Goal: Answer question/provide support: Share knowledge or assist other users

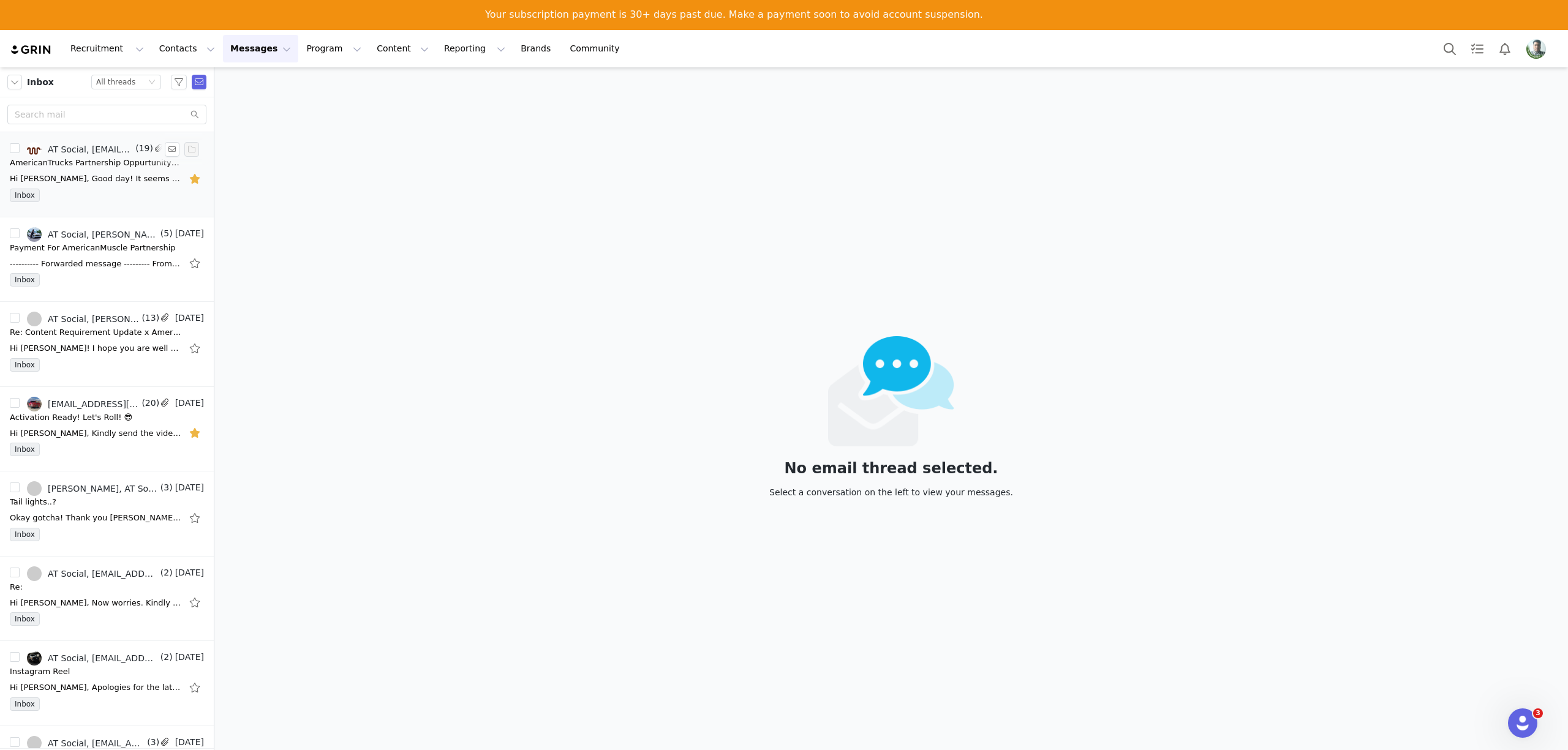
click at [99, 155] on link "AT Social, felipeborja717@gmail.com" at bounding box center [80, 150] width 106 height 15
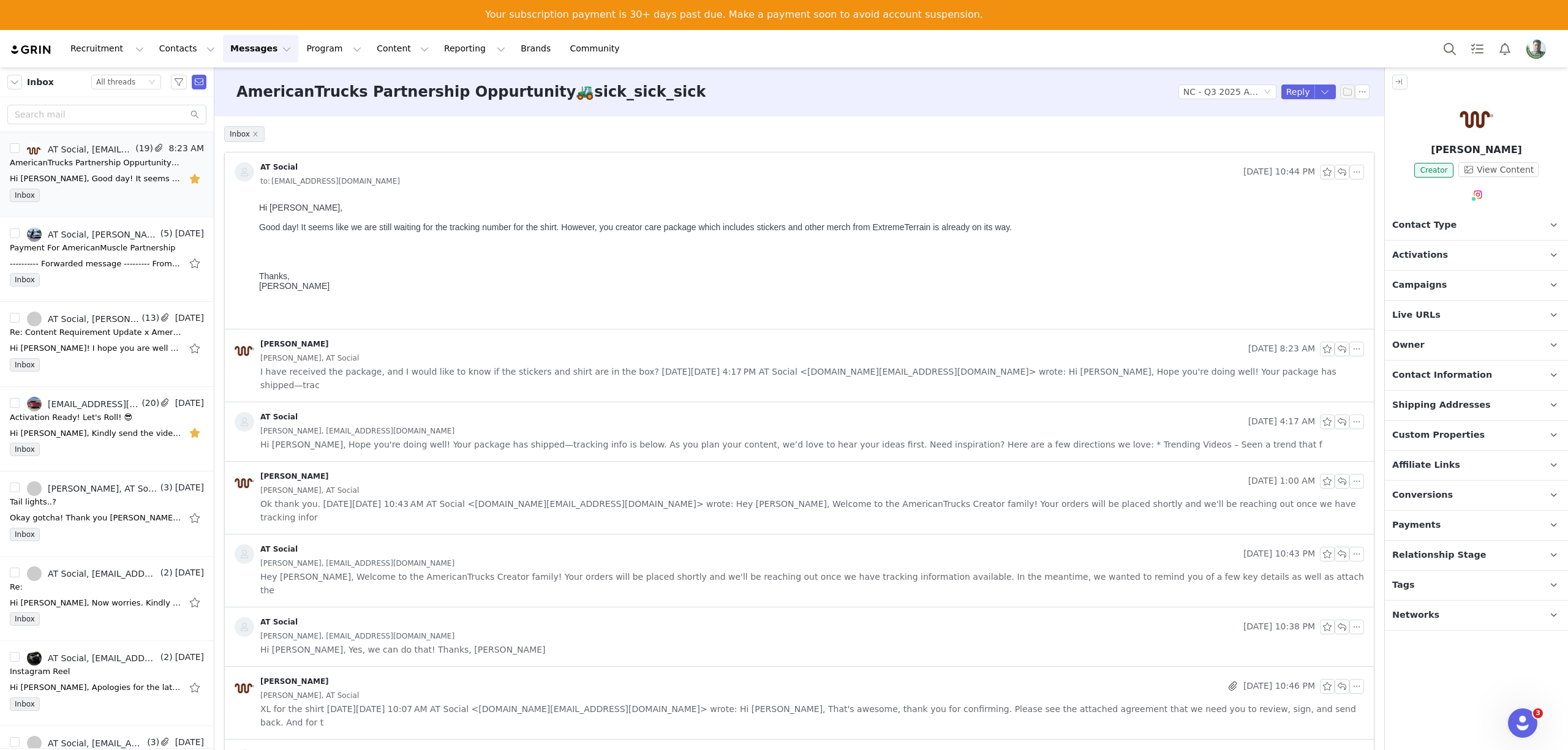
click at [1545, 39] on span "Profile" at bounding box center [1536, 49] width 20 height 20
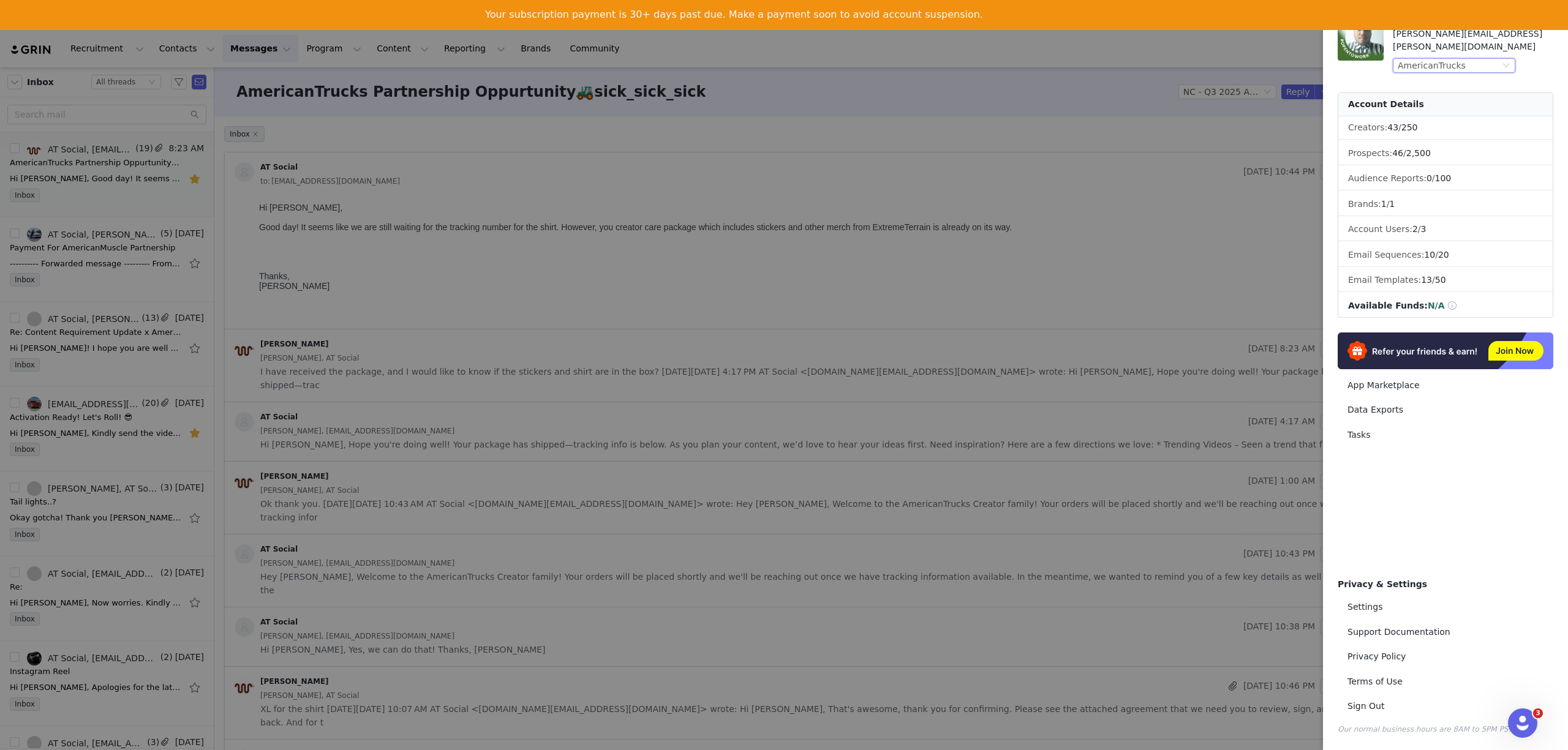
click at [1433, 58] on div "AmericanTrucks" at bounding box center [1432, 65] width 68 height 14
drag, startPoint x: 1427, startPoint y: 96, endPoint x: 1438, endPoint y: 96, distance: 11.0
click at [1427, 96] on li "AmericanMuscle" at bounding box center [1479, 94] width 171 height 20
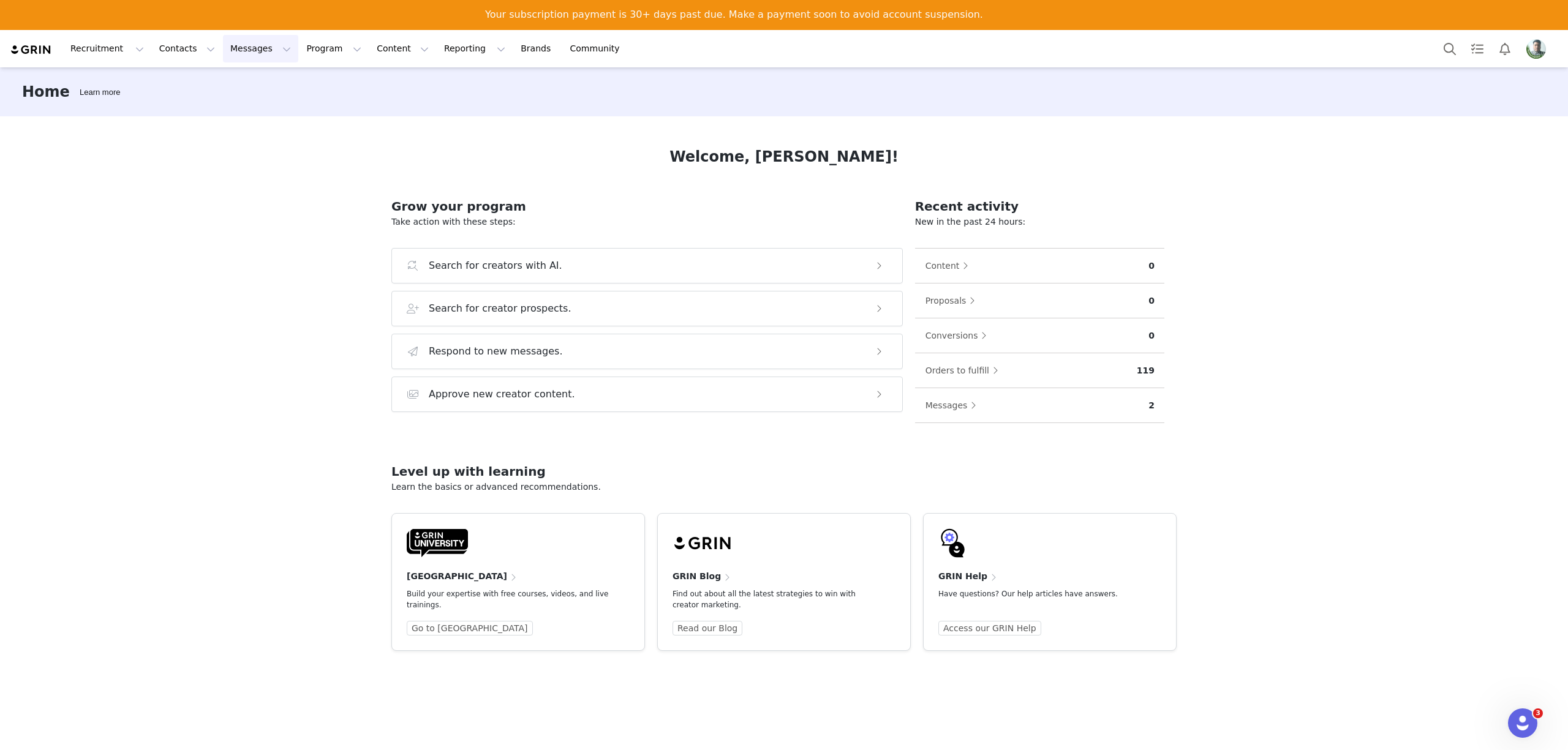
click at [223, 43] on button "Messages Messages" at bounding box center [261, 48] width 76 height 28
click at [1214, 192] on div "Home Learn more Welcome, Kim! Grow your program Take action with these steps: S…" at bounding box center [784, 422] width 1568 height 711
click at [243, 38] on button "Messages Messages" at bounding box center [261, 48] width 76 height 28
click at [224, 103] on p "Inbox" at bounding box center [224, 107] width 23 height 13
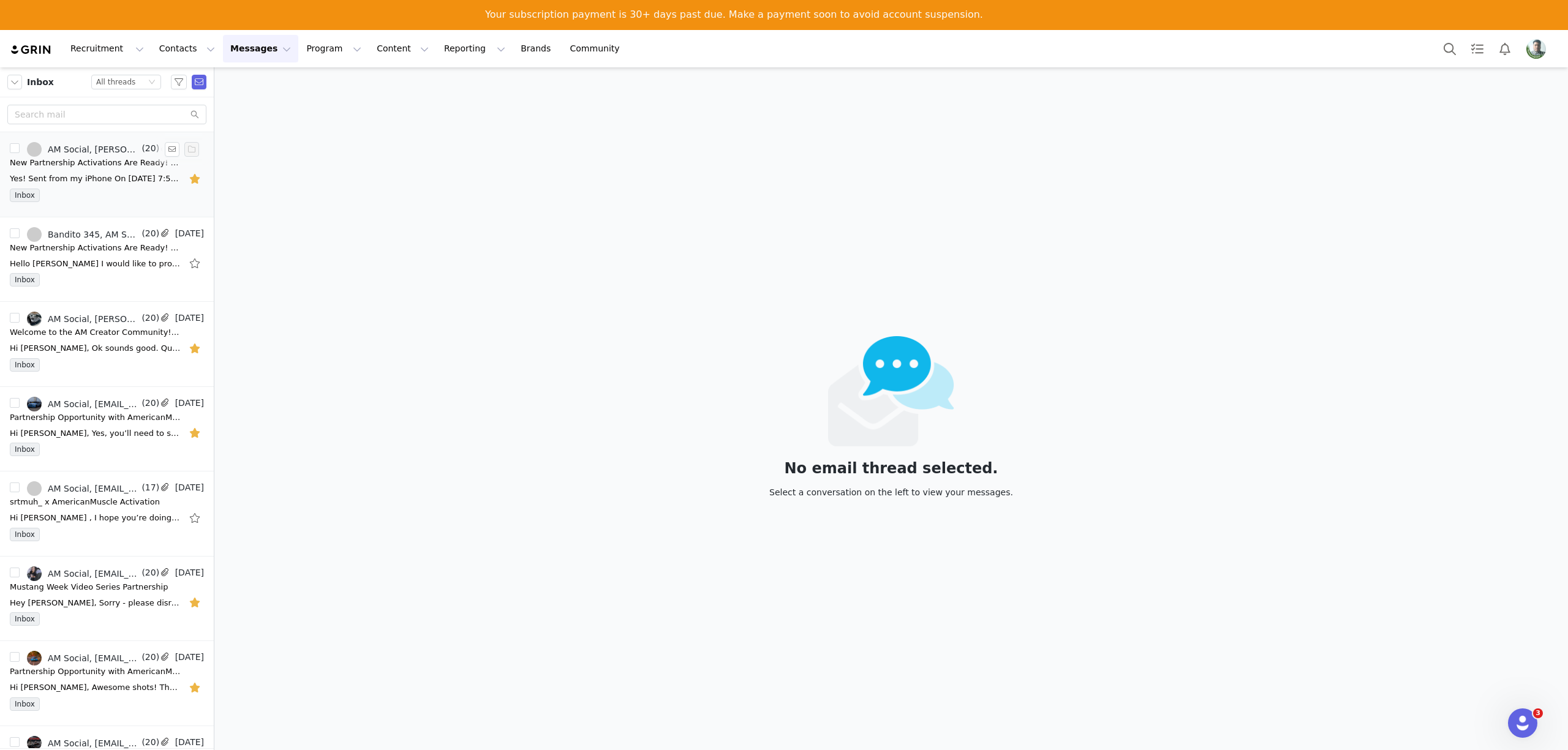
click at [96, 199] on div "Inbox" at bounding box center [106, 197] width 194 height 18
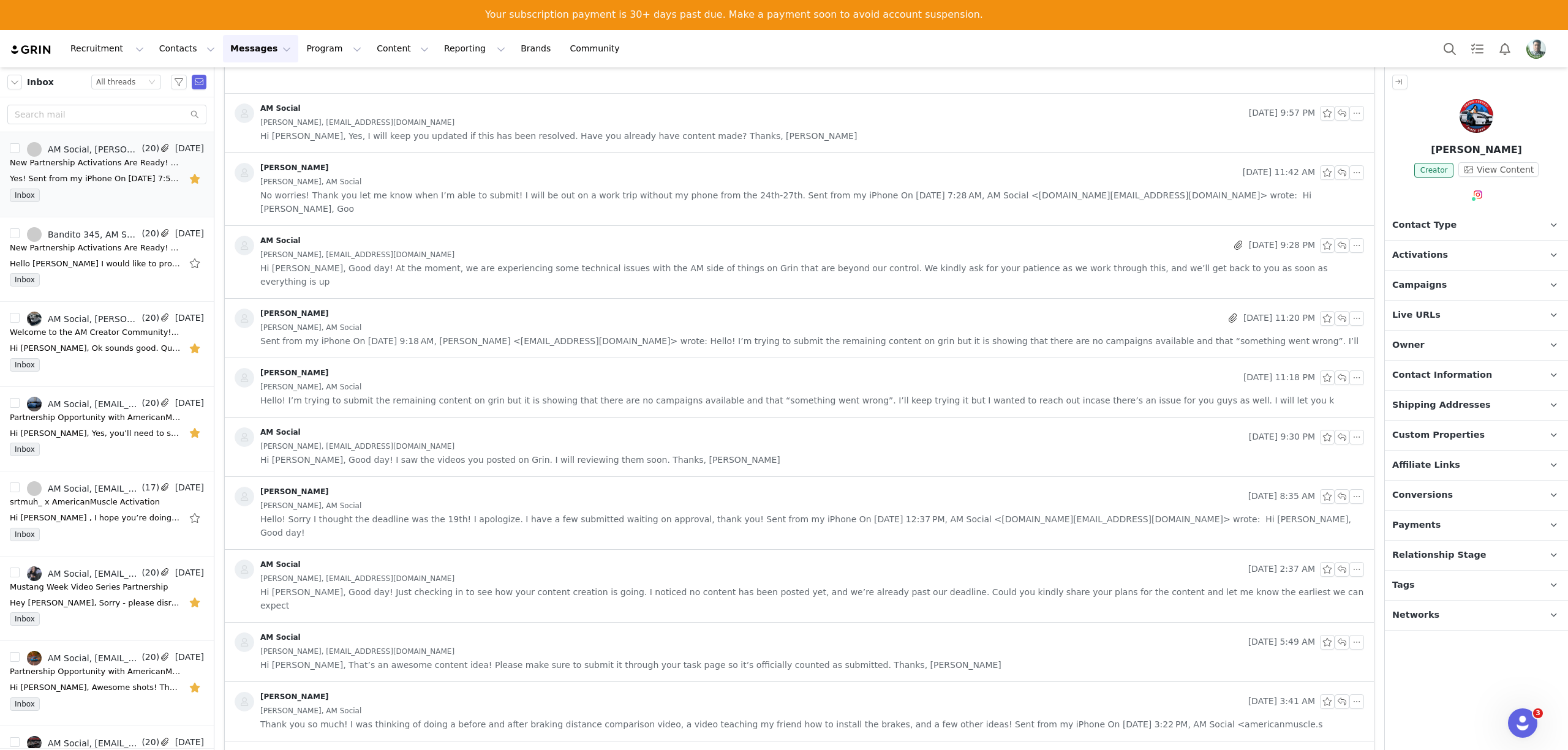
scroll to position [490, 0]
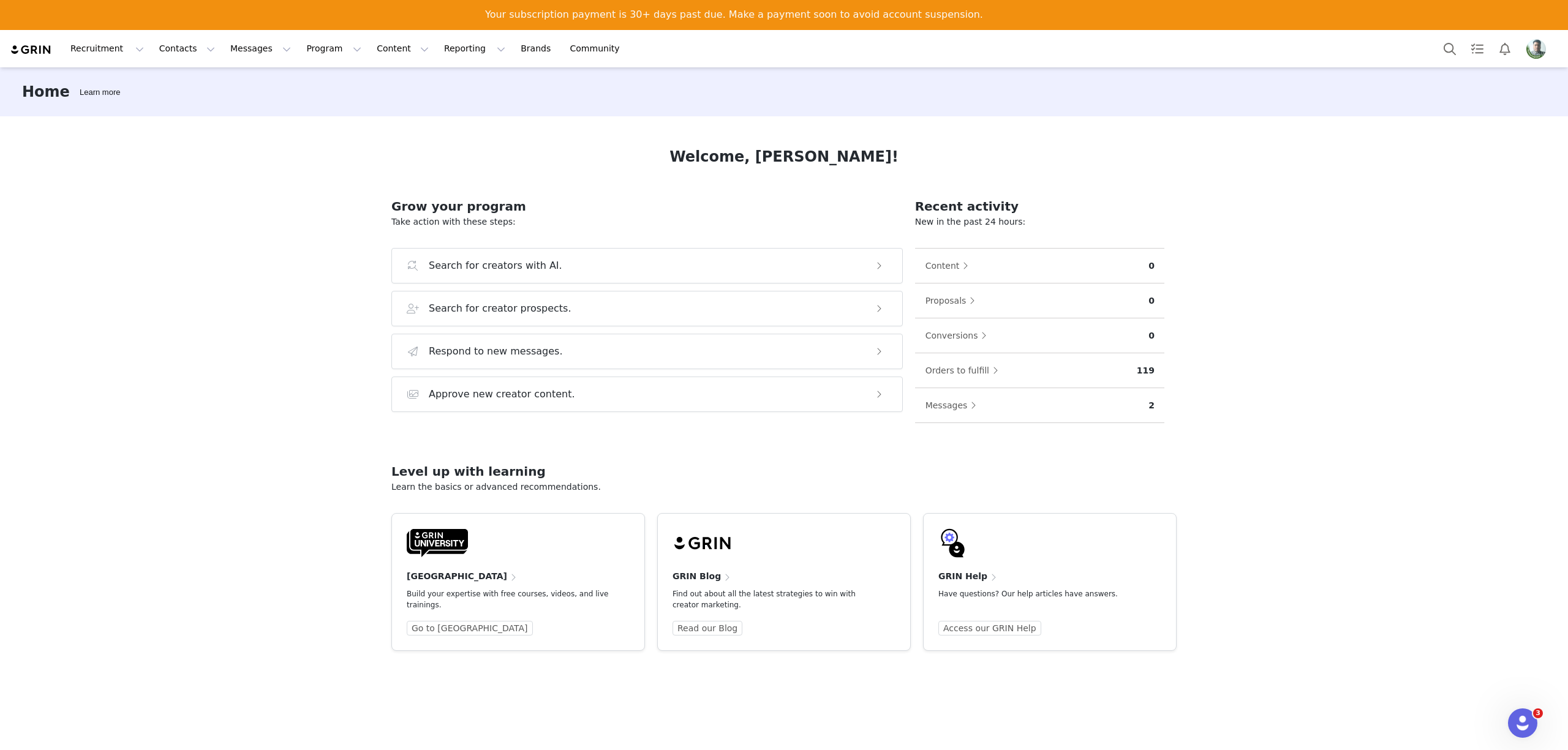
click at [1540, 49] on img "Profile" at bounding box center [1536, 49] width 20 height 20
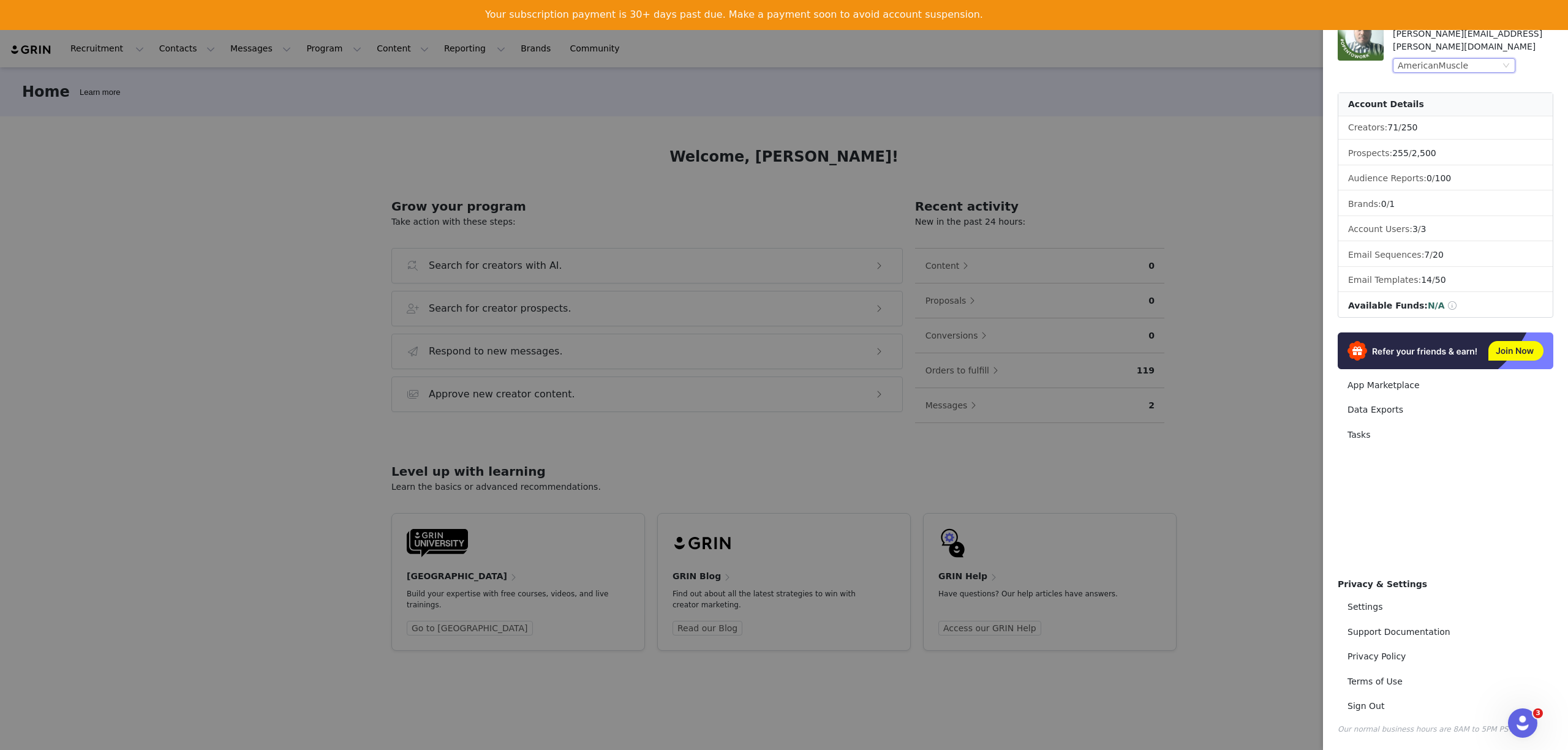
click at [1434, 58] on div "AmericanMuscle" at bounding box center [1433, 65] width 71 height 14
click at [1429, 169] on li "ExtremeTerrain" at bounding box center [1479, 173] width 171 height 20
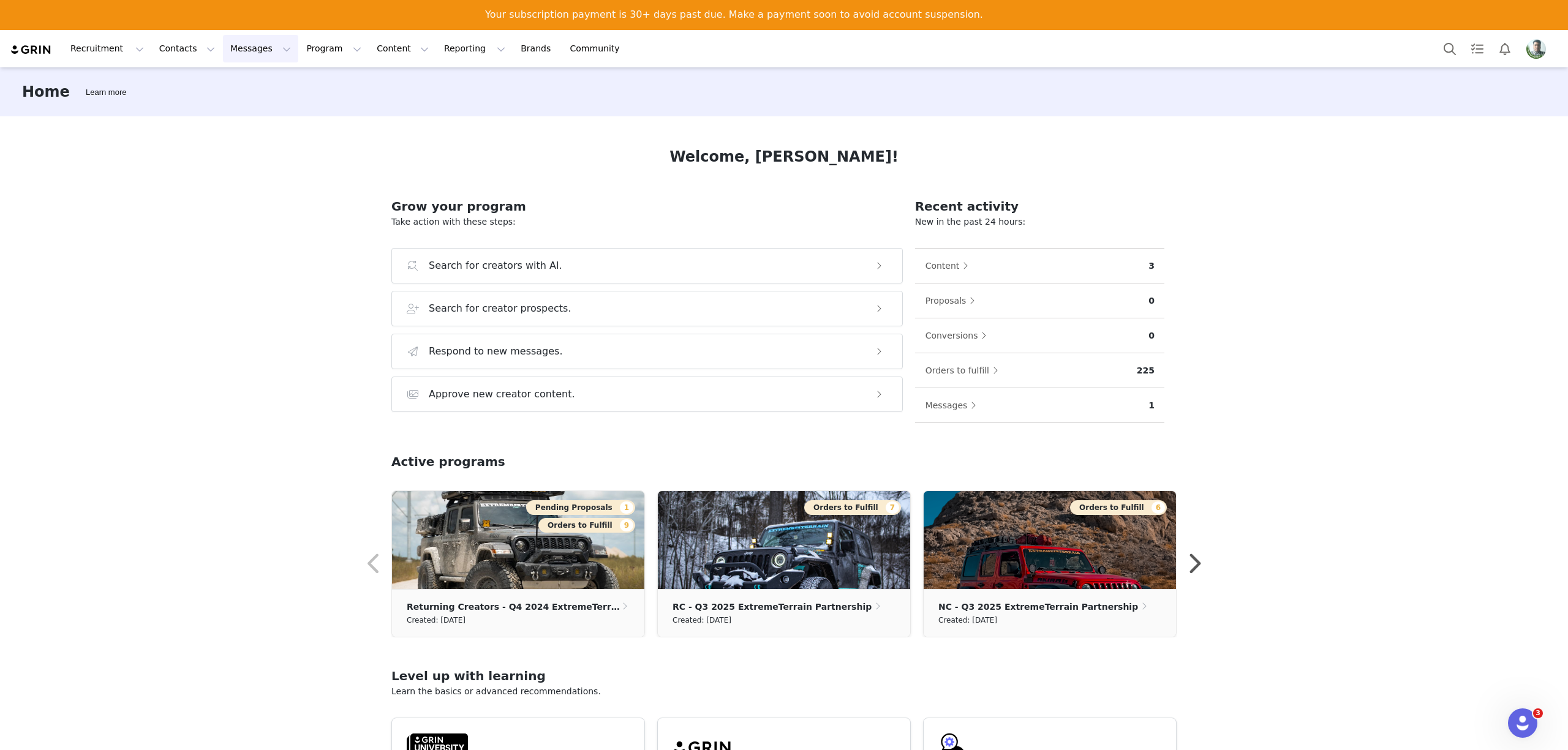
click at [224, 54] on button "Messages Messages" at bounding box center [261, 48] width 76 height 28
click at [224, 103] on p "Inbox" at bounding box center [224, 107] width 23 height 13
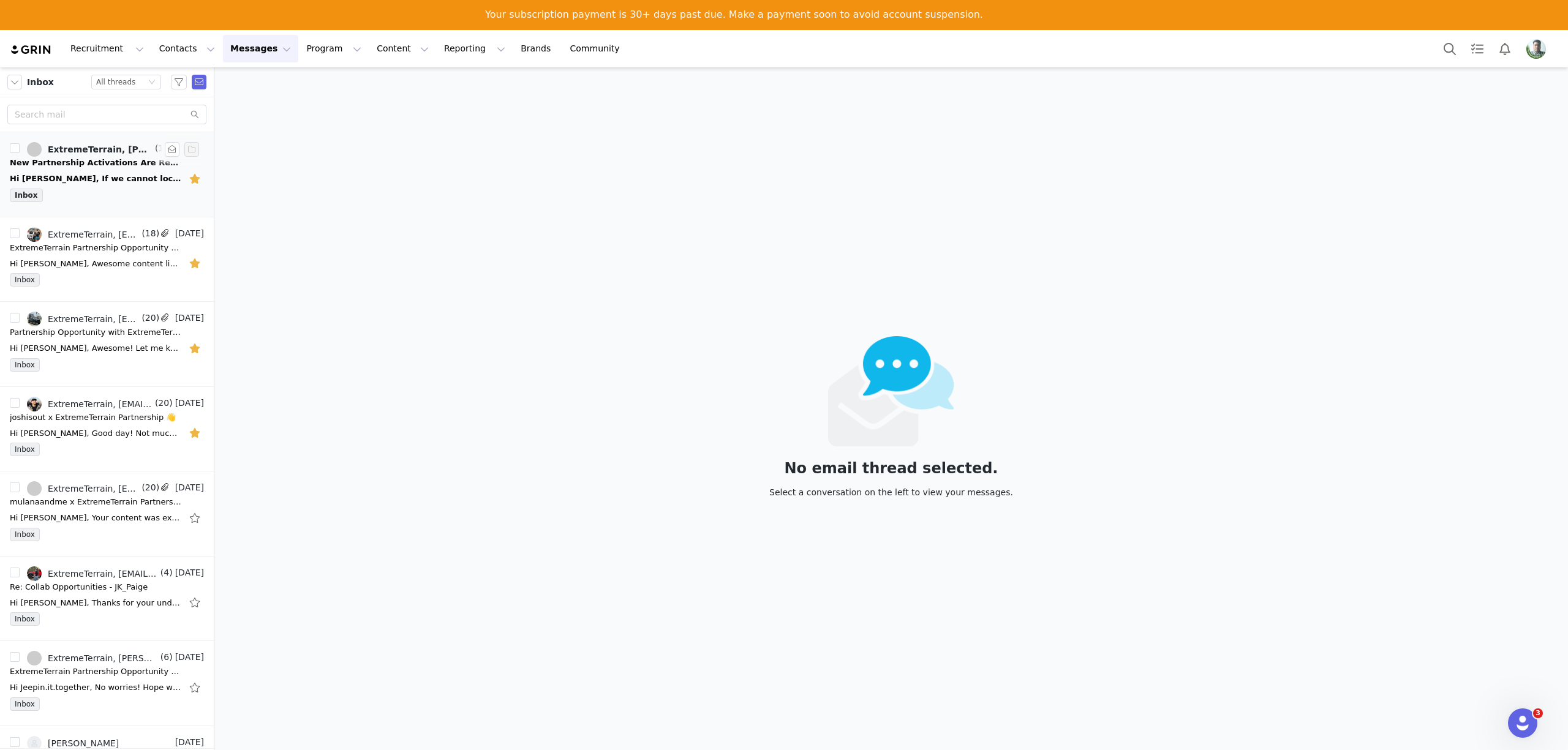
click at [89, 177] on div "Hi [PERSON_NAME], If we cannot locate a bulb that has the correct plug & play c…" at bounding box center [95, 179] width 171 height 12
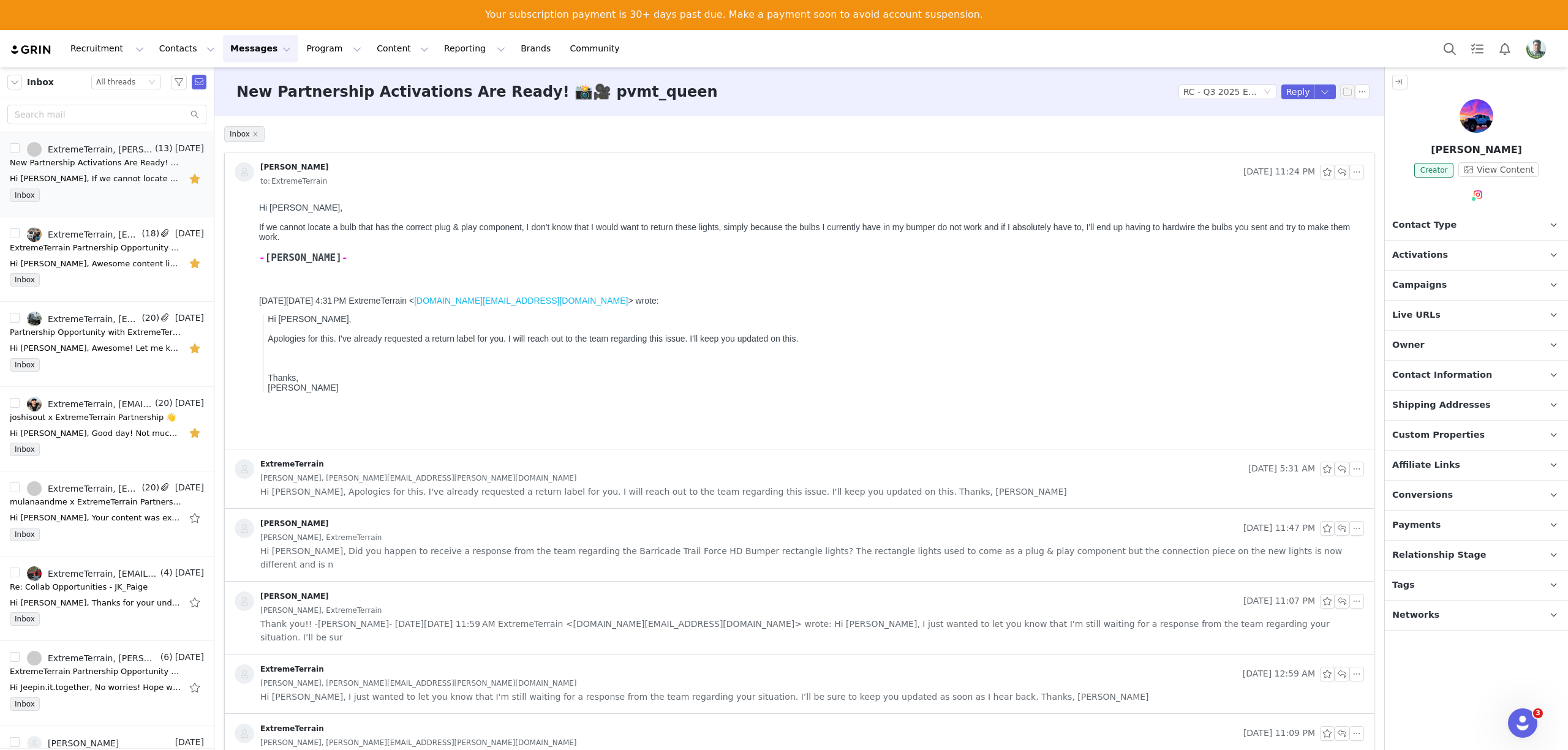
click at [436, 537] on div "[PERSON_NAME], ExtremeTerrain" at bounding box center [812, 538] width 1104 height 14
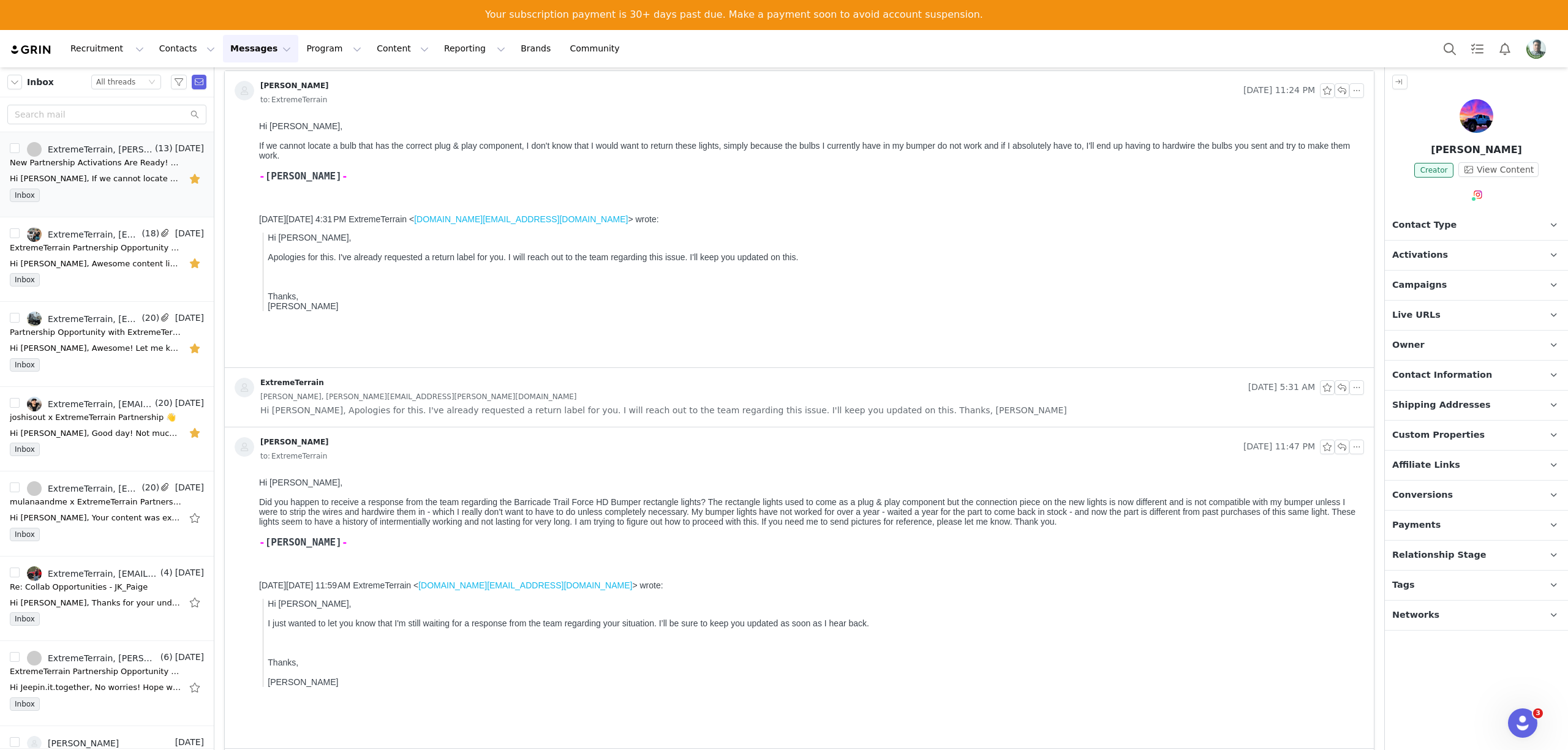
scroll to position [163, 0]
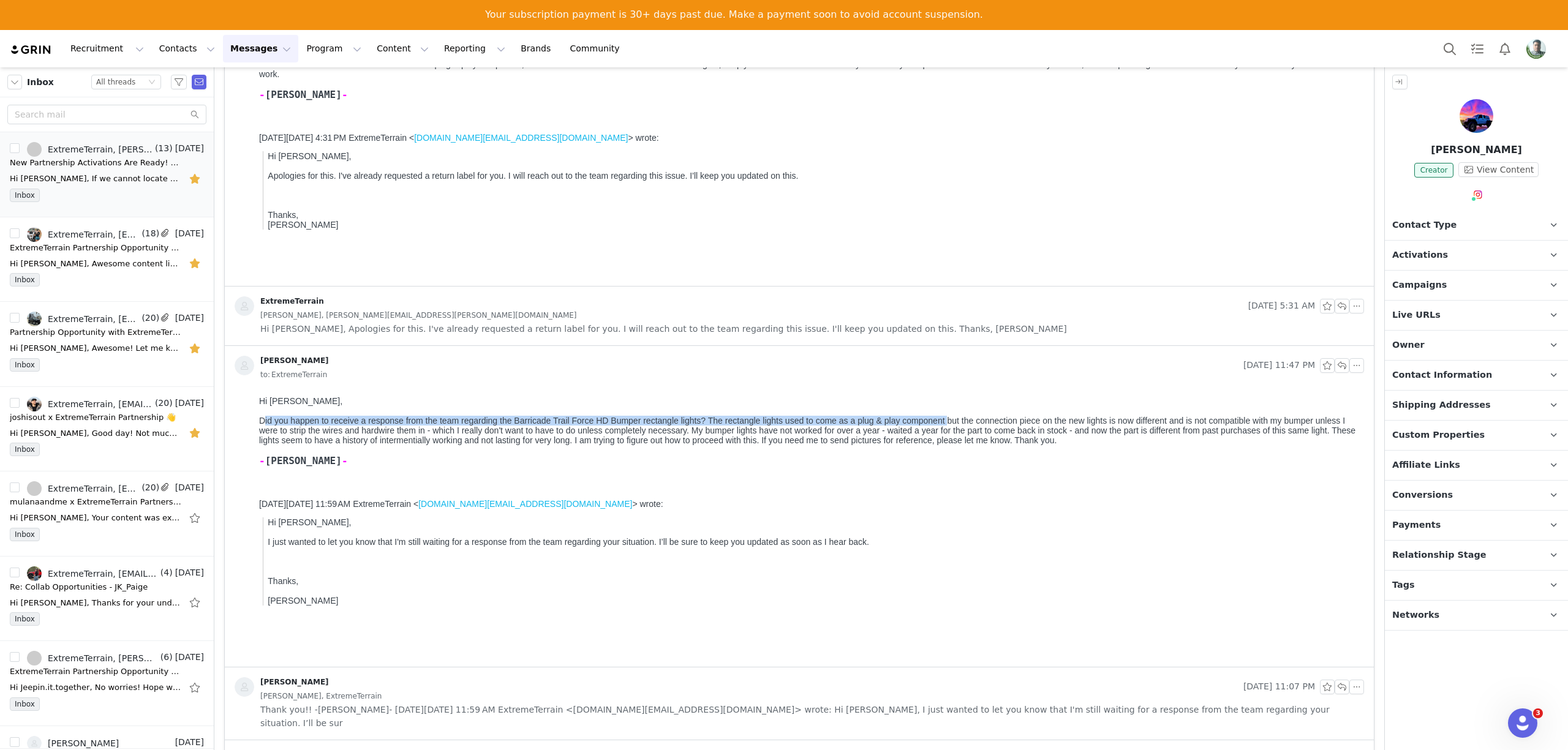
drag, startPoint x: 261, startPoint y: 422, endPoint x: 943, endPoint y: 429, distance: 682.0
click at [947, 427] on div "Did you happen to receive a response from the team regarding the Barricade Trai…" at bounding box center [809, 430] width 1100 height 29
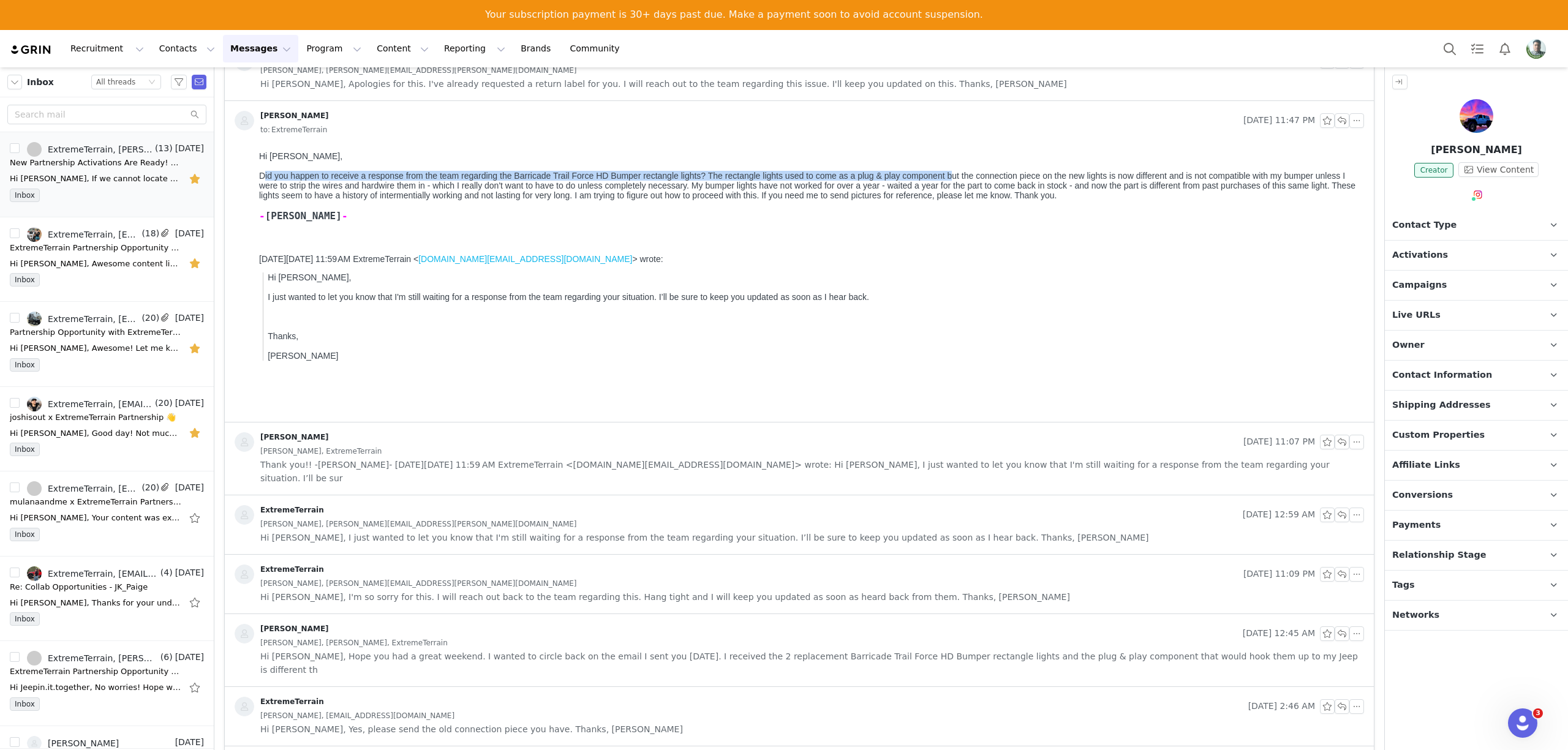
scroll to position [490, 0]
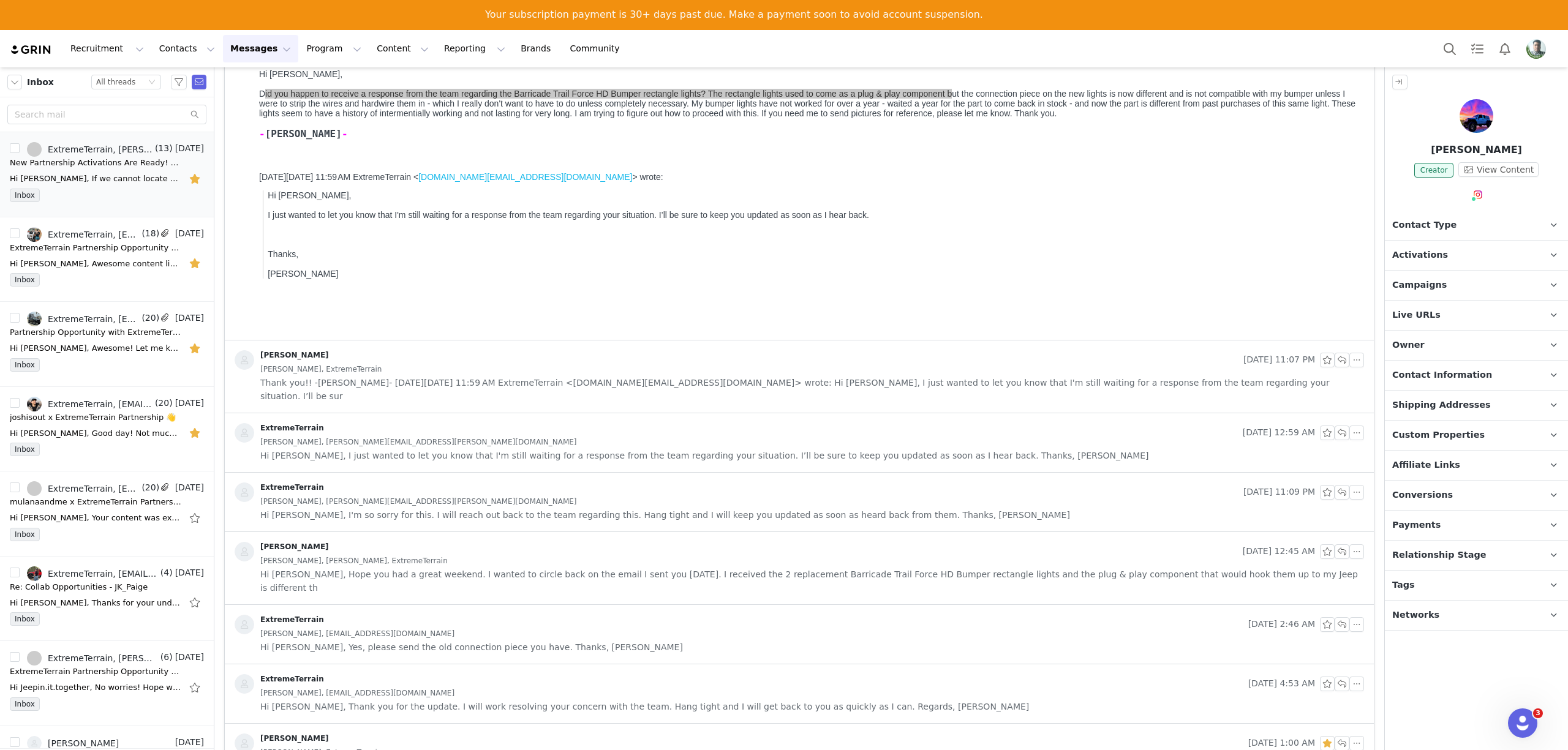
click at [422, 423] on div "ExtremeTerrain" at bounding box center [736, 432] width 1003 height 20
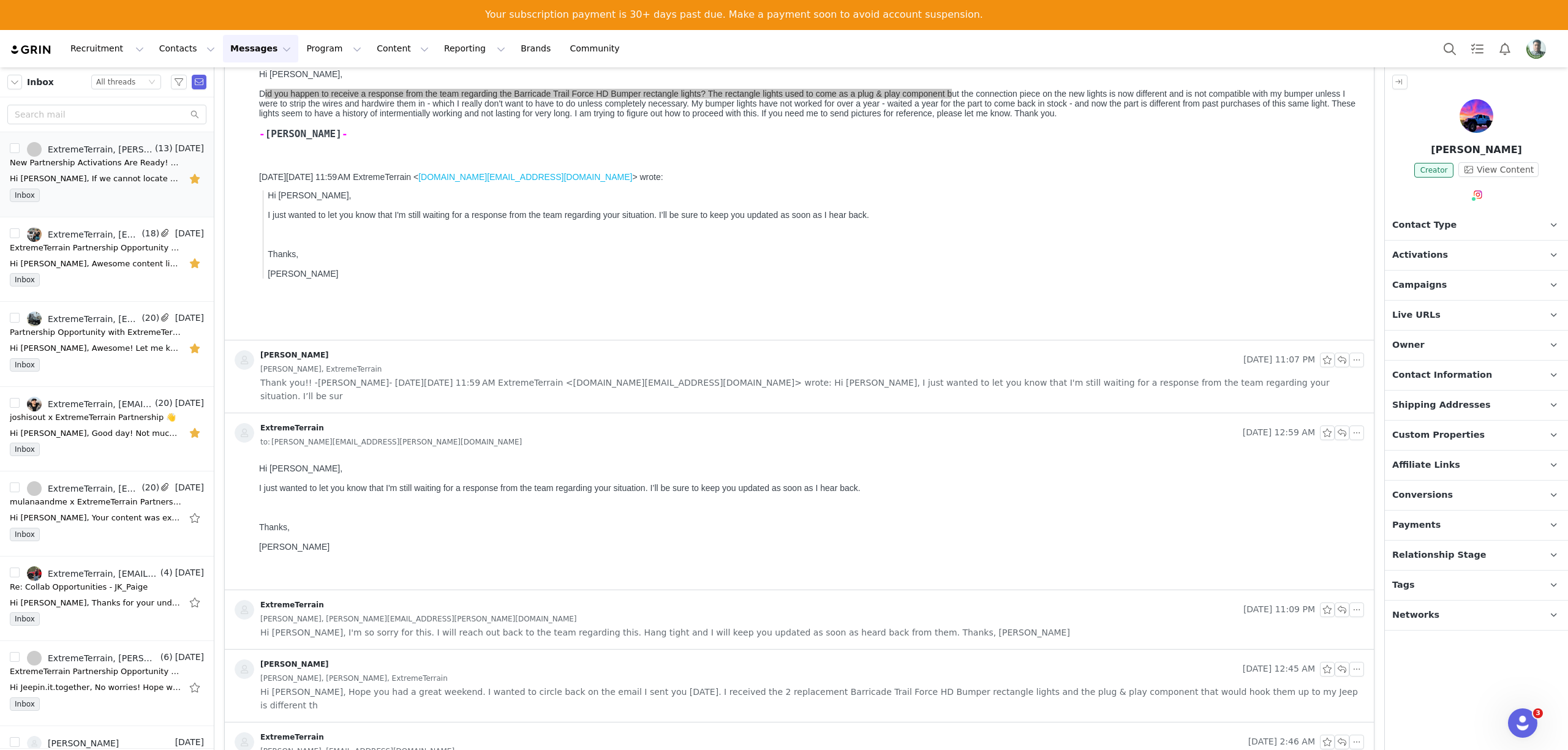
scroll to position [0, 0]
click at [486, 385] on span "Thank you!! -[PERSON_NAME]- [DATE][DATE] 11:59 AM ExtremeTerrain <[DOMAIN_NAME]…" at bounding box center [812, 390] width 1104 height 27
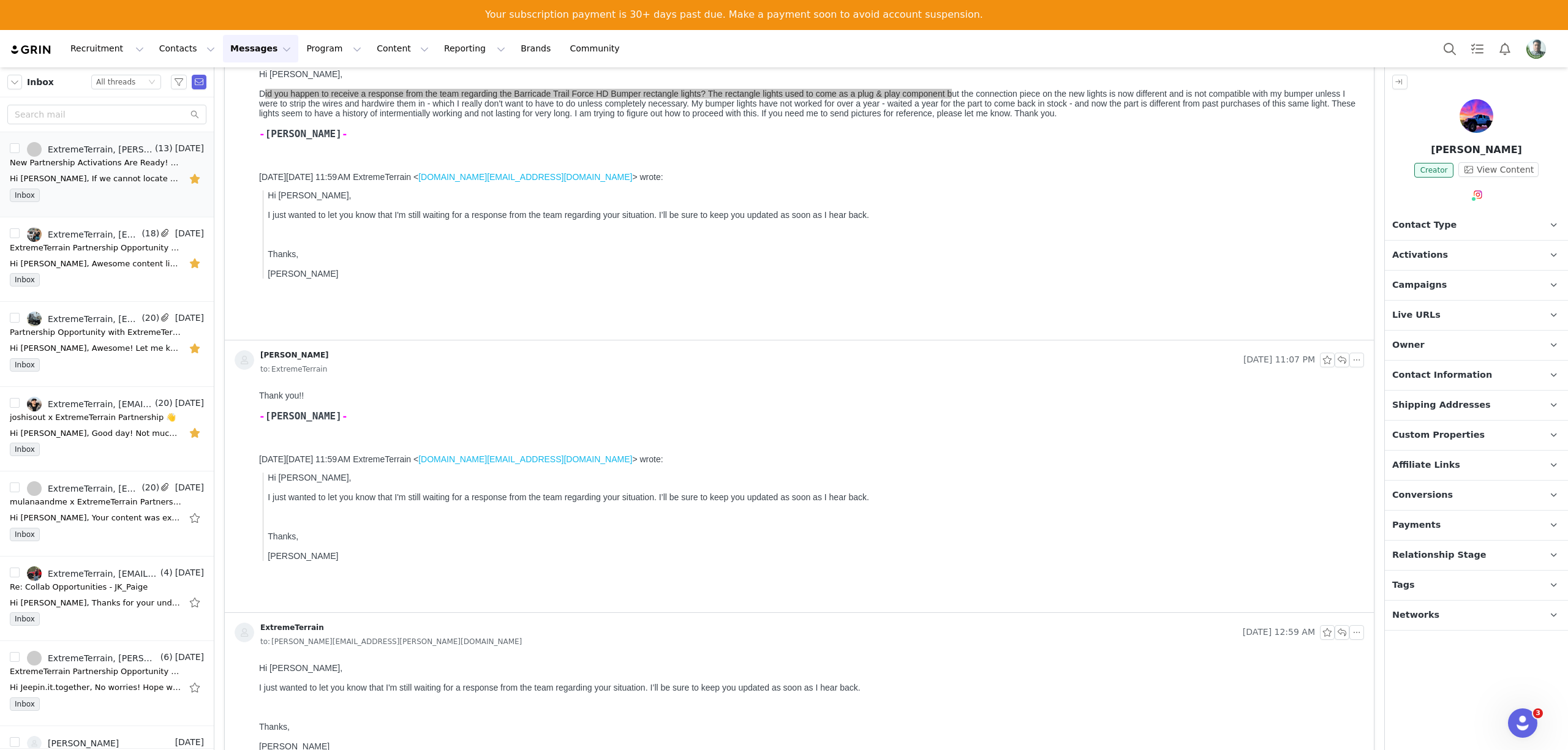
scroll to position [816, 0]
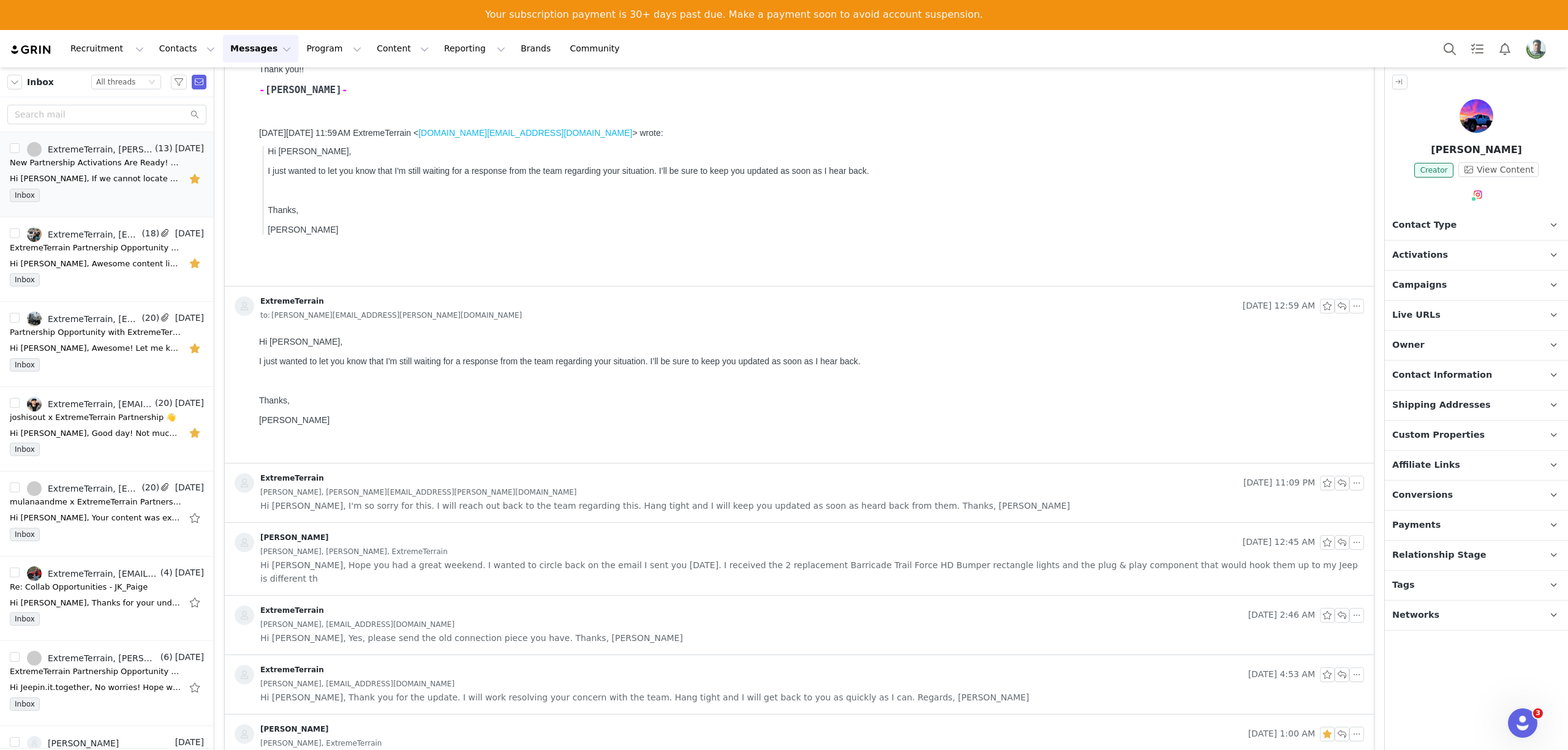
click at [427, 496] on div "[PERSON_NAME], [PERSON_NAME][EMAIL_ADDRESS][PERSON_NAME][DOMAIN_NAME]" at bounding box center [812, 492] width 1104 height 14
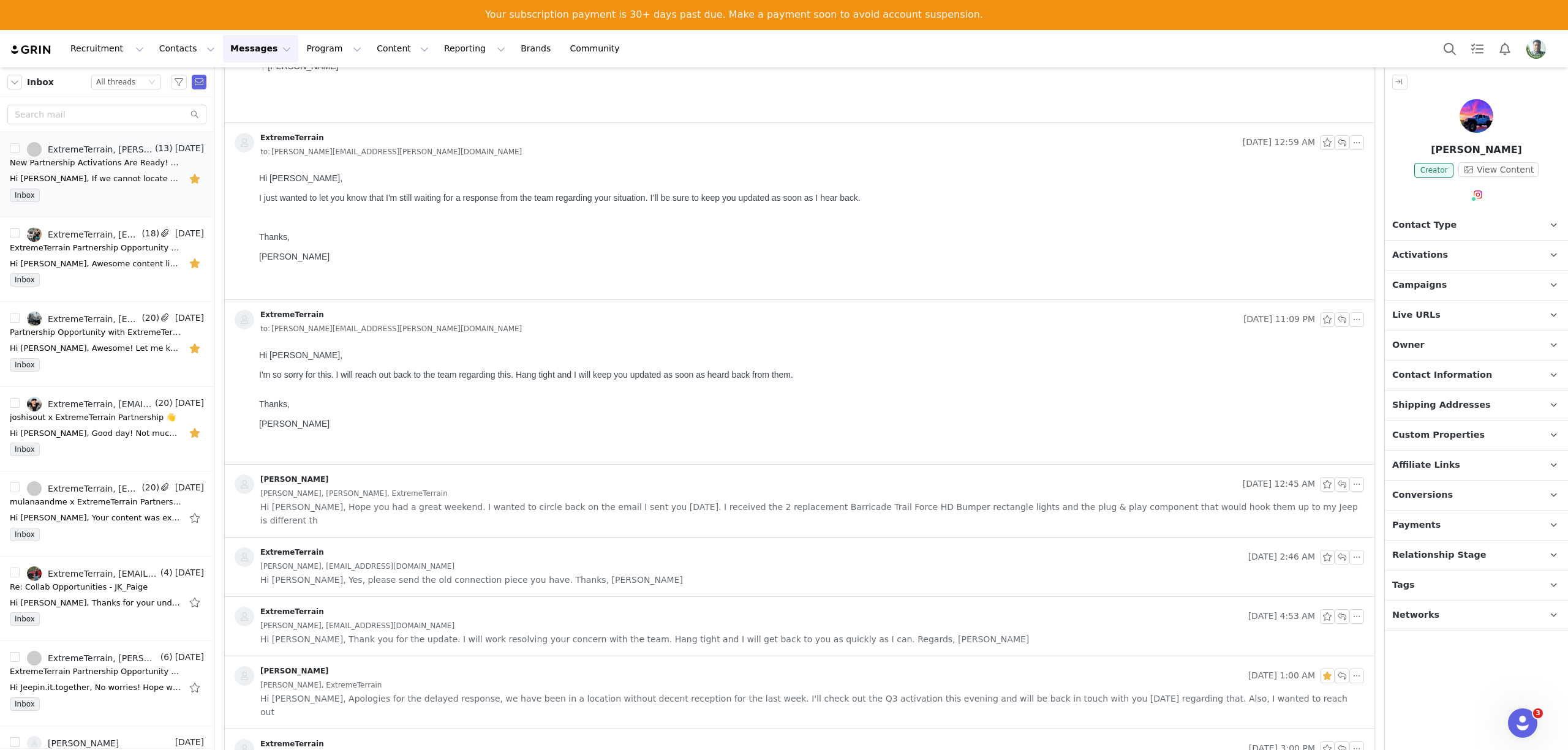
scroll to position [1061, 0]
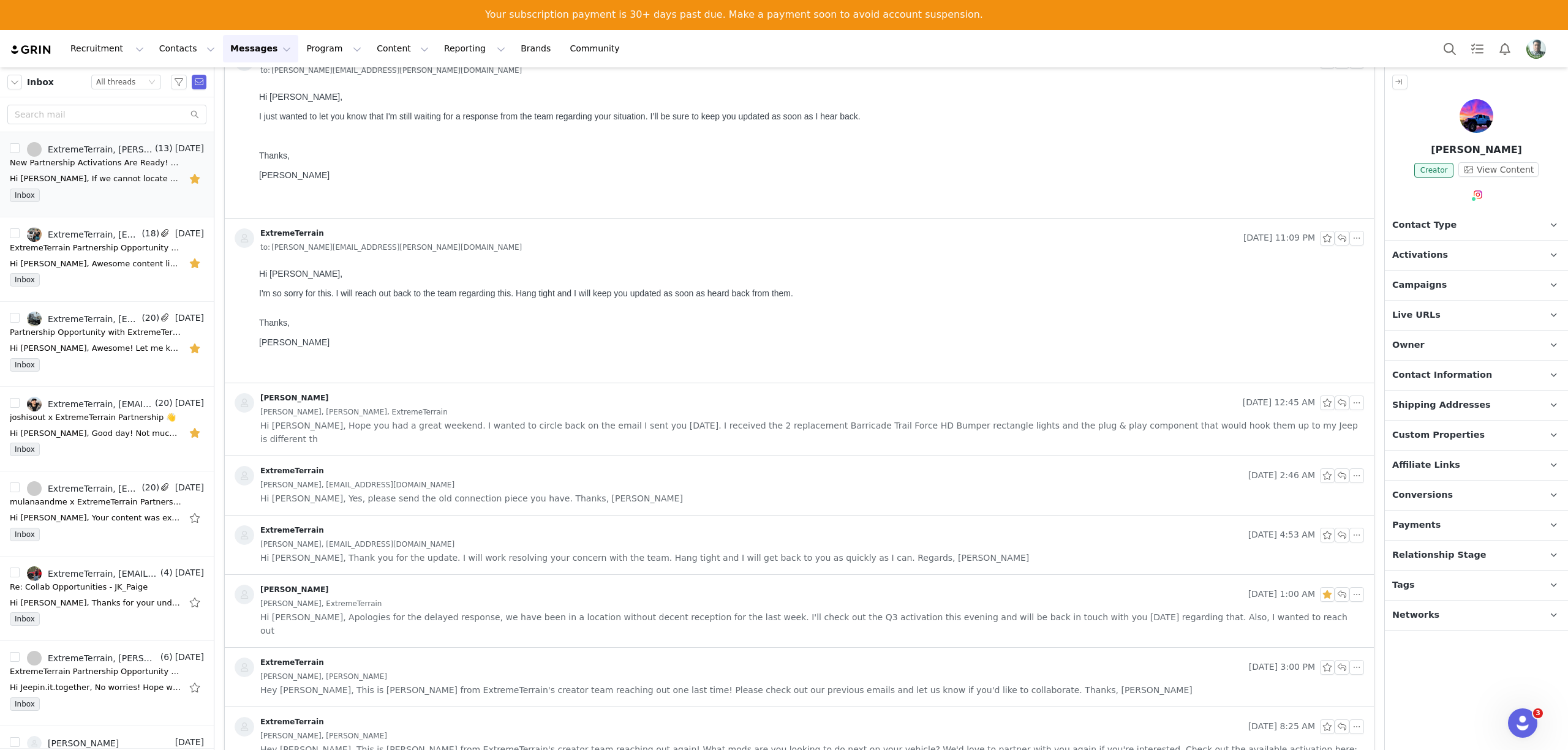
click at [393, 396] on div "[PERSON_NAME]" at bounding box center [736, 403] width 1003 height 20
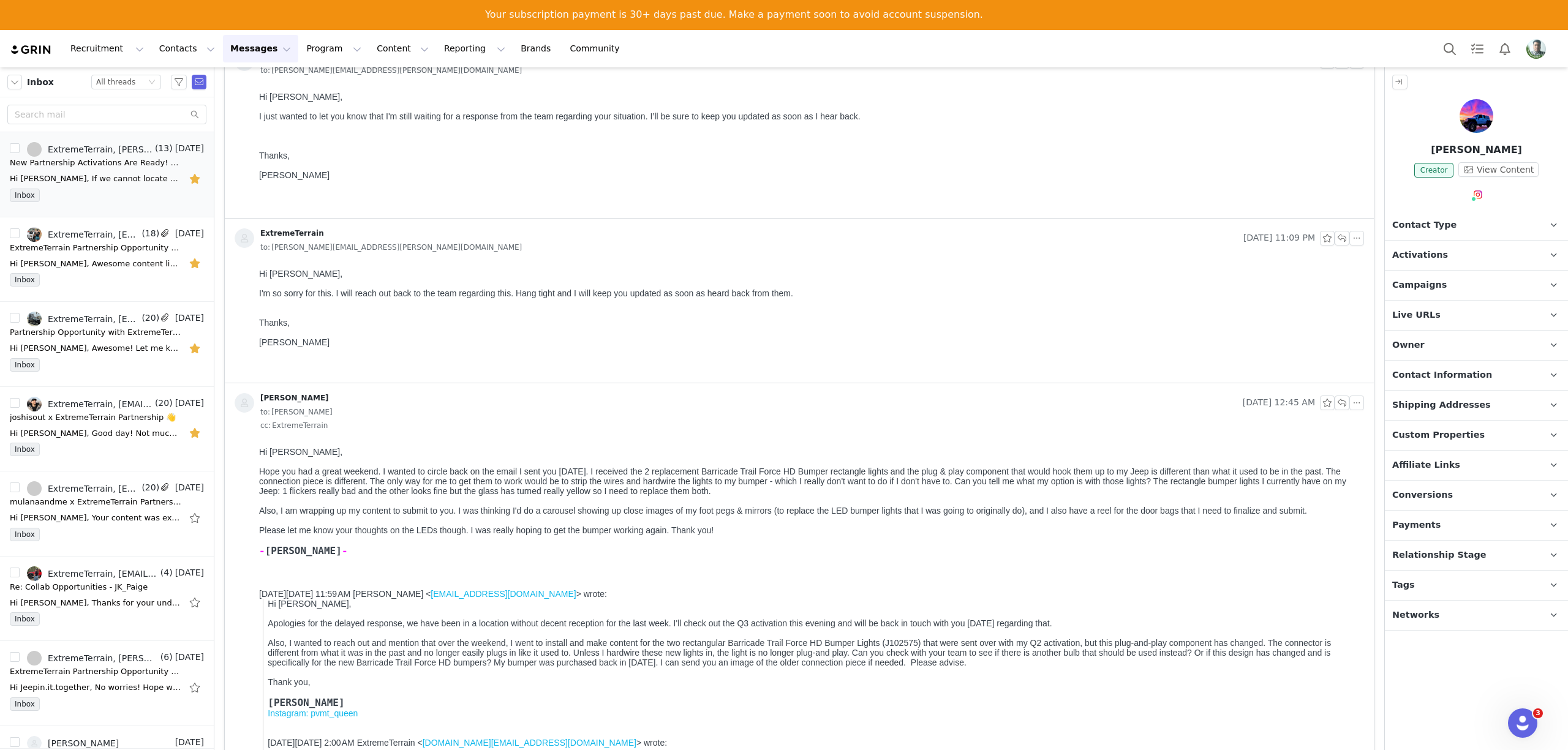
scroll to position [0, 0]
drag, startPoint x: 263, startPoint y: 472, endPoint x: 438, endPoint y: 475, distance: 175.0
drag, startPoint x: 287, startPoint y: 471, endPoint x: 1013, endPoint y: 494, distance: 726.4
click at [1013, 494] on div "Hope you had a great weekend. I wanted to circle back on the email I sent you J…" at bounding box center [809, 481] width 1100 height 29
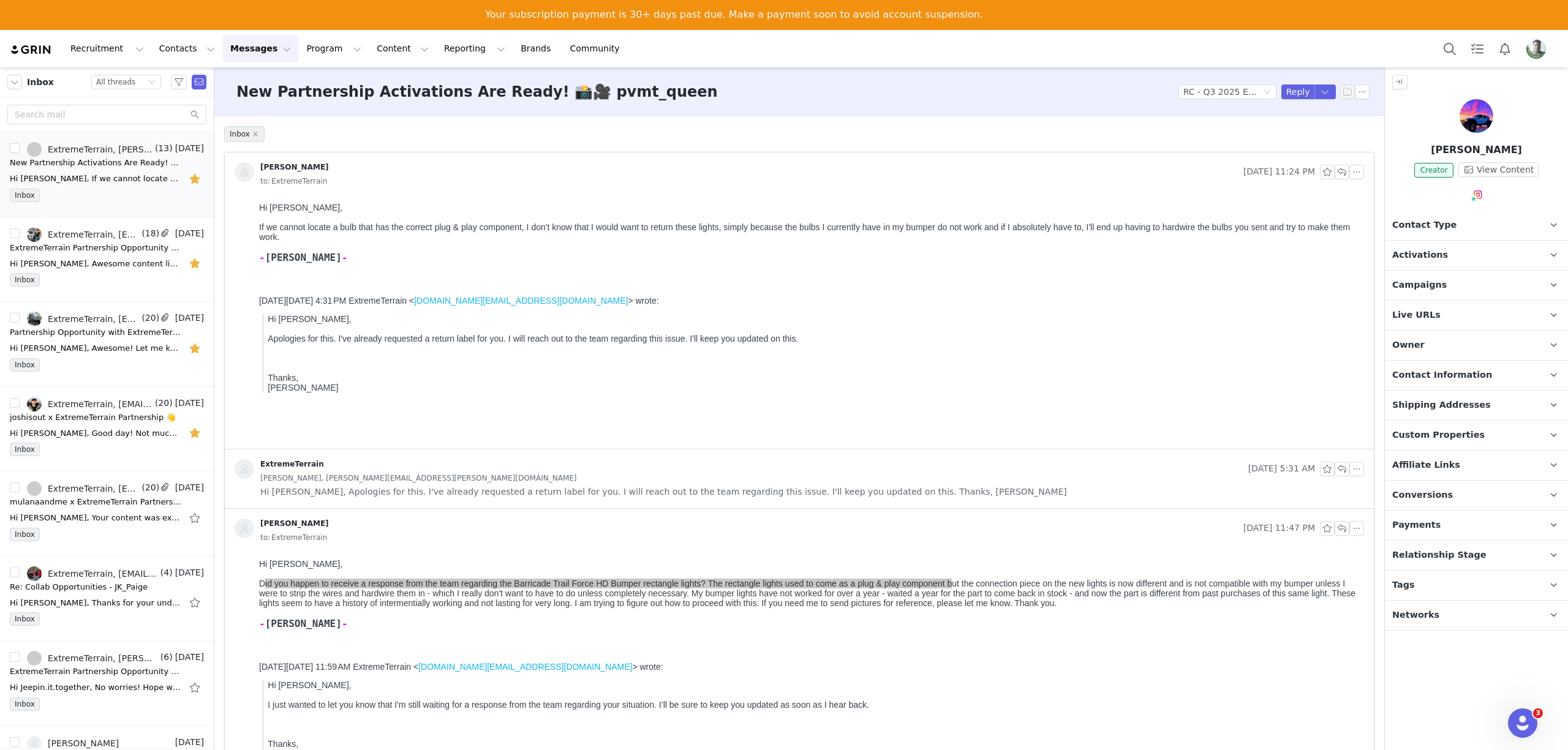
click at [430, 197] on div "[PERSON_NAME] [DATE] 11:24 PM to: ExtremeTerrain" at bounding box center [799, 175] width 1149 height 46
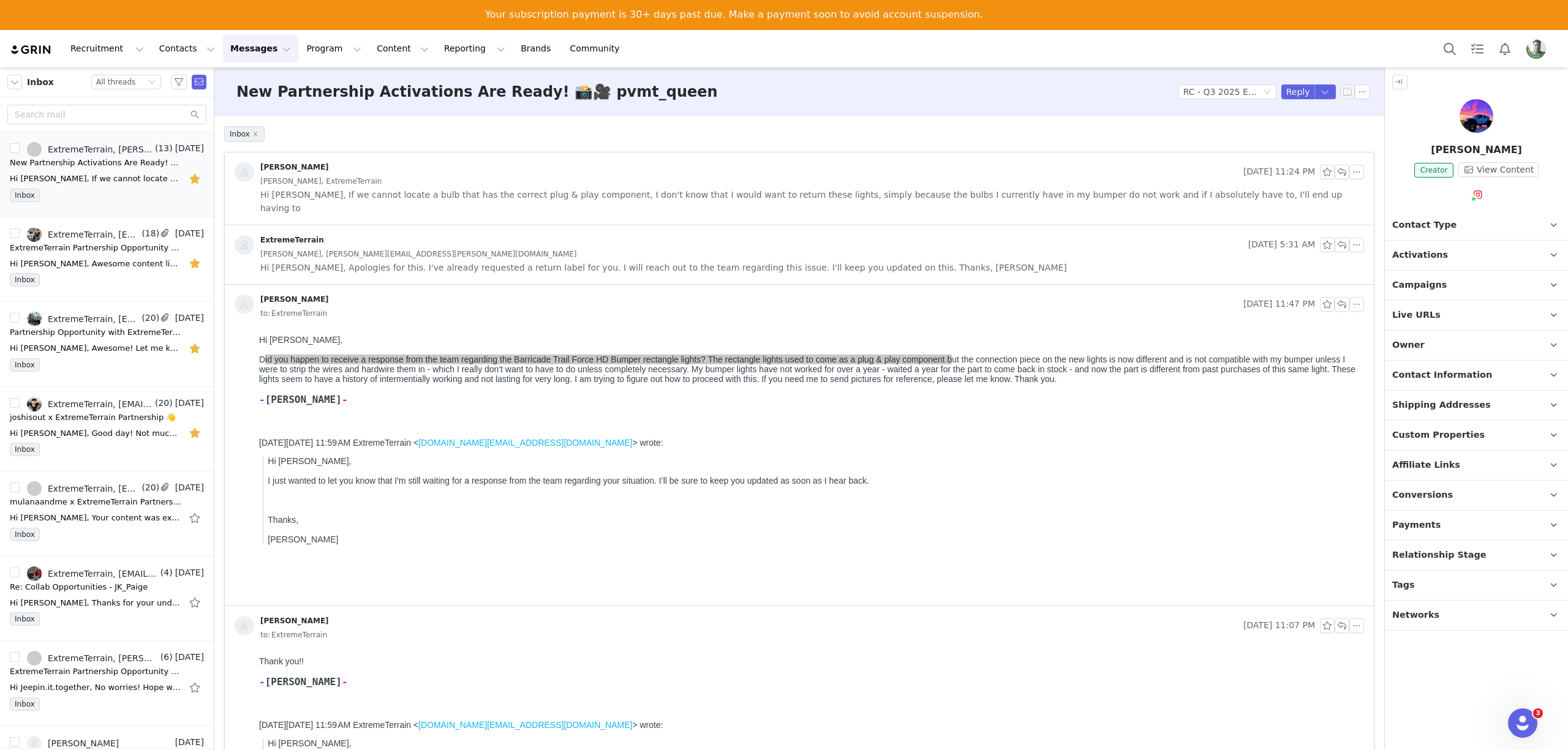
click at [400, 182] on div "[PERSON_NAME], ExtremeTerrain" at bounding box center [812, 182] width 1104 height 14
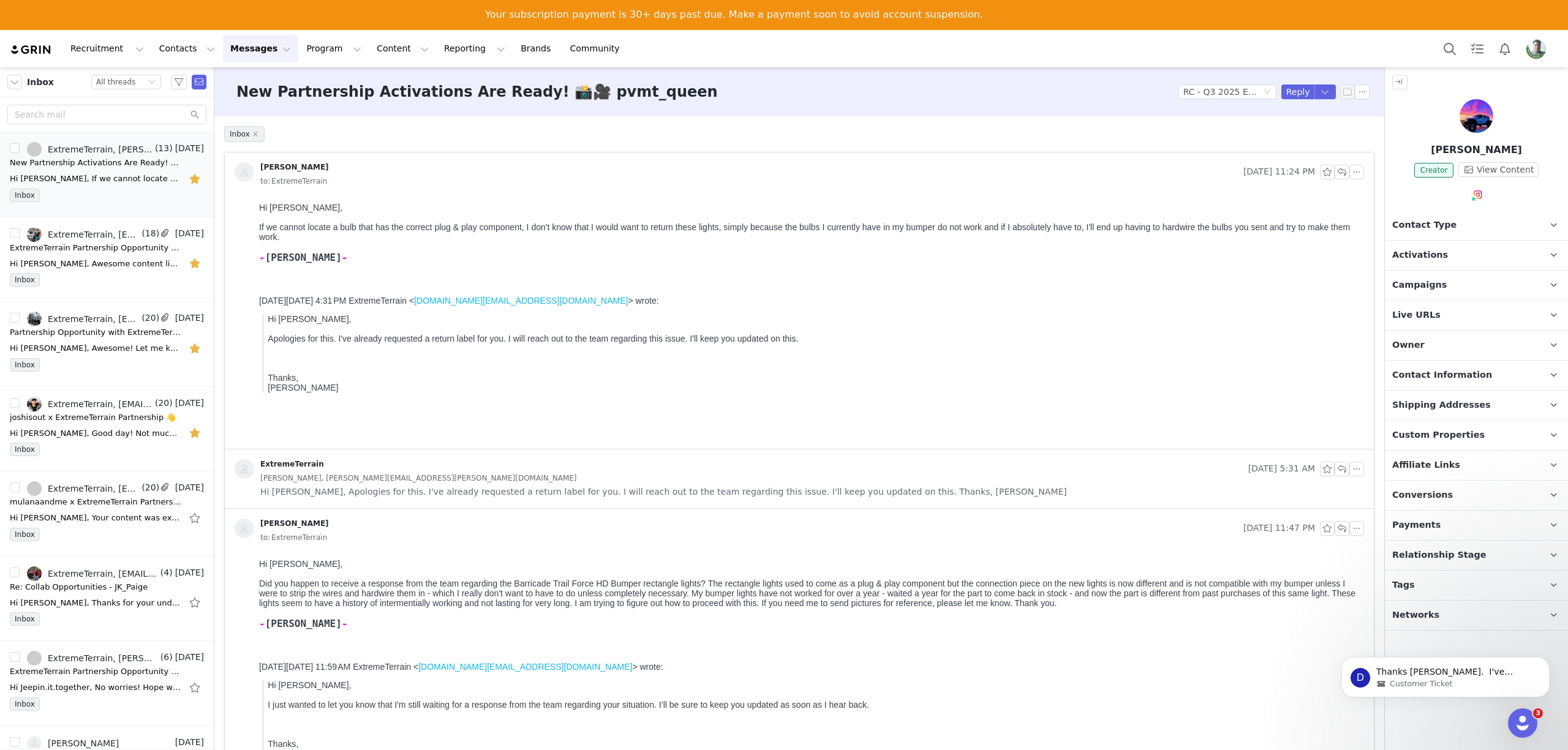
click at [398, 597] on div "Did you happen to receive a response from the team regarding the Barricade Trai…" at bounding box center [809, 593] width 1100 height 29
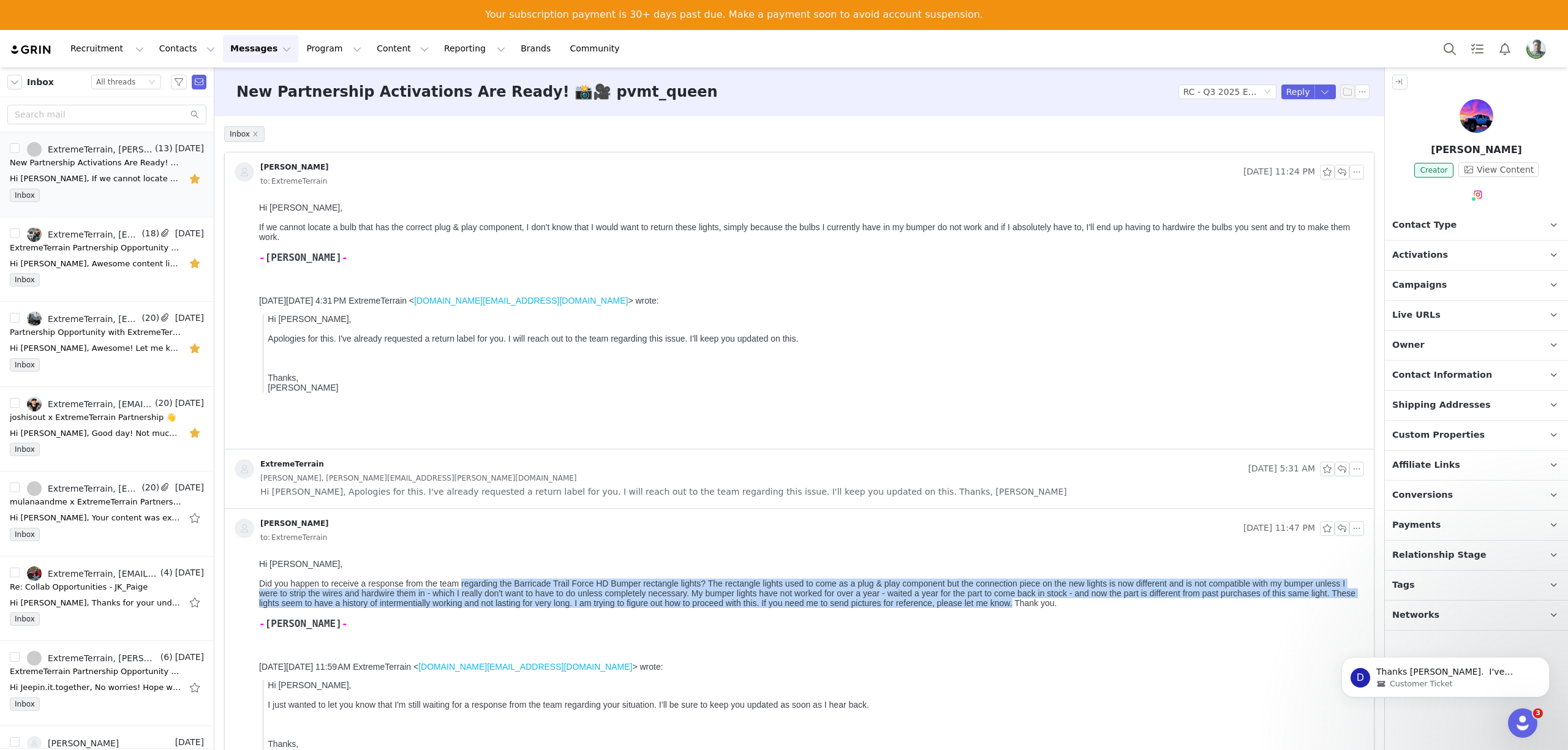
drag, startPoint x: 460, startPoint y: 585, endPoint x: 1043, endPoint y: 609, distance: 583.5
click at [1043, 608] on div "Did you happen to receive a response from the team regarding the Barricade Trai…" at bounding box center [809, 593] width 1100 height 29
copy div "regarding the Barricade Trail Force HD Bumper rectangle lights? The rectangle l…"
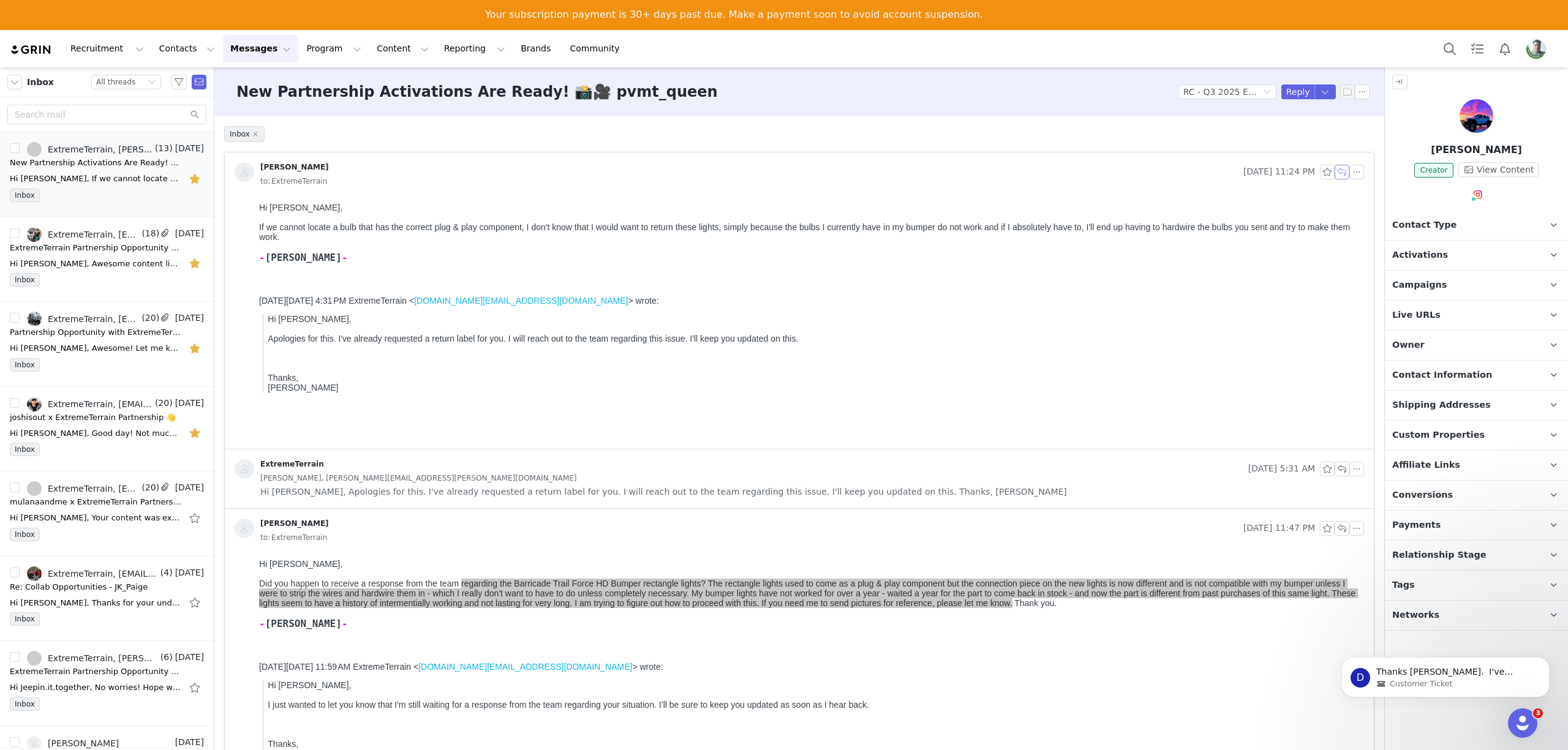
click at [1335, 175] on button "button" at bounding box center [1342, 172] width 15 height 15
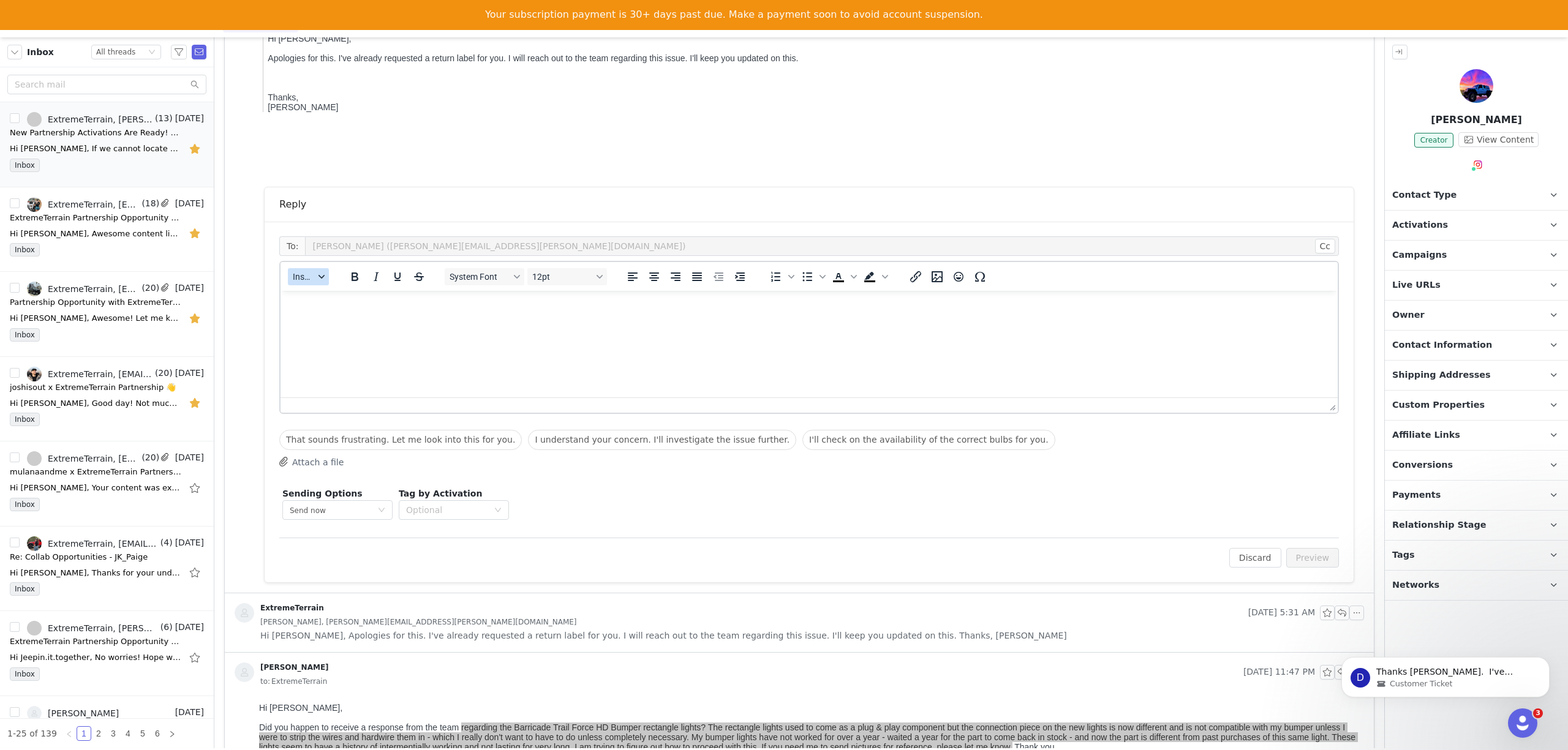
click at [312, 284] on button "Insert" at bounding box center [308, 276] width 41 height 17
click at [322, 304] on div "Insert Template" at bounding box center [354, 299] width 110 height 15
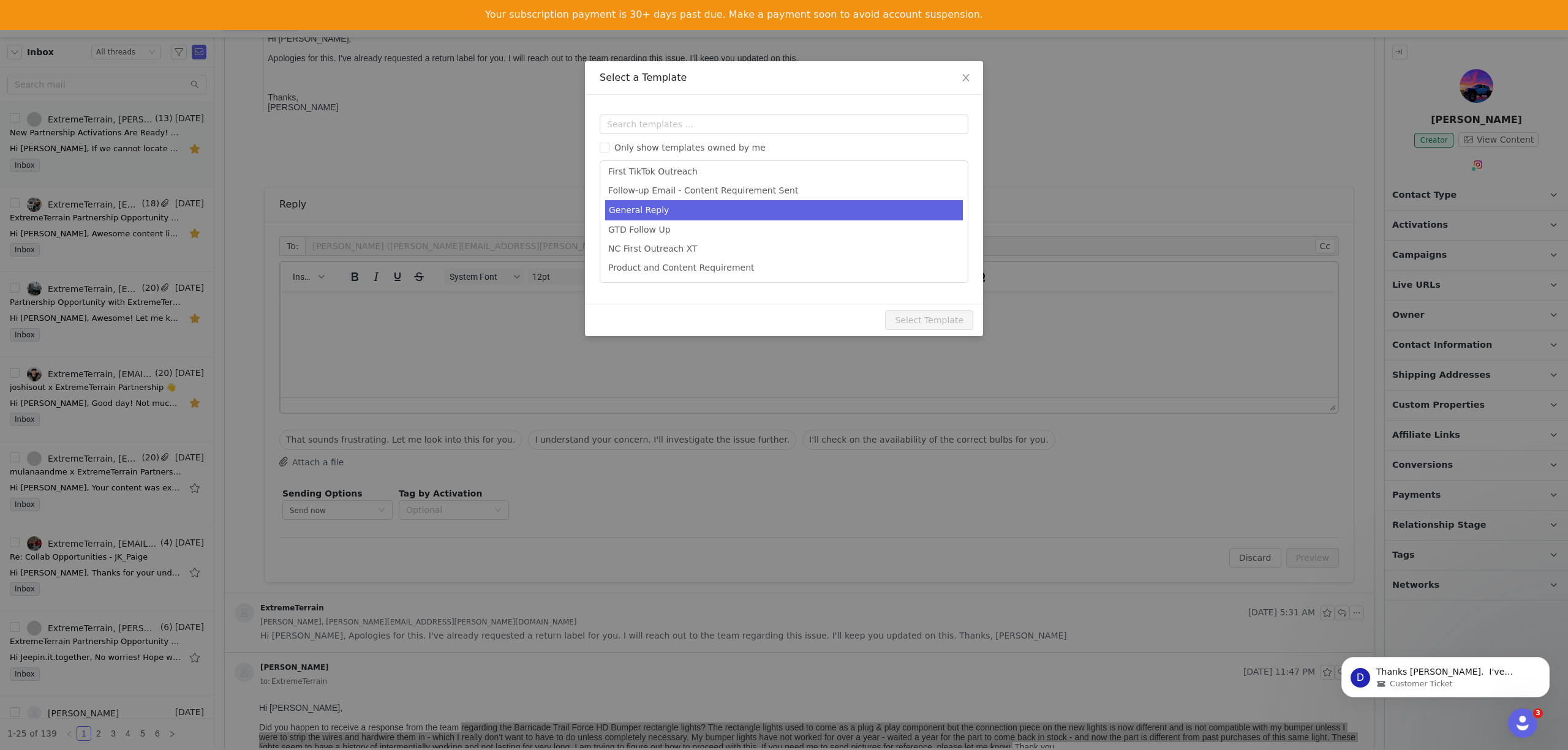
click at [637, 209] on li "General Reply" at bounding box center [784, 210] width 358 height 20
type input "[instagram_username] x ExtremeTerrain"
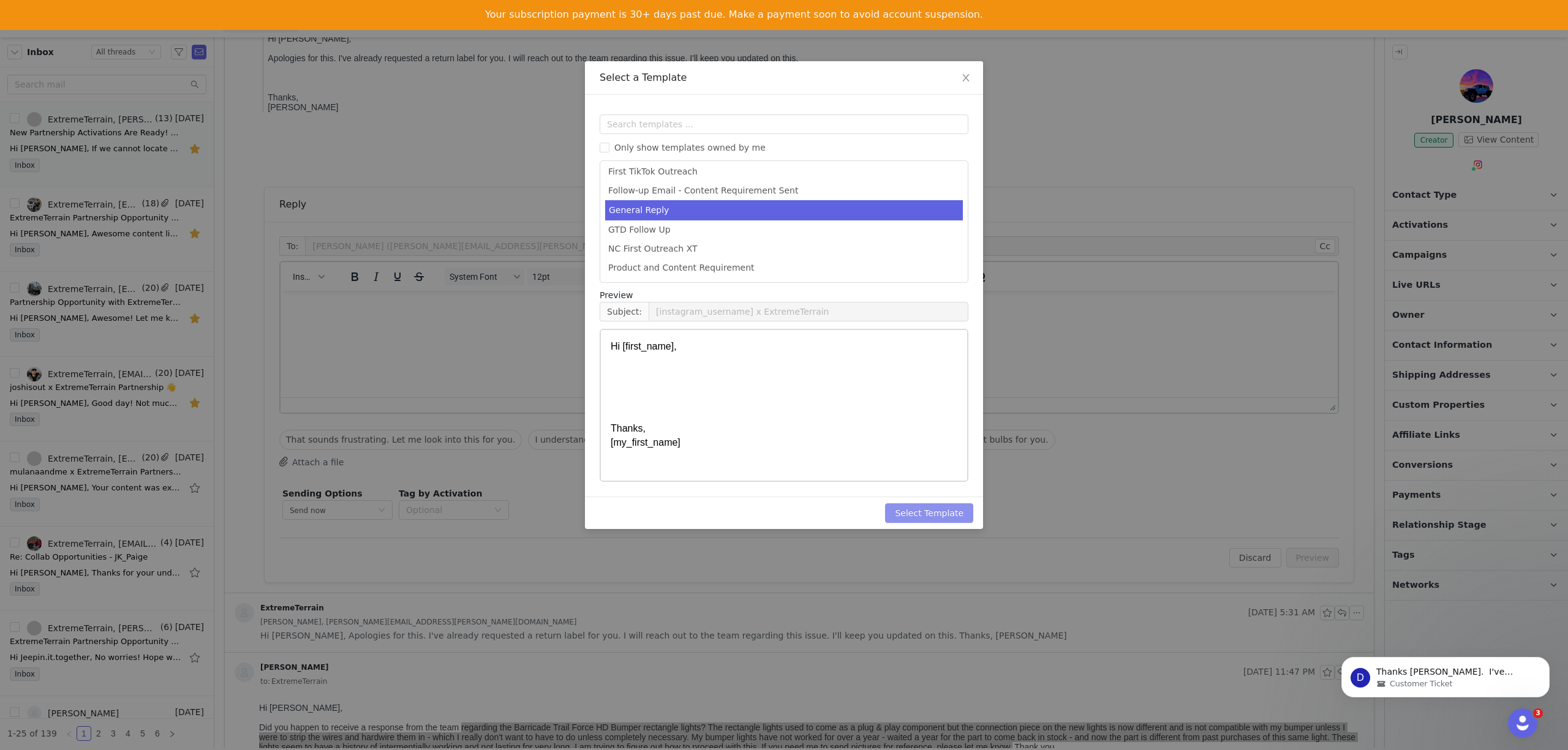
click at [922, 508] on button "Select Template" at bounding box center [929, 513] width 88 height 20
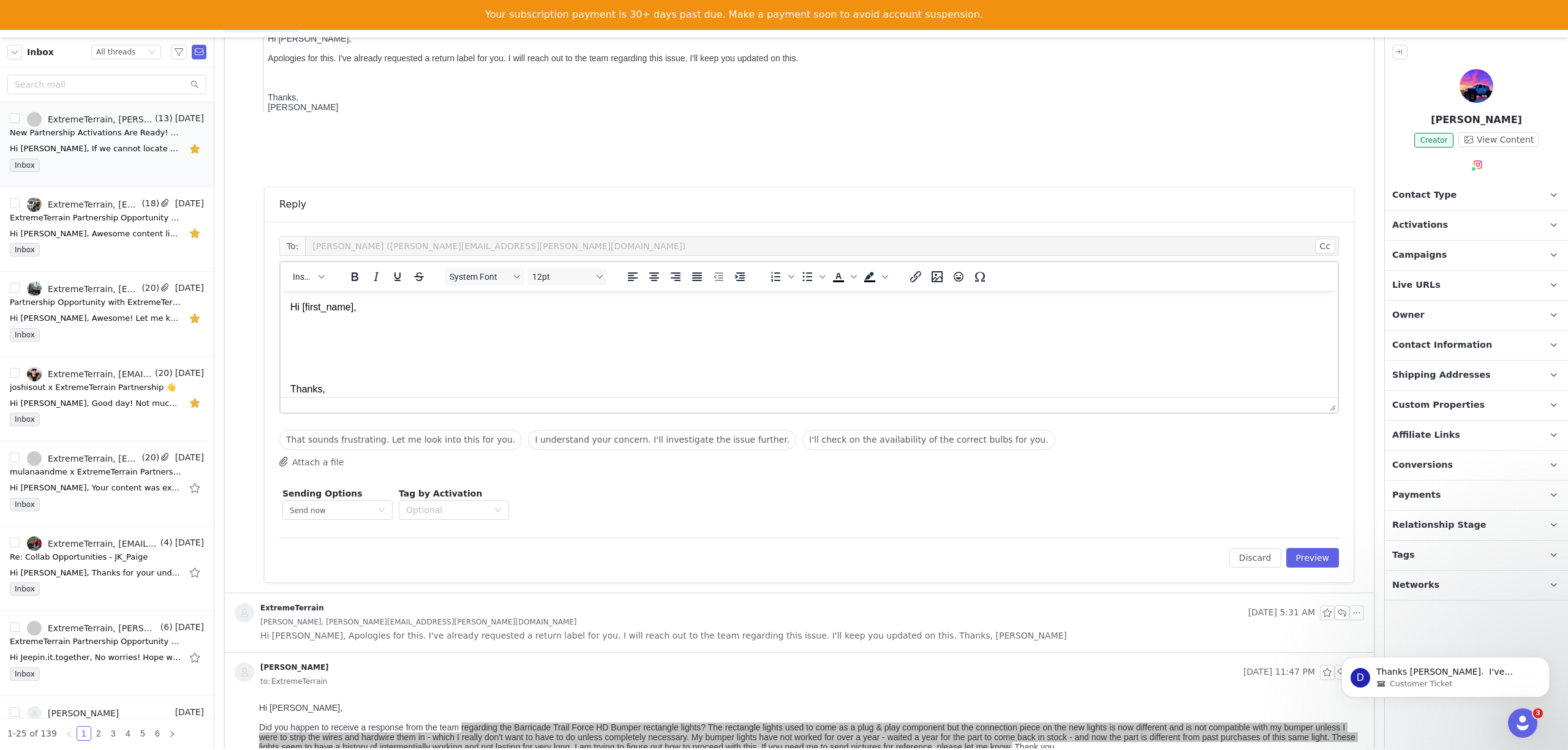
click at [339, 333] on p "Hi [first_name], Thanks, [my_first_name]" at bounding box center [809, 355] width 1037 height 109
click at [339, 332] on p "Hi First Name , Thanks, My First Name" at bounding box center [809, 355] width 1037 height 109
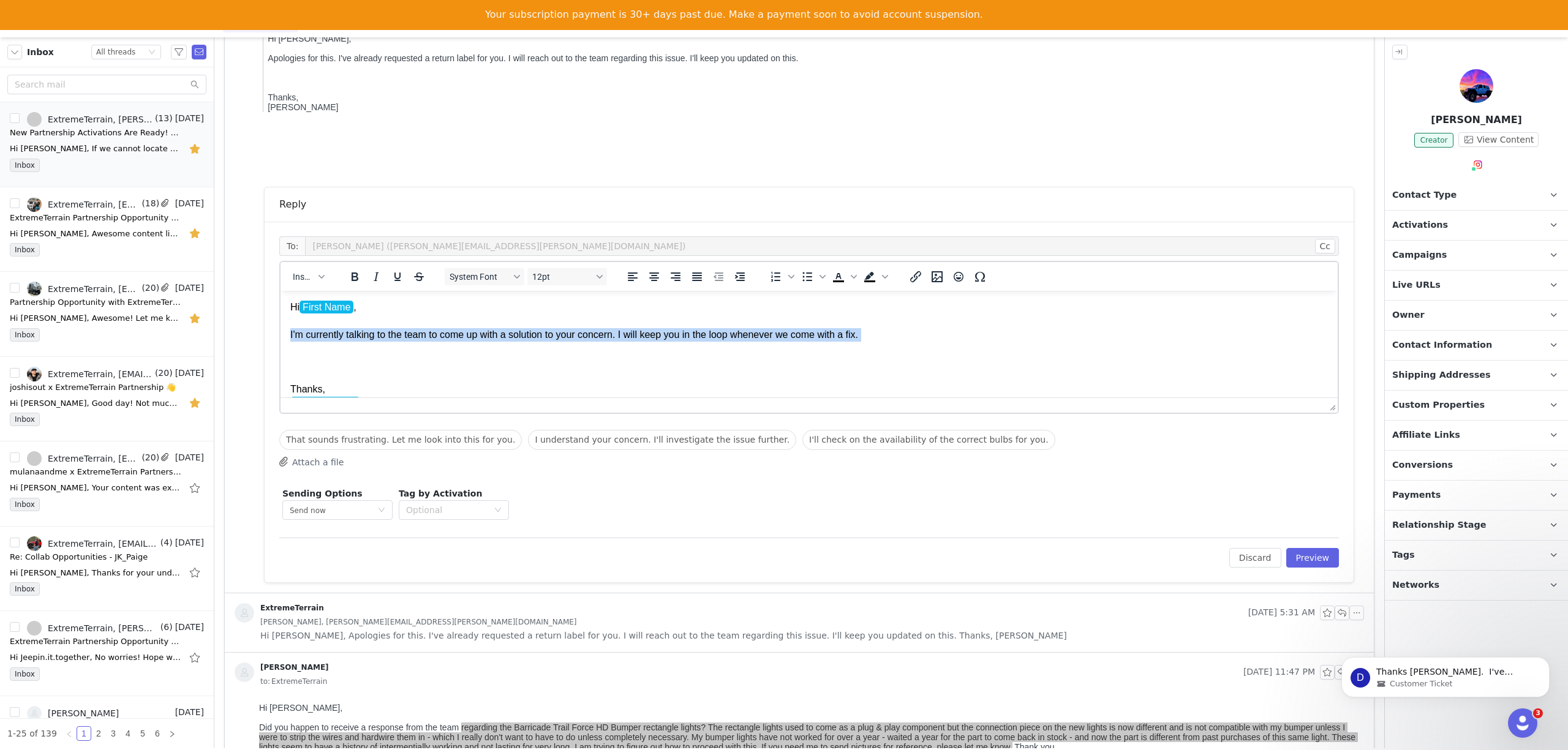
drag, startPoint x: 880, startPoint y: 328, endPoint x: 286, endPoint y: 343, distance: 594.2
click at [286, 343] on html "Hi First Name , I'm currently talking to the team to come up with a solution to…" at bounding box center [809, 356] width 1057 height 129
click at [909, 323] on p "Hi First Name , I'm currently talking to the team to come up with a solution to…" at bounding box center [809, 355] width 1037 height 109
drag, startPoint x: 880, startPoint y: 337, endPoint x: 290, endPoint y: 333, distance: 590.0
click at [290, 333] on p "Hi First Name , I'm currently talking to the team to come up with a solution to…" at bounding box center [809, 355] width 1037 height 109
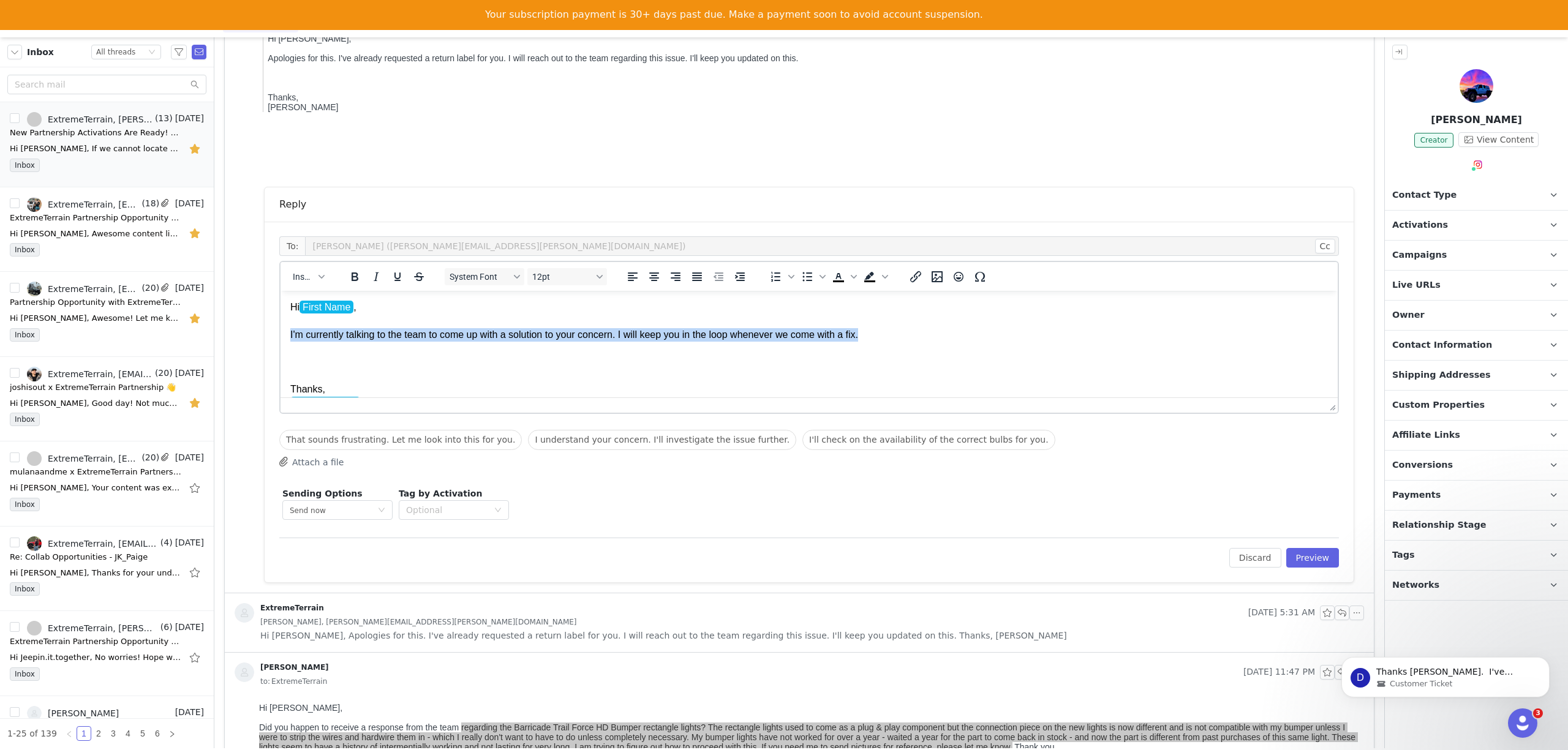
copy p "I'm currently talking to the team to come up with a solution to your concern. I…"
click at [1301, 562] on button "Preview" at bounding box center [1313, 558] width 53 height 20
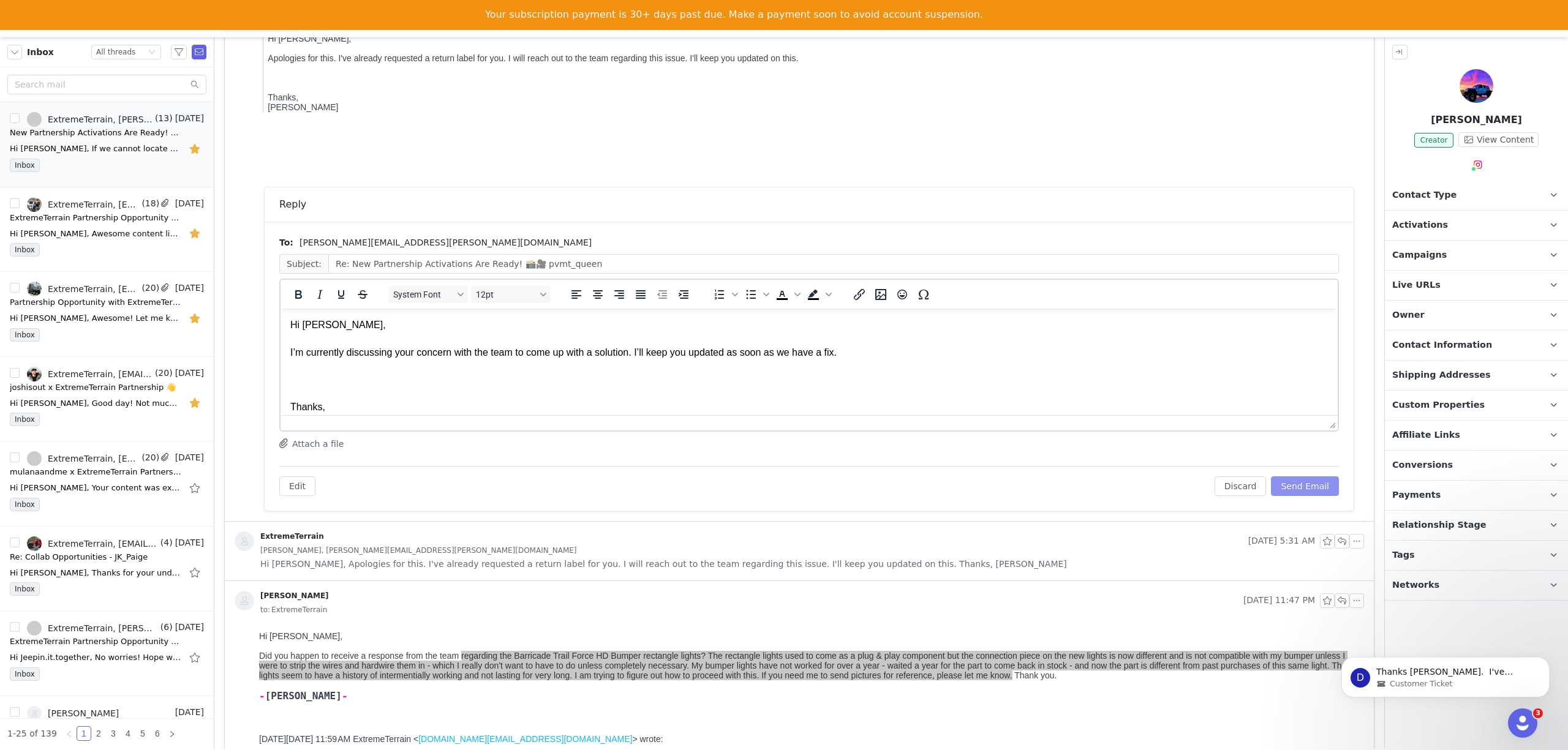
click at [1283, 486] on button "Send Email" at bounding box center [1305, 486] width 68 height 20
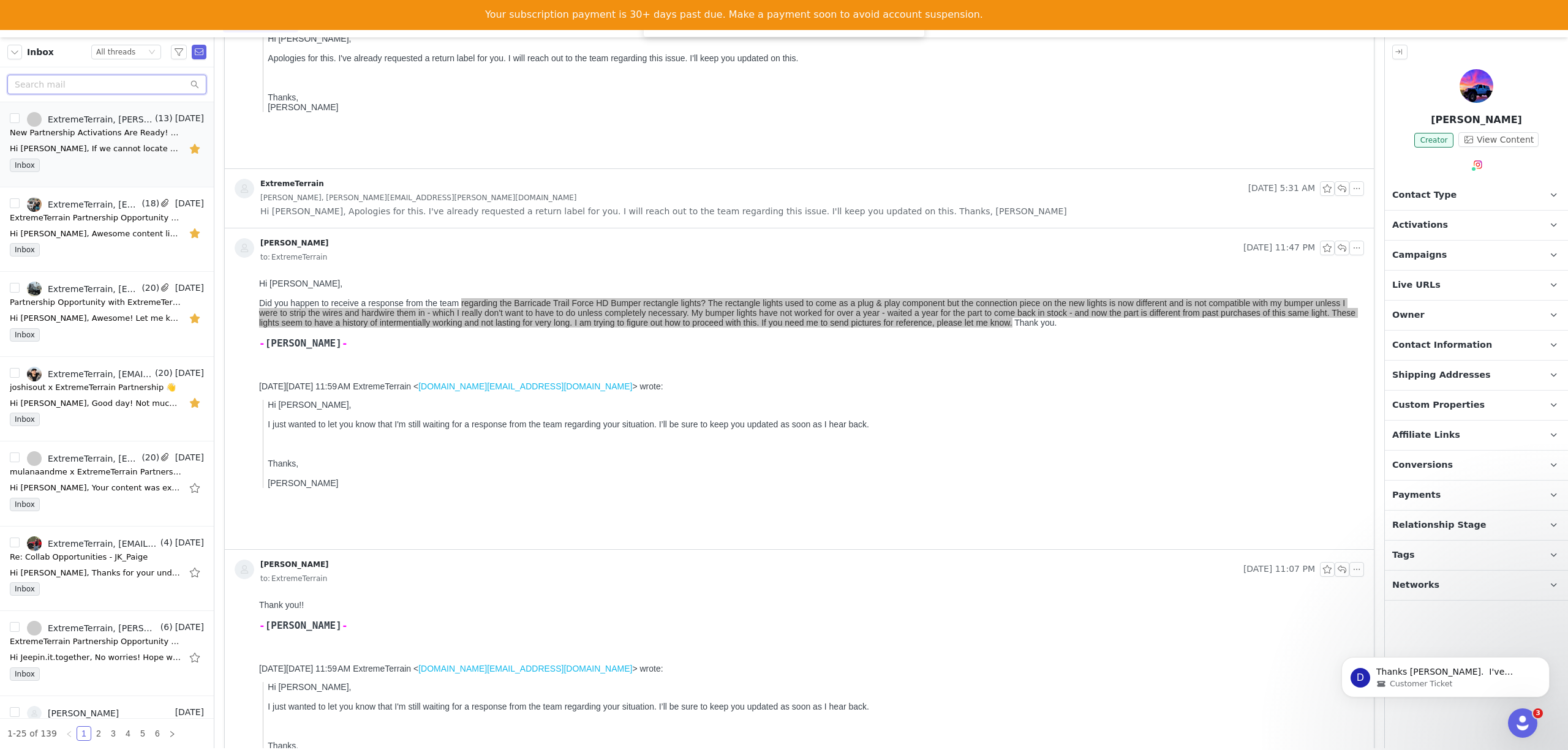
click at [71, 86] on input "text" at bounding box center [107, 84] width 199 height 20
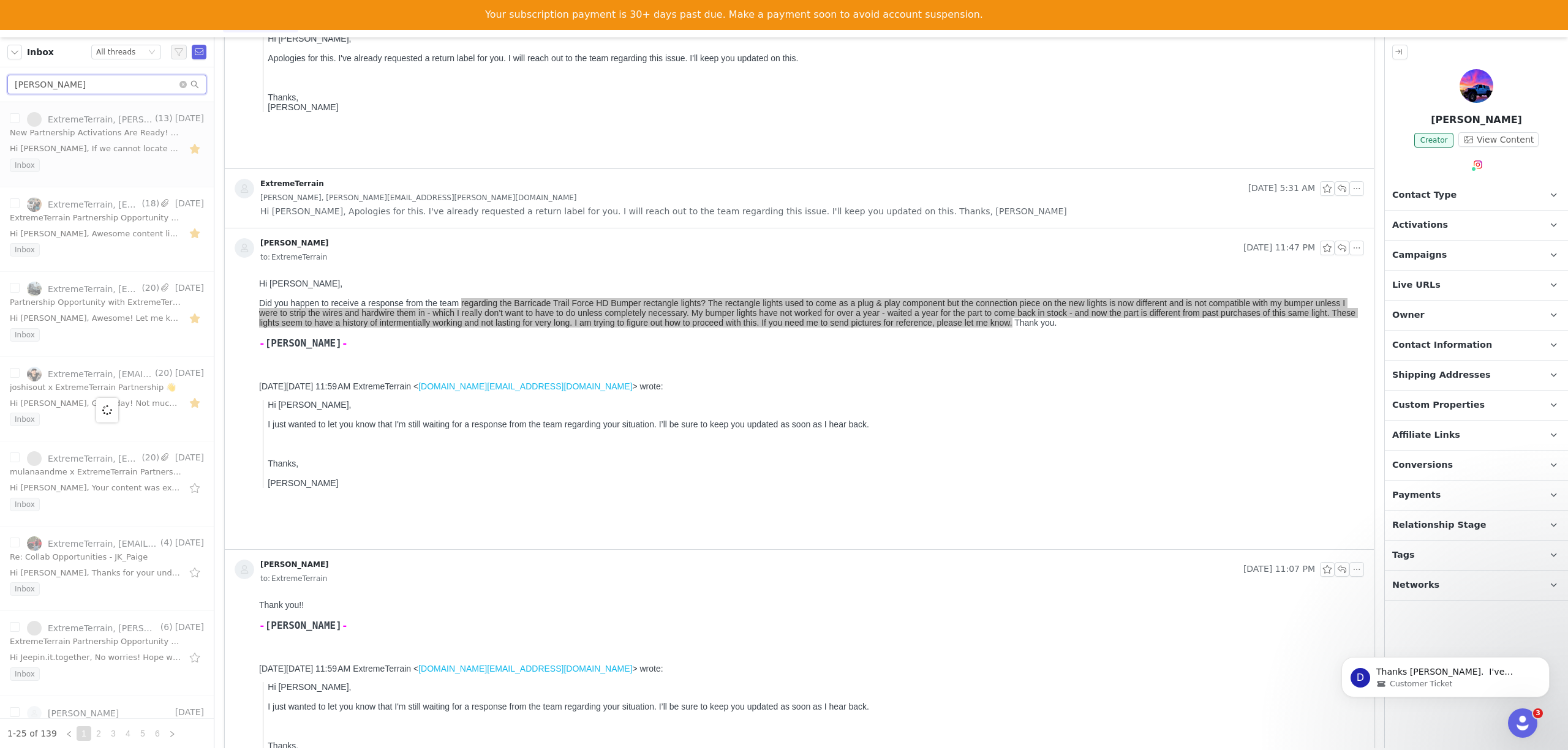
type input "noelle"
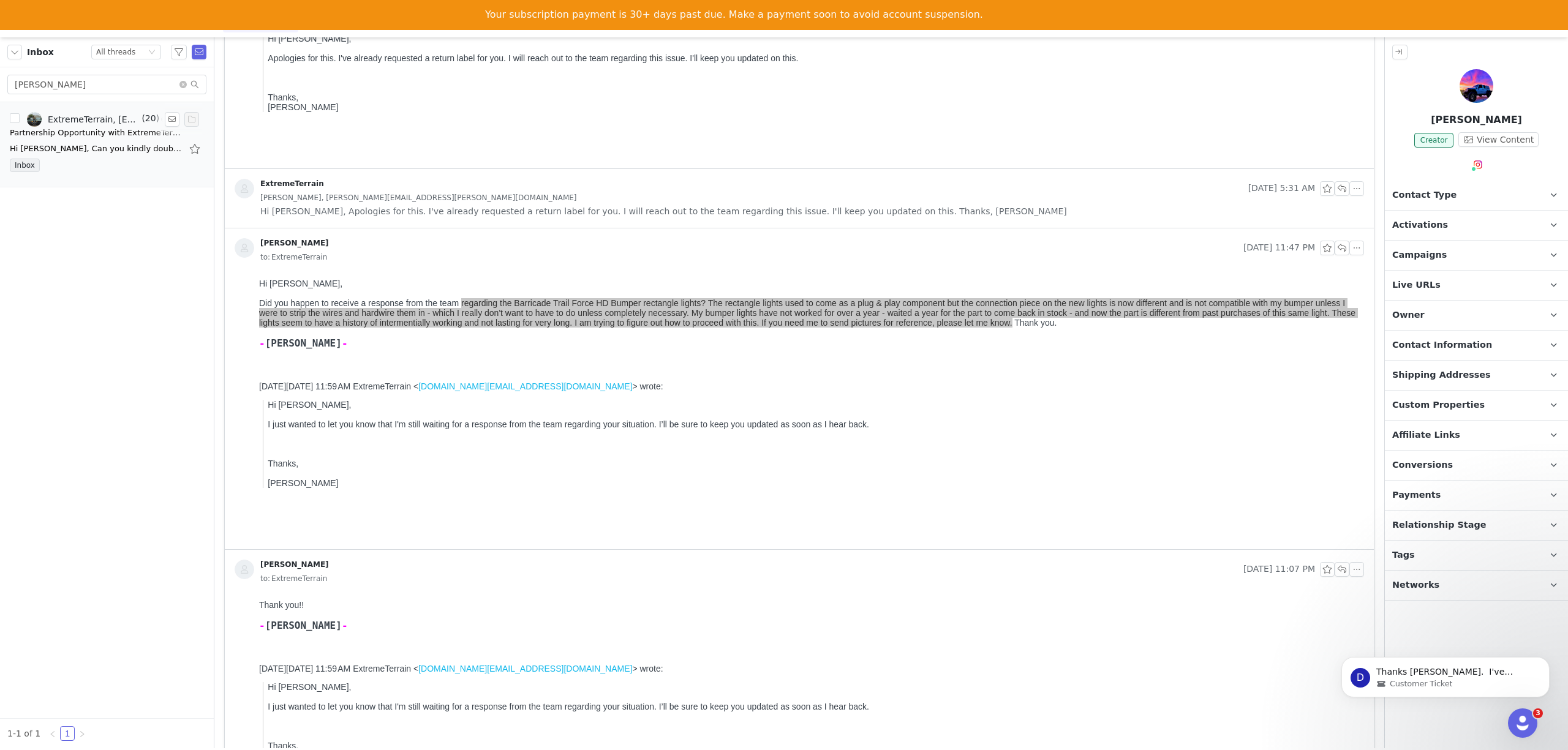
click at [89, 163] on div "Inbox" at bounding box center [106, 167] width 194 height 18
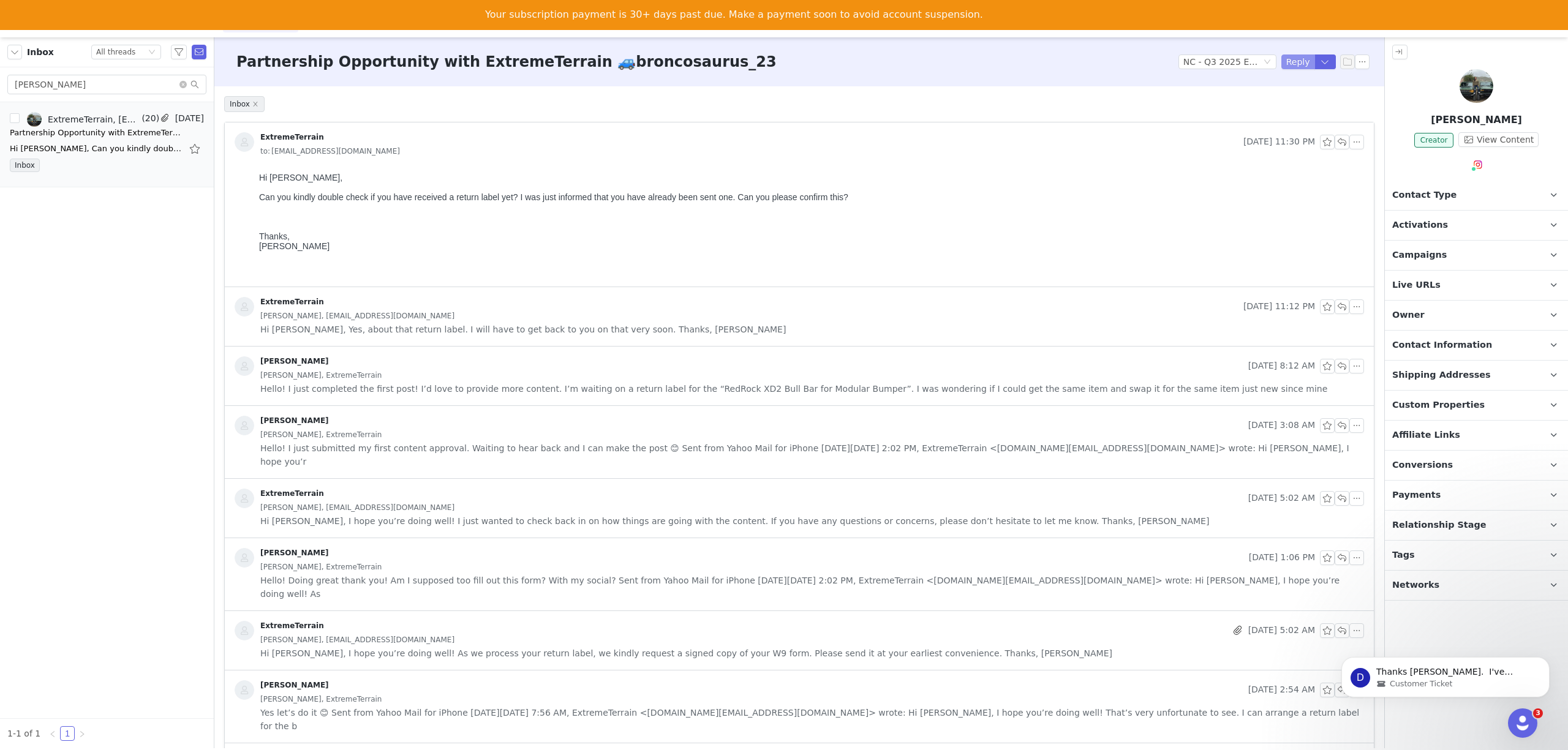
click at [1284, 59] on button "Reply" at bounding box center [1299, 62] width 34 height 15
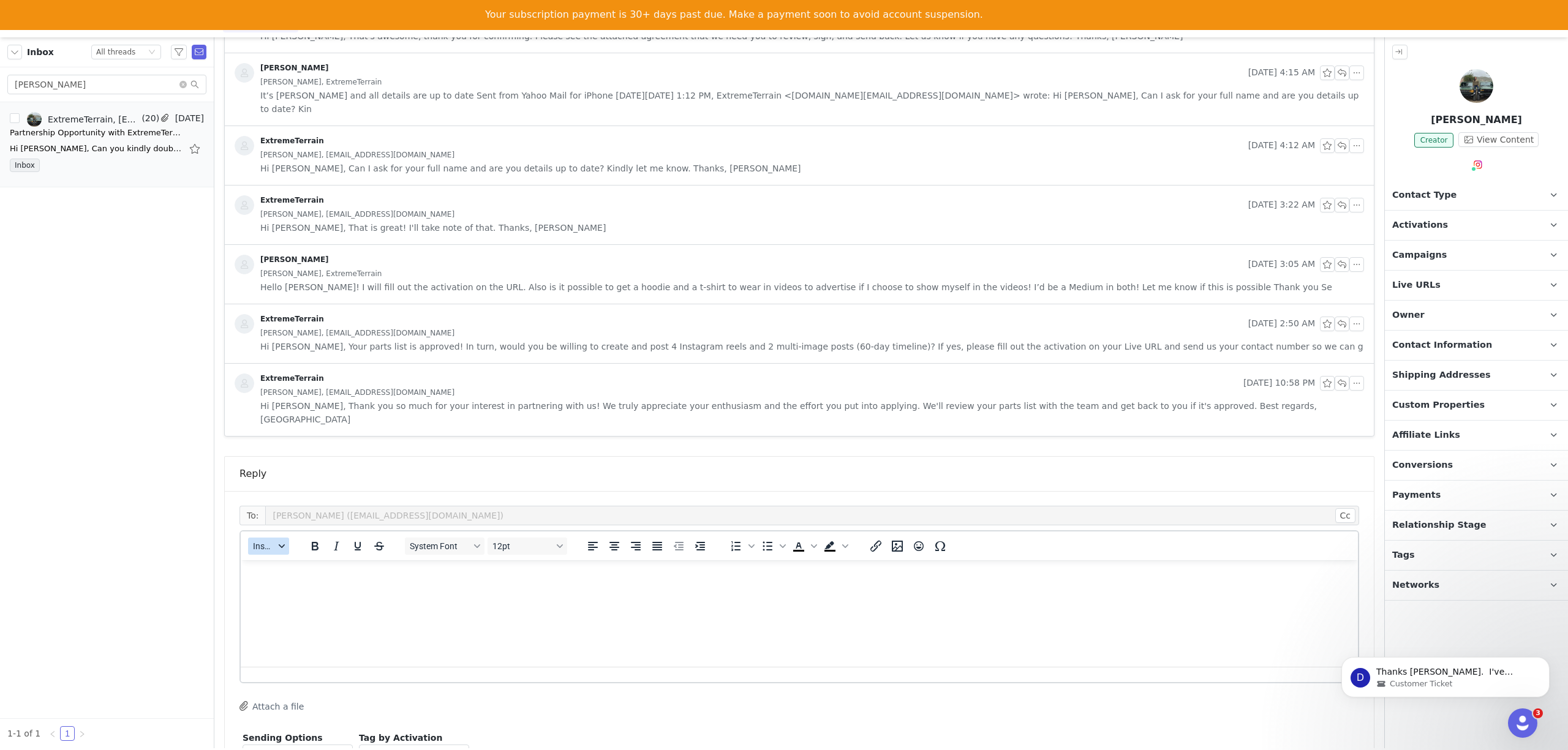
click at [273, 541] on span "Insert" at bounding box center [264, 546] width 22 height 10
click at [273, 475] on div "Insert Template" at bounding box center [314, 478] width 110 height 15
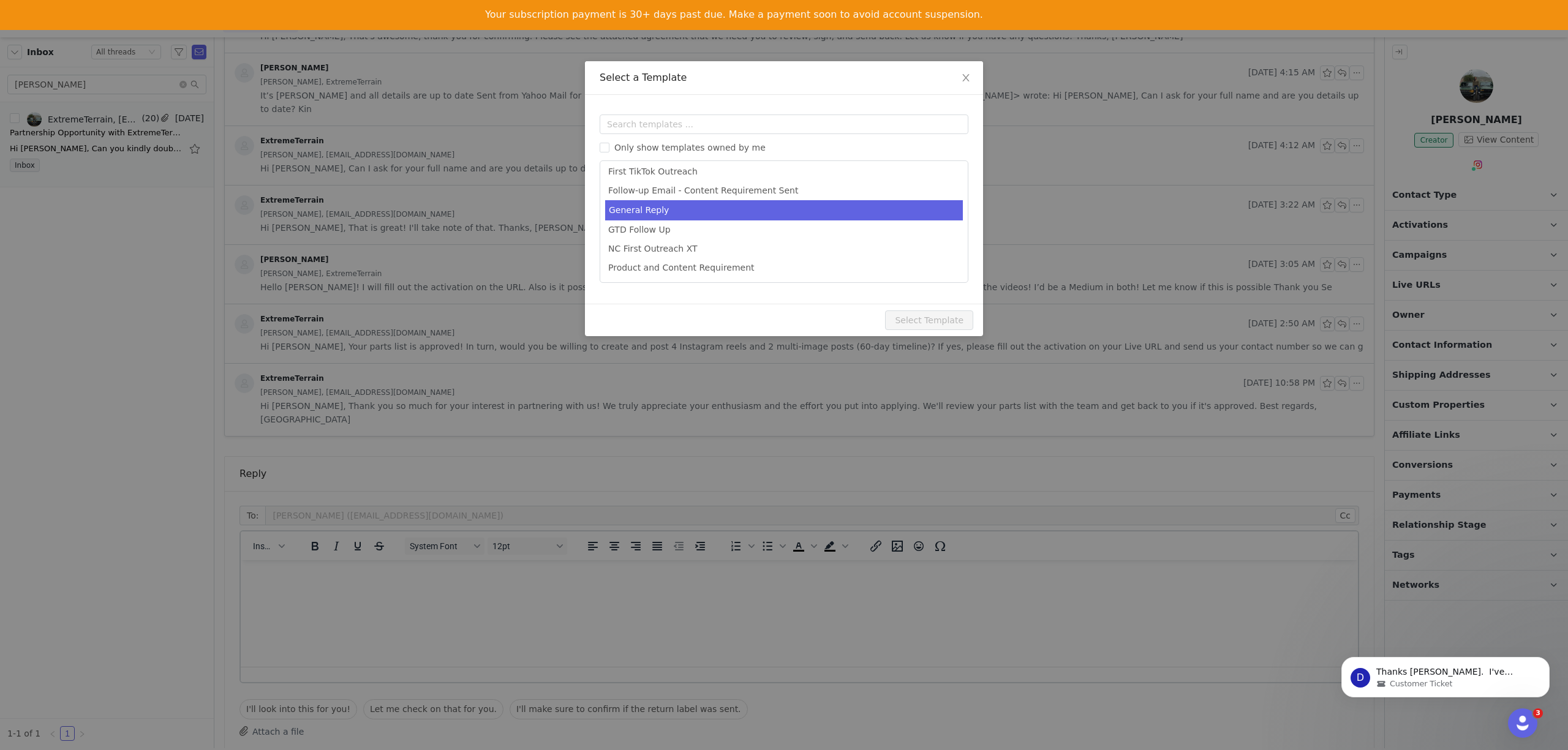
click at [640, 207] on li "General Reply" at bounding box center [784, 210] width 358 height 20
type input "[instagram_username] x ExtremeTerrain"
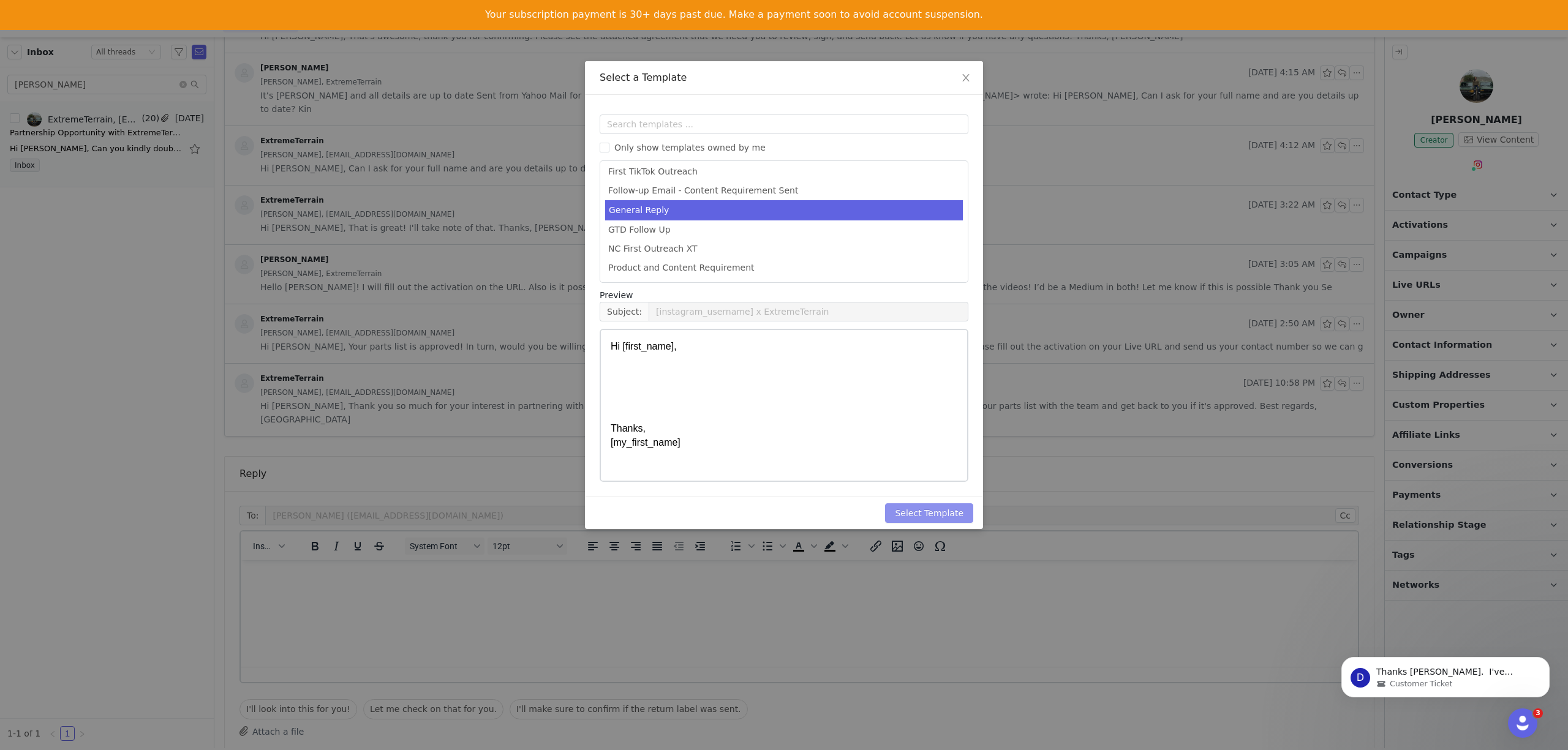
click at [914, 514] on button "Select Template" at bounding box center [929, 513] width 88 height 20
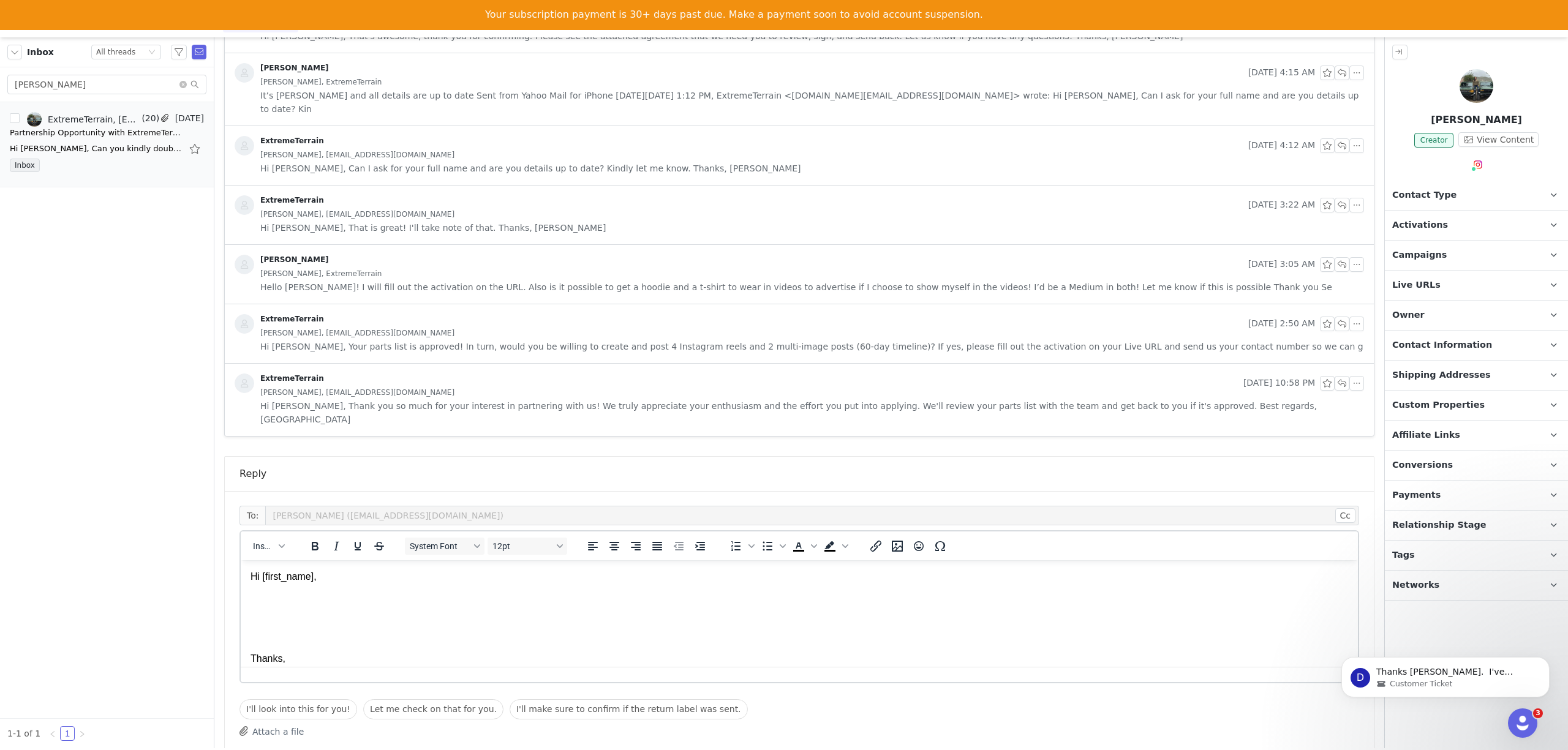
scroll to position [0, 0]
click at [269, 600] on p "Hi [first_name], Thanks, [my_first_name]" at bounding box center [799, 624] width 1098 height 109
click at [269, 600] on p "Hi First Name , Thanks, My First Name" at bounding box center [799, 624] width 1098 height 109
click at [473, 600] on p "Hi First Name , Good day! Checking in to see if you can confirm Thanks, My Firs…" at bounding box center [799, 624] width 1098 height 109
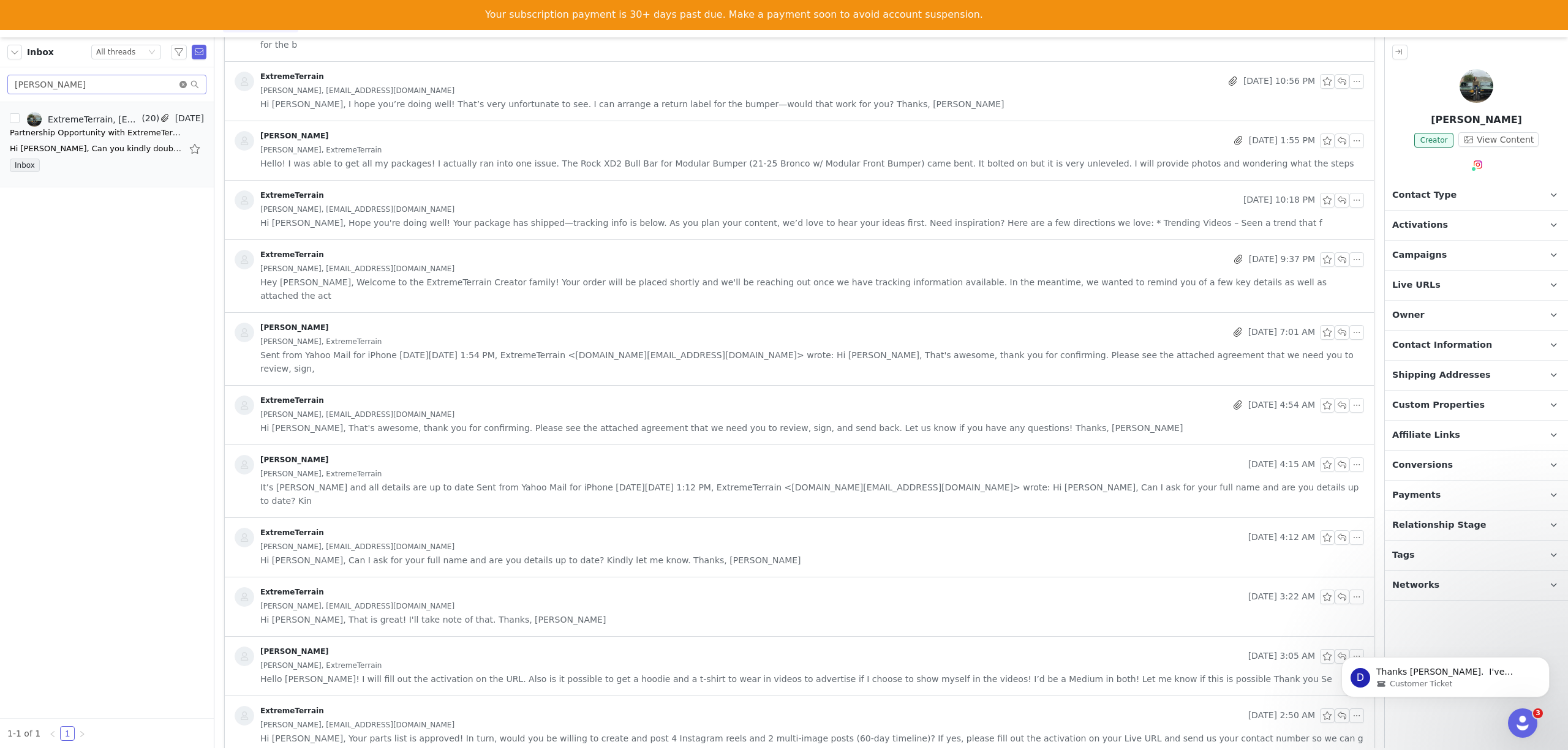
click at [182, 82] on icon "icon: close-circle" at bounding box center [183, 84] width 7 height 7
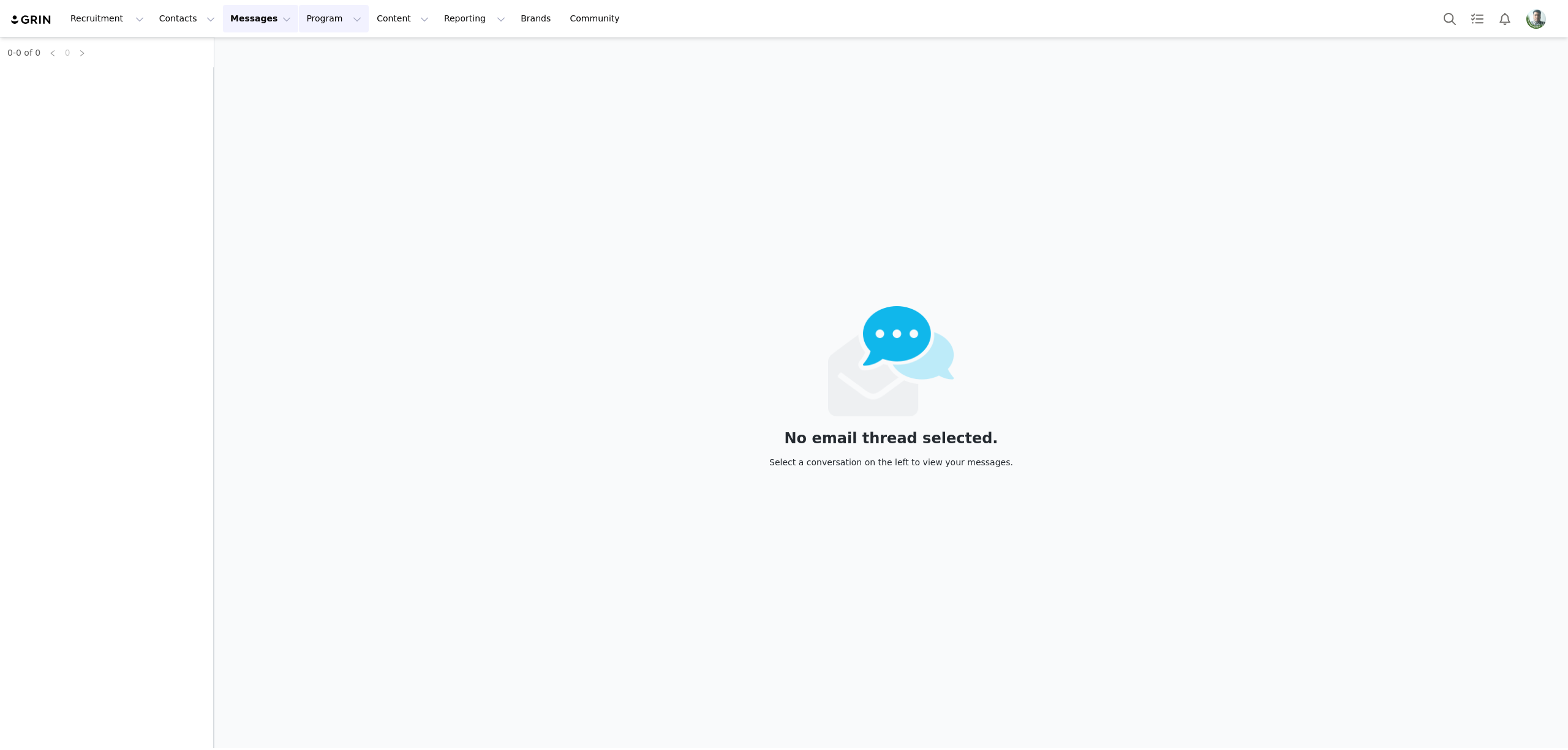
click at [299, 22] on button "Program Program" at bounding box center [333, 18] width 70 height 28
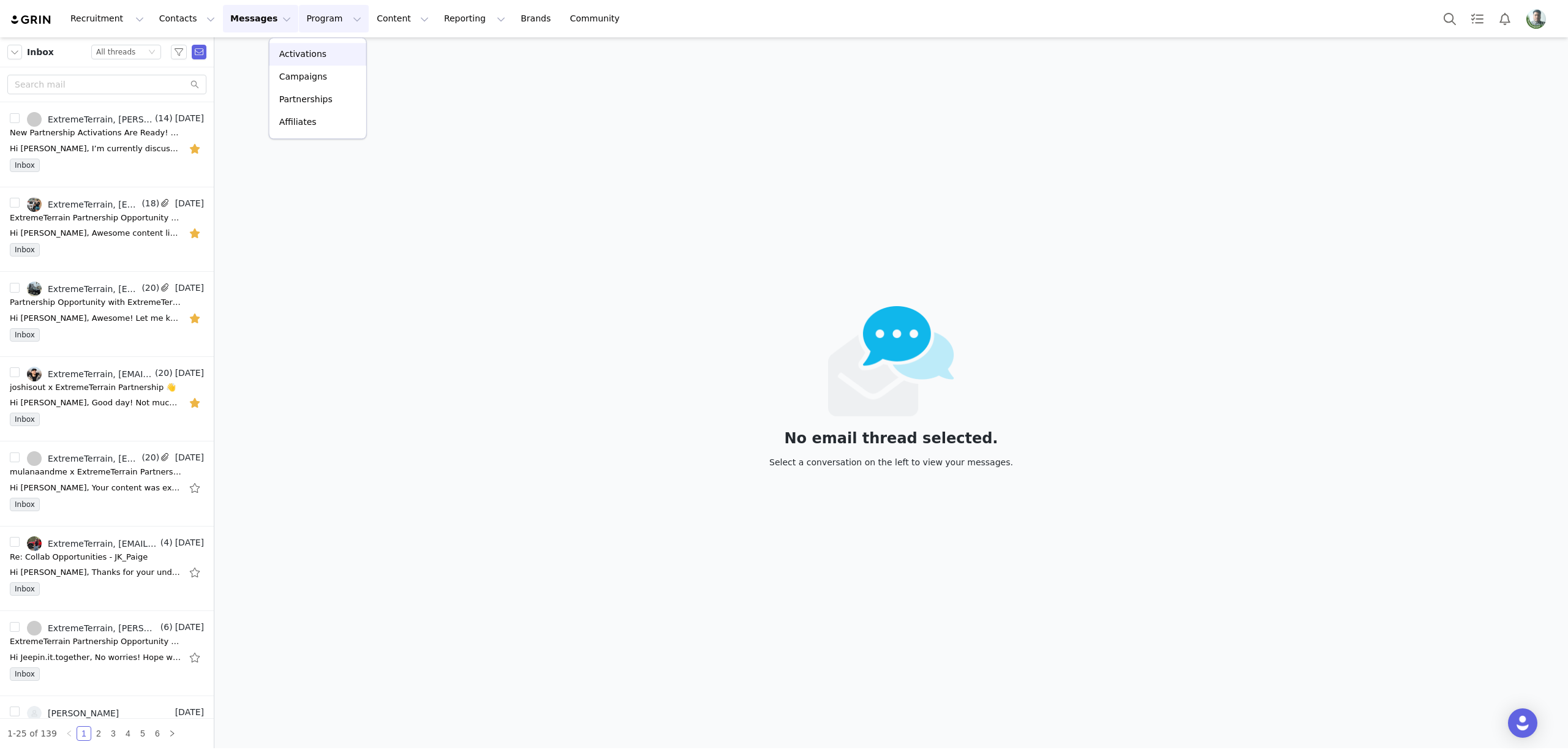
click at [284, 55] on p "Activations" at bounding box center [303, 54] width 47 height 13
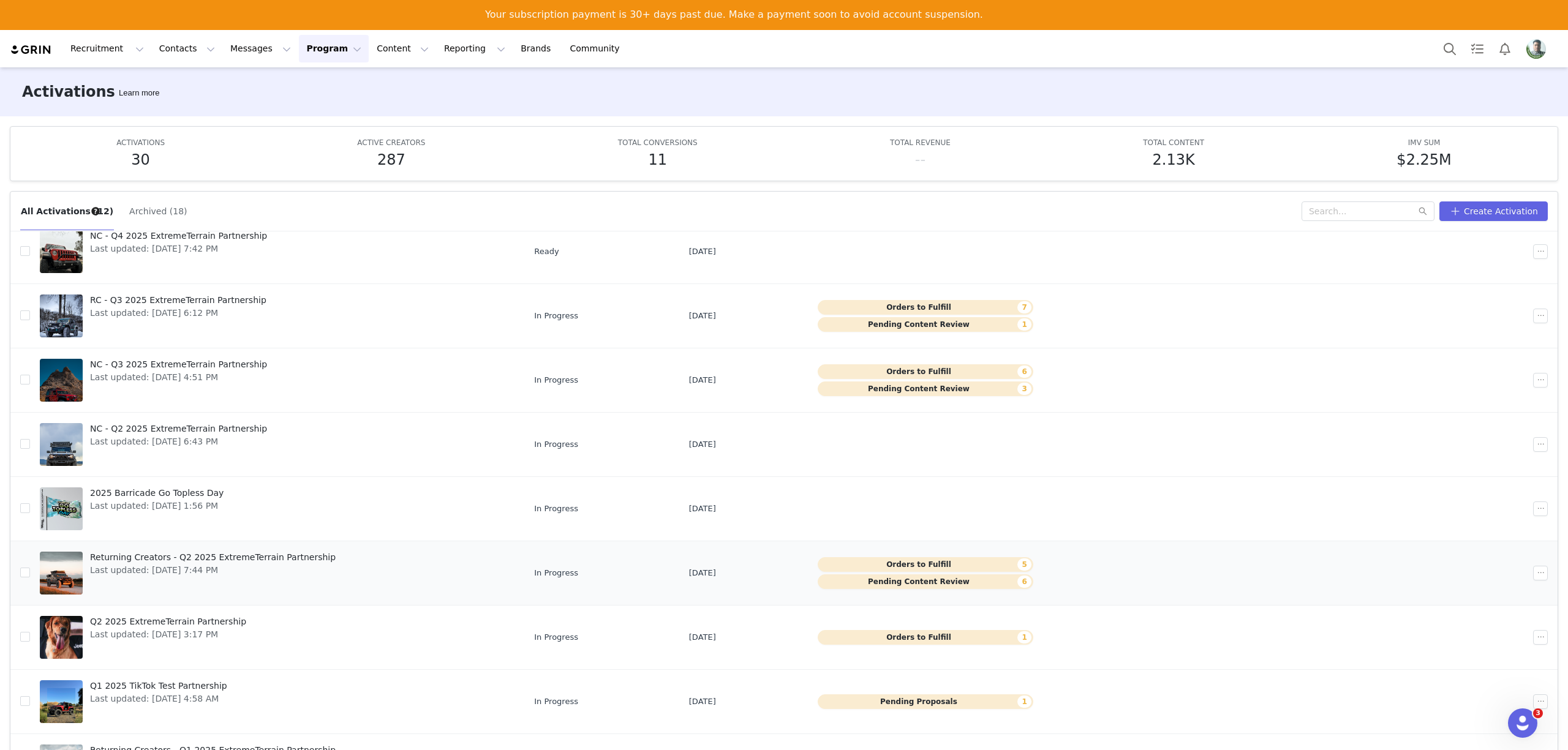
scroll to position [65, 0]
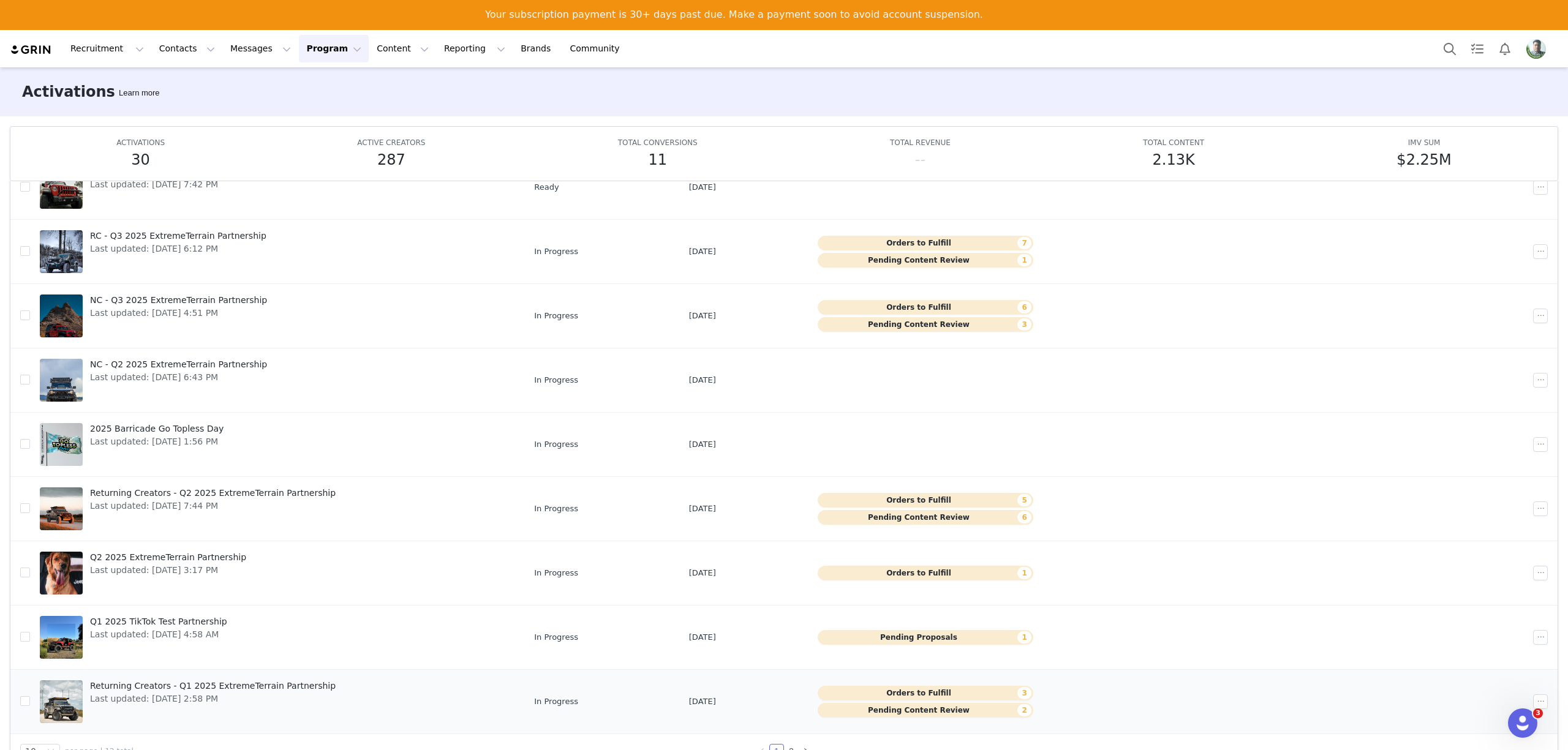
click at [184, 684] on span "Returning Creators - Q1 2025 ExtremeTerrain Partnership" at bounding box center [212, 686] width 246 height 13
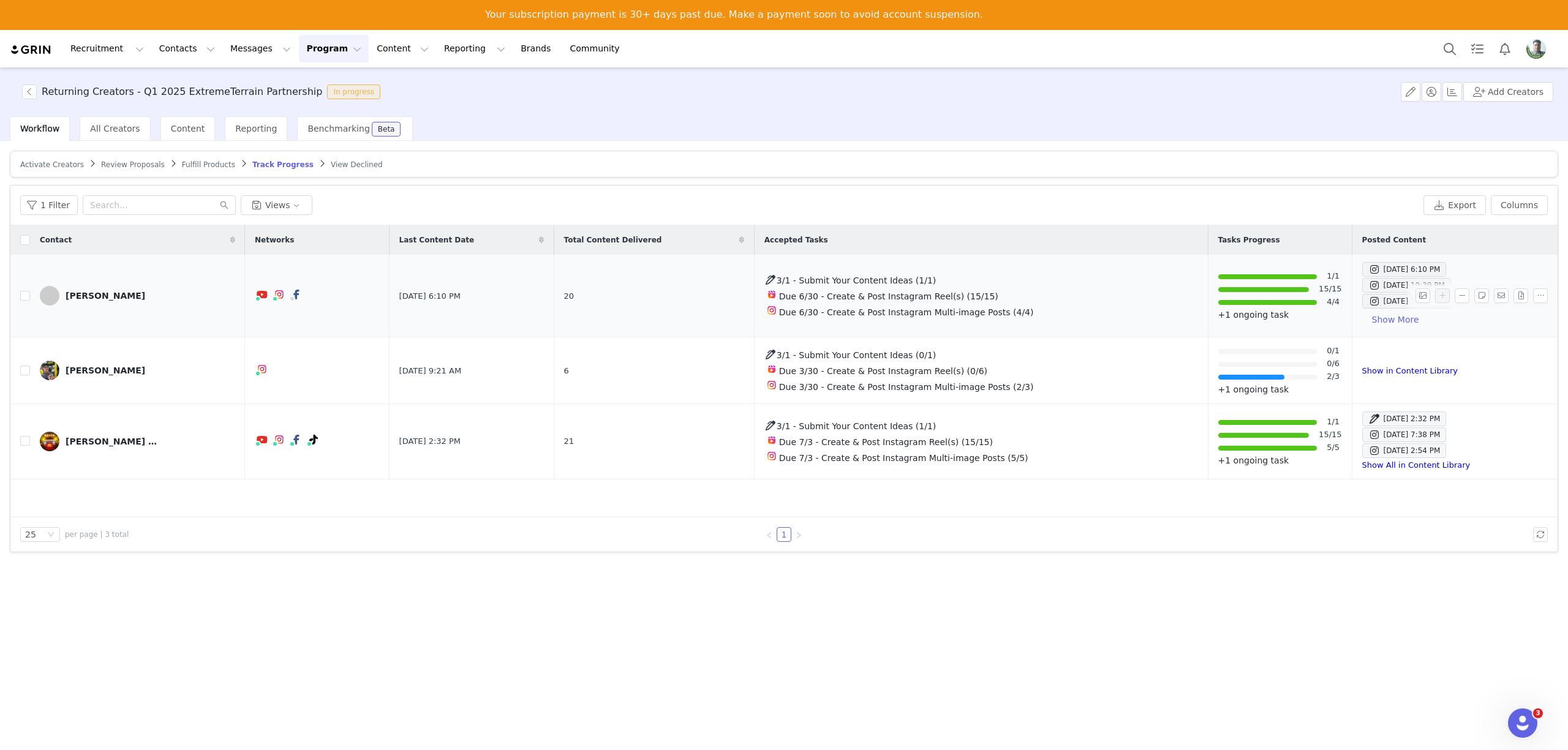
click at [80, 289] on link "[PERSON_NAME]" at bounding box center [137, 296] width 195 height 20
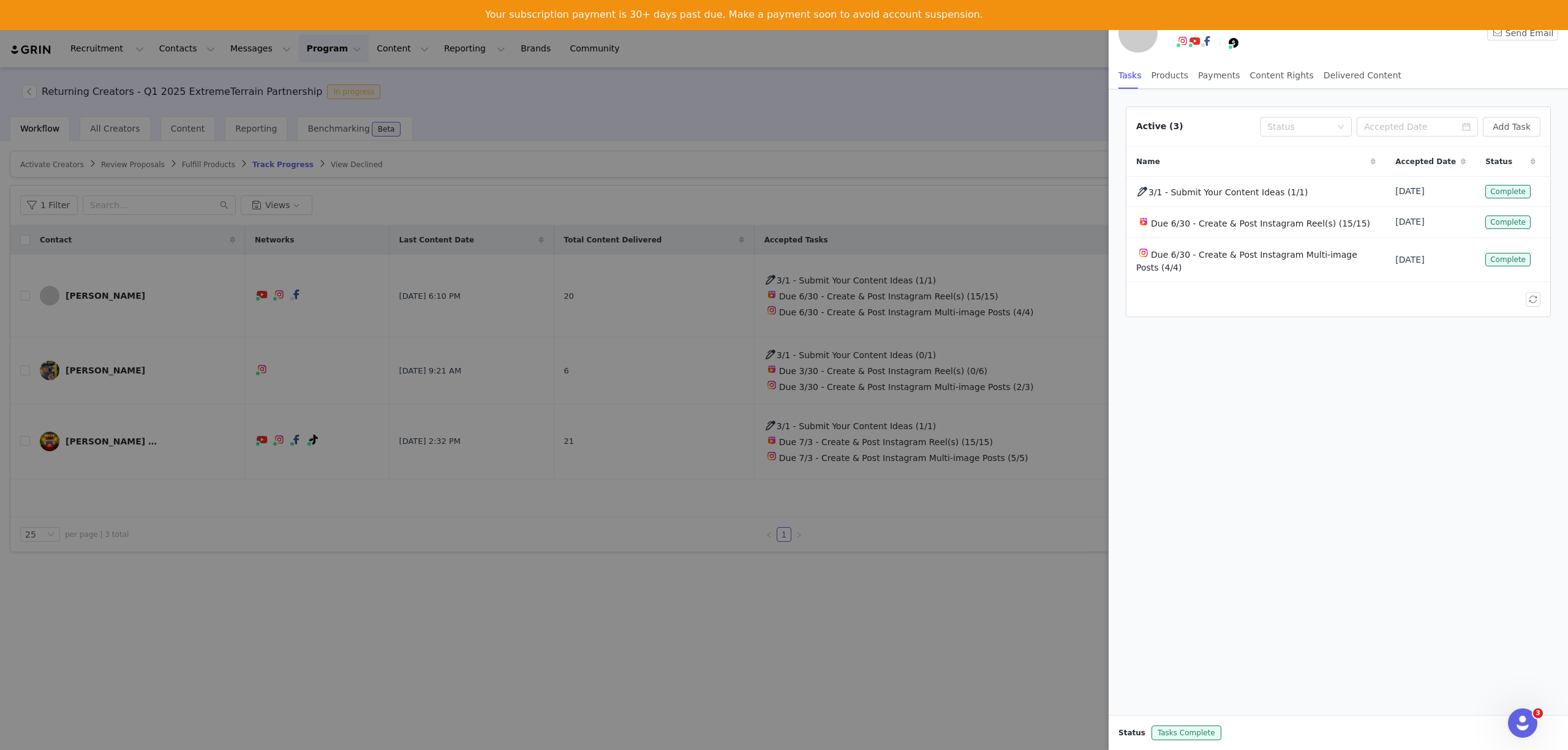
click at [680, 139] on div at bounding box center [784, 375] width 1568 height 750
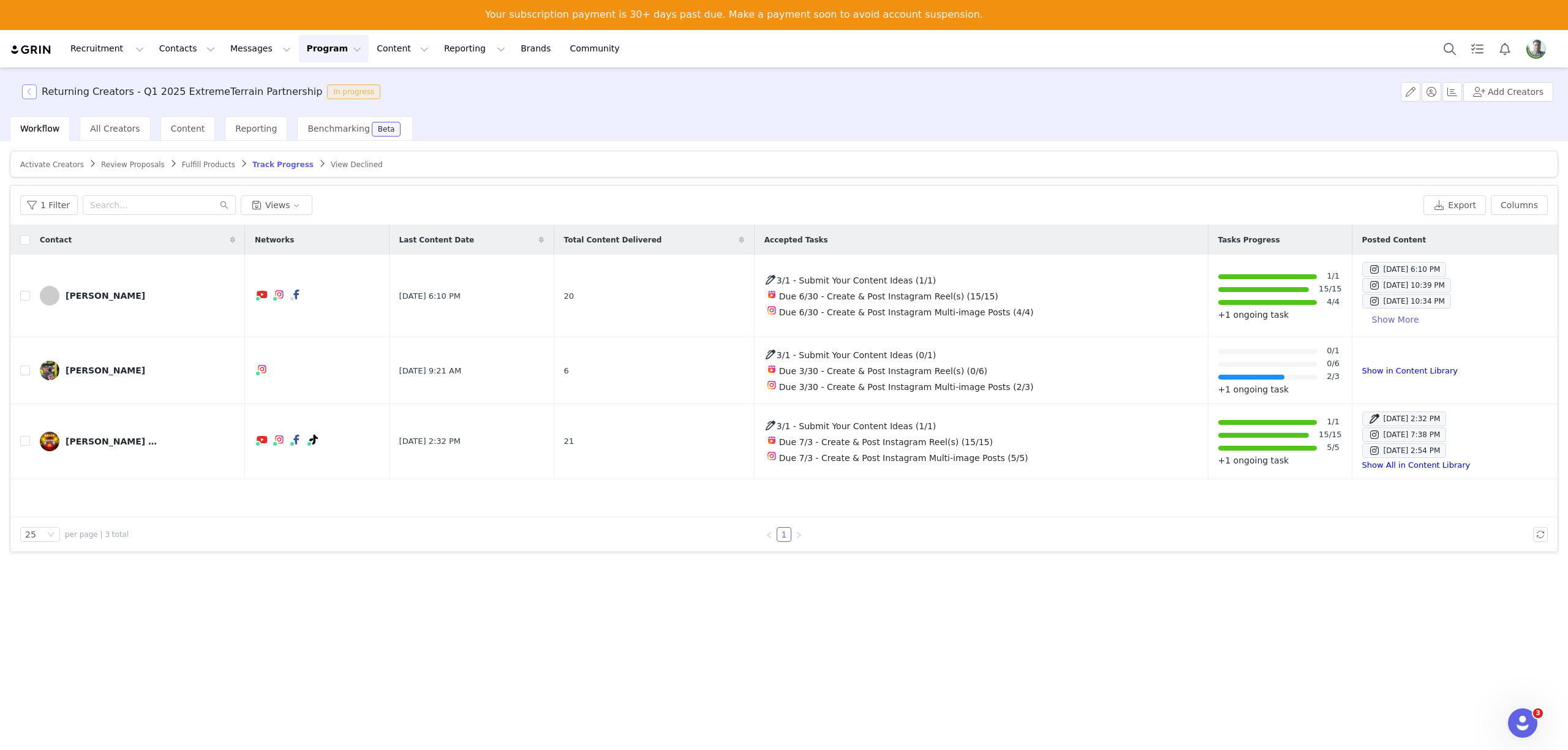
click at [32, 89] on button "button" at bounding box center [29, 92] width 15 height 15
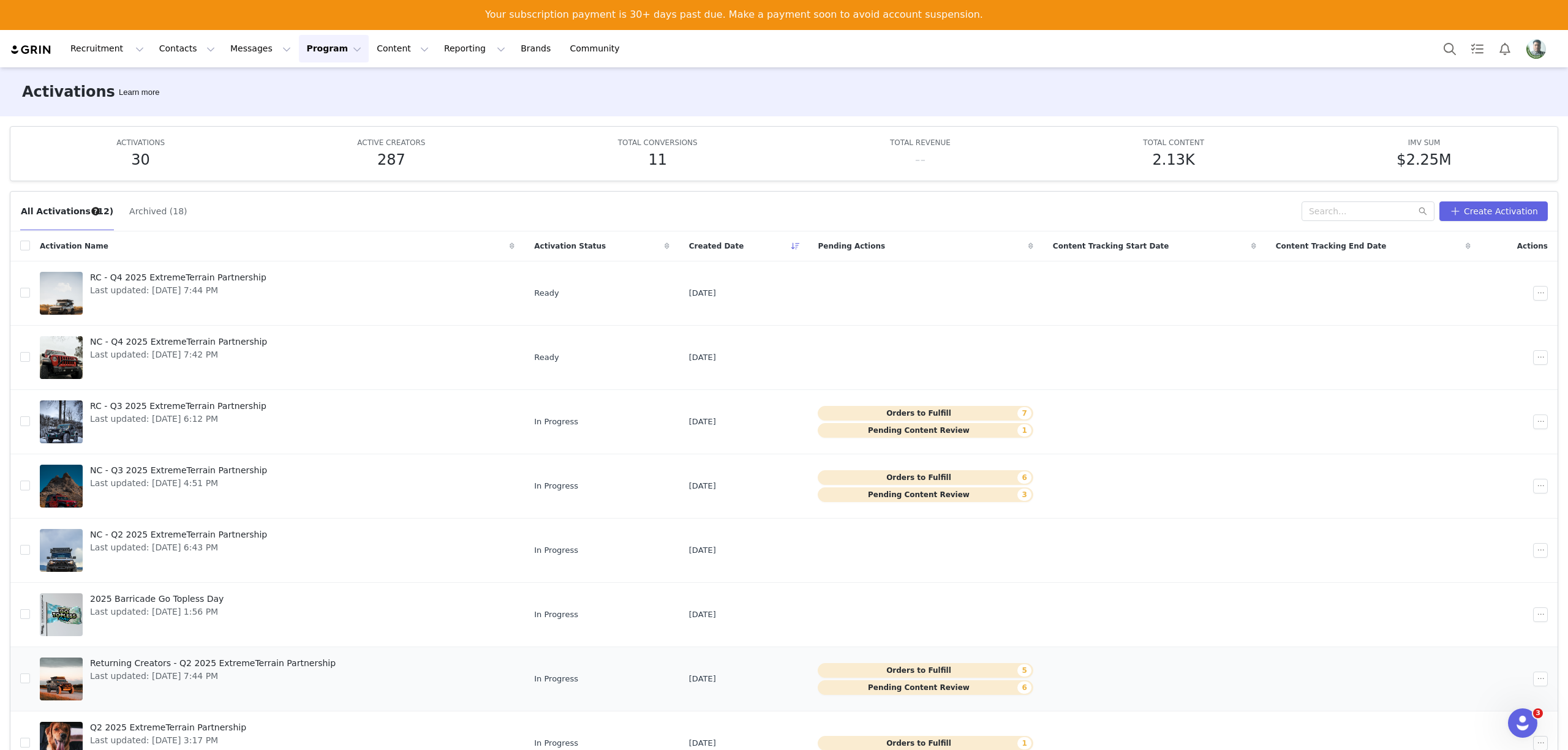
click at [228, 679] on span "Last updated: [DATE] 7:44 PM" at bounding box center [212, 676] width 246 height 13
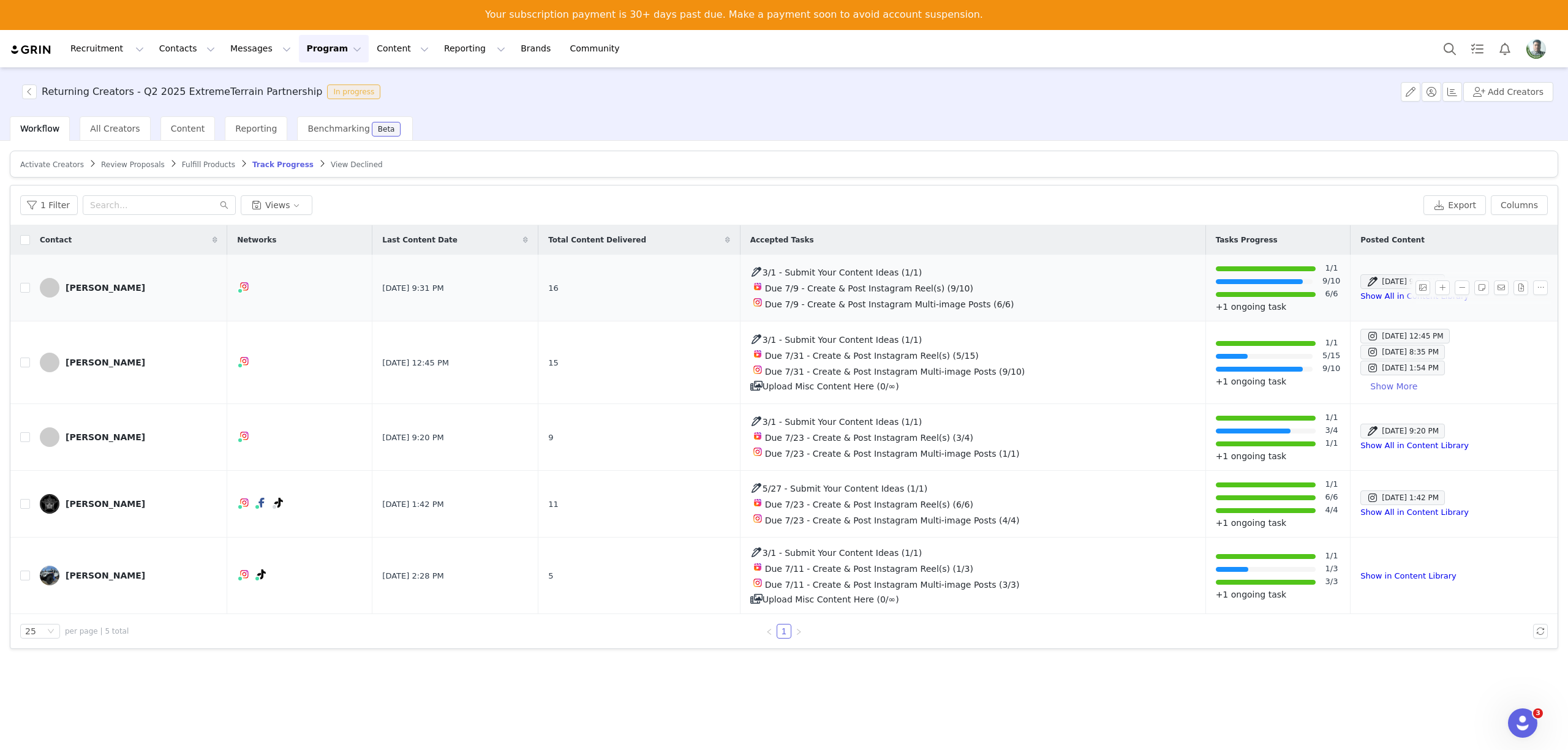
click at [109, 278] on link "[PERSON_NAME]" at bounding box center [129, 288] width 178 height 20
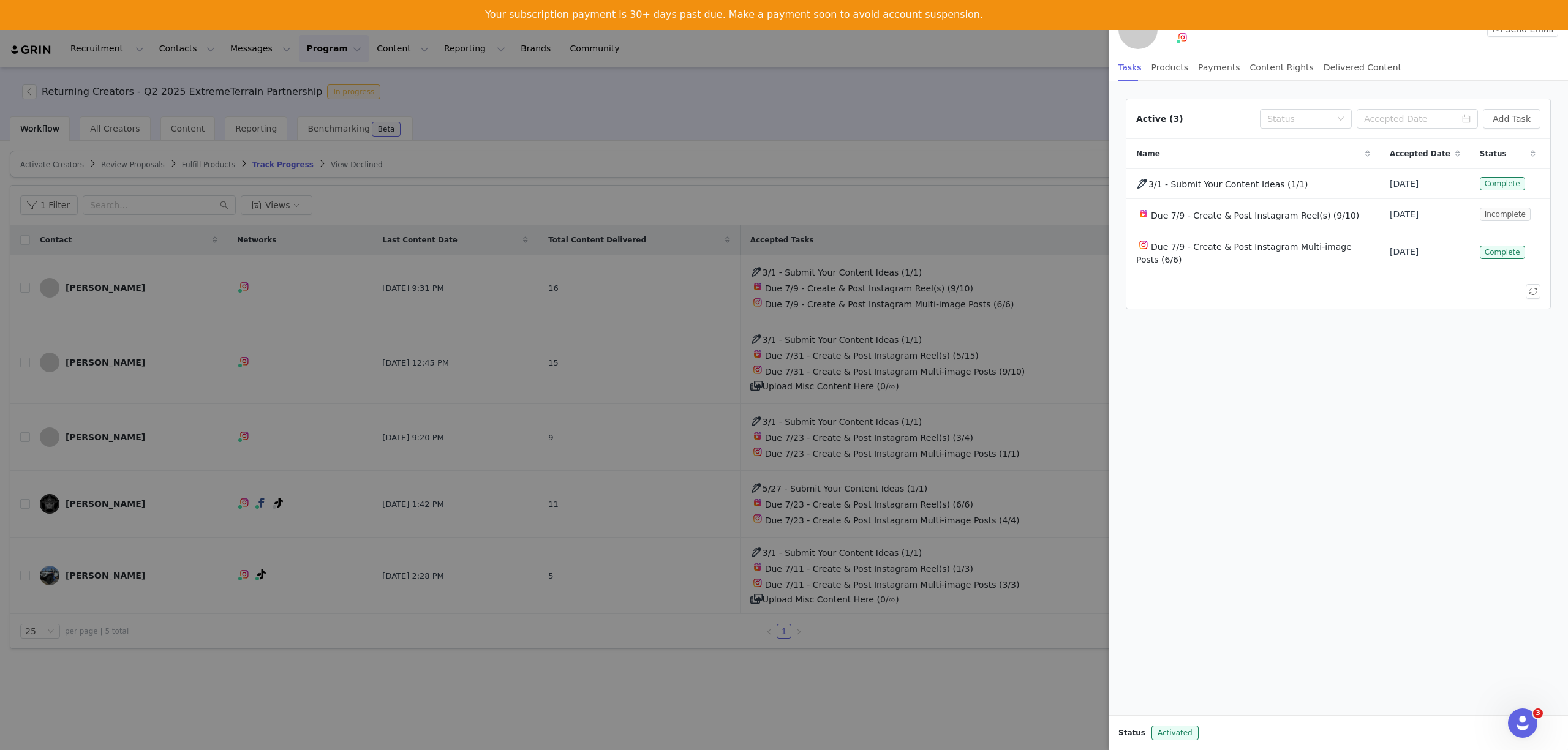
click at [444, 386] on div at bounding box center [784, 375] width 1568 height 750
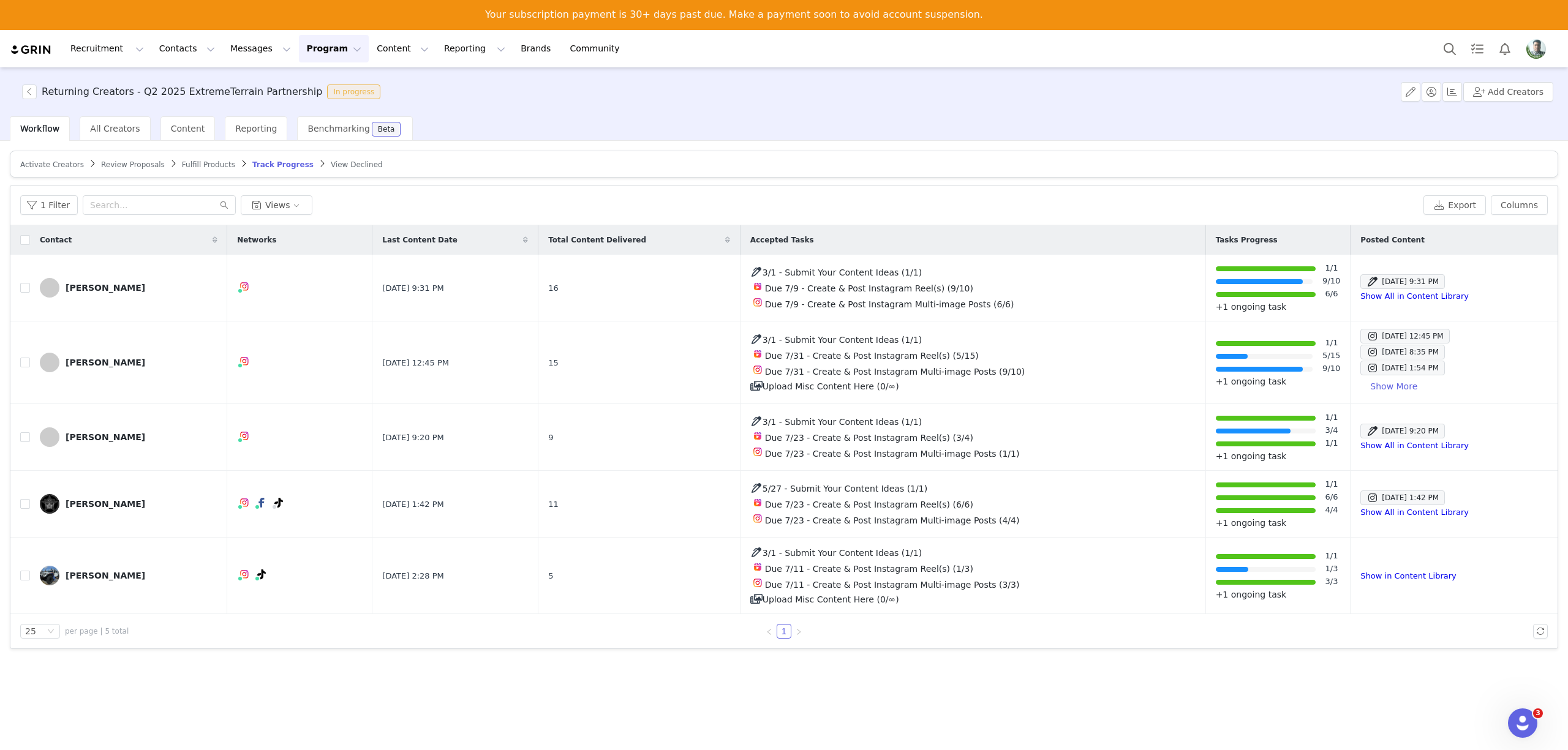
click at [1022, 79] on div "Returning Creators - Q2 2025 ExtremeTerrain Partnership In progress Add Creators" at bounding box center [784, 92] width 1568 height 49
click at [28, 95] on button "button" at bounding box center [29, 92] width 15 height 15
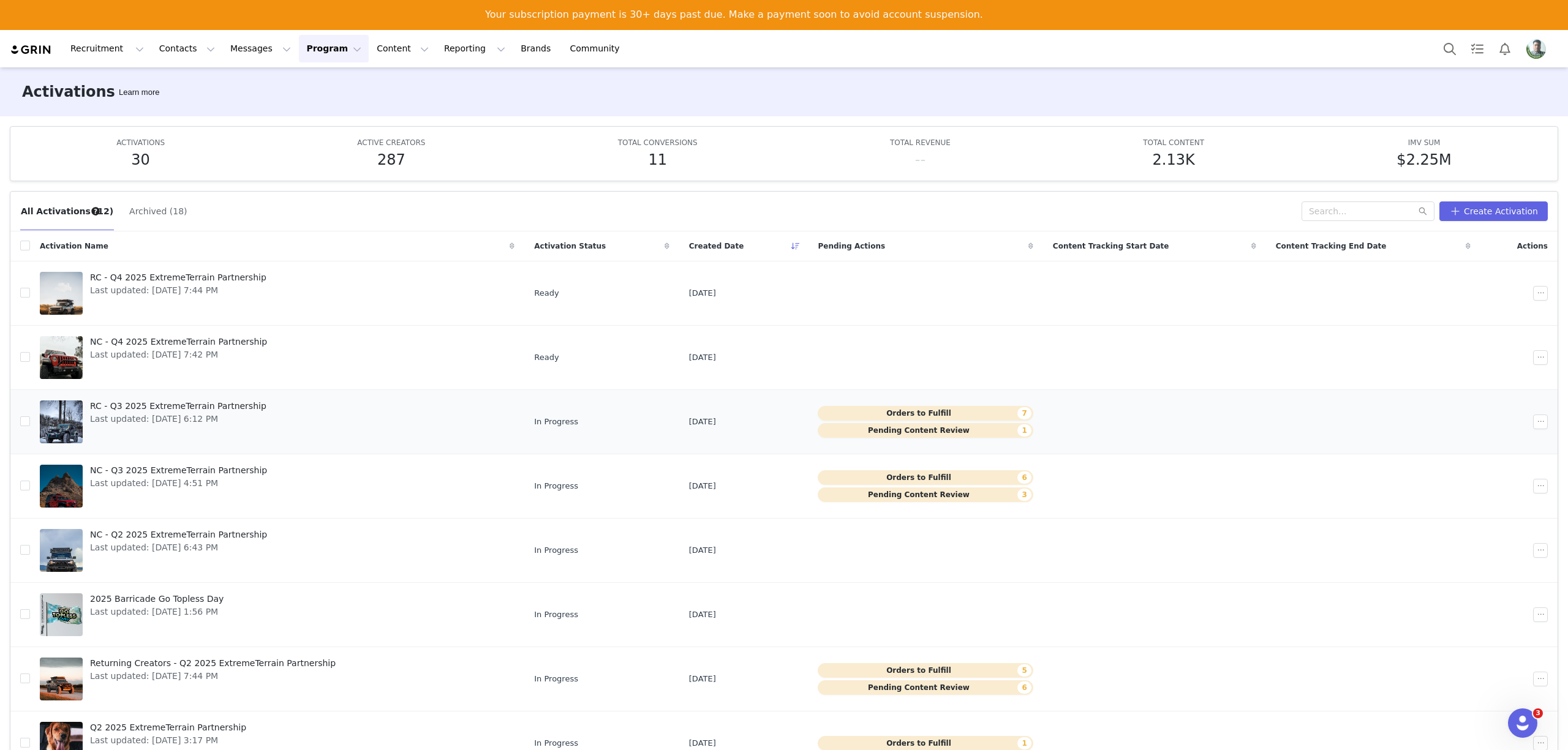
click at [206, 409] on span "RC - Q3 2025 ExtremeTerrain Partnership" at bounding box center [178, 406] width 176 height 13
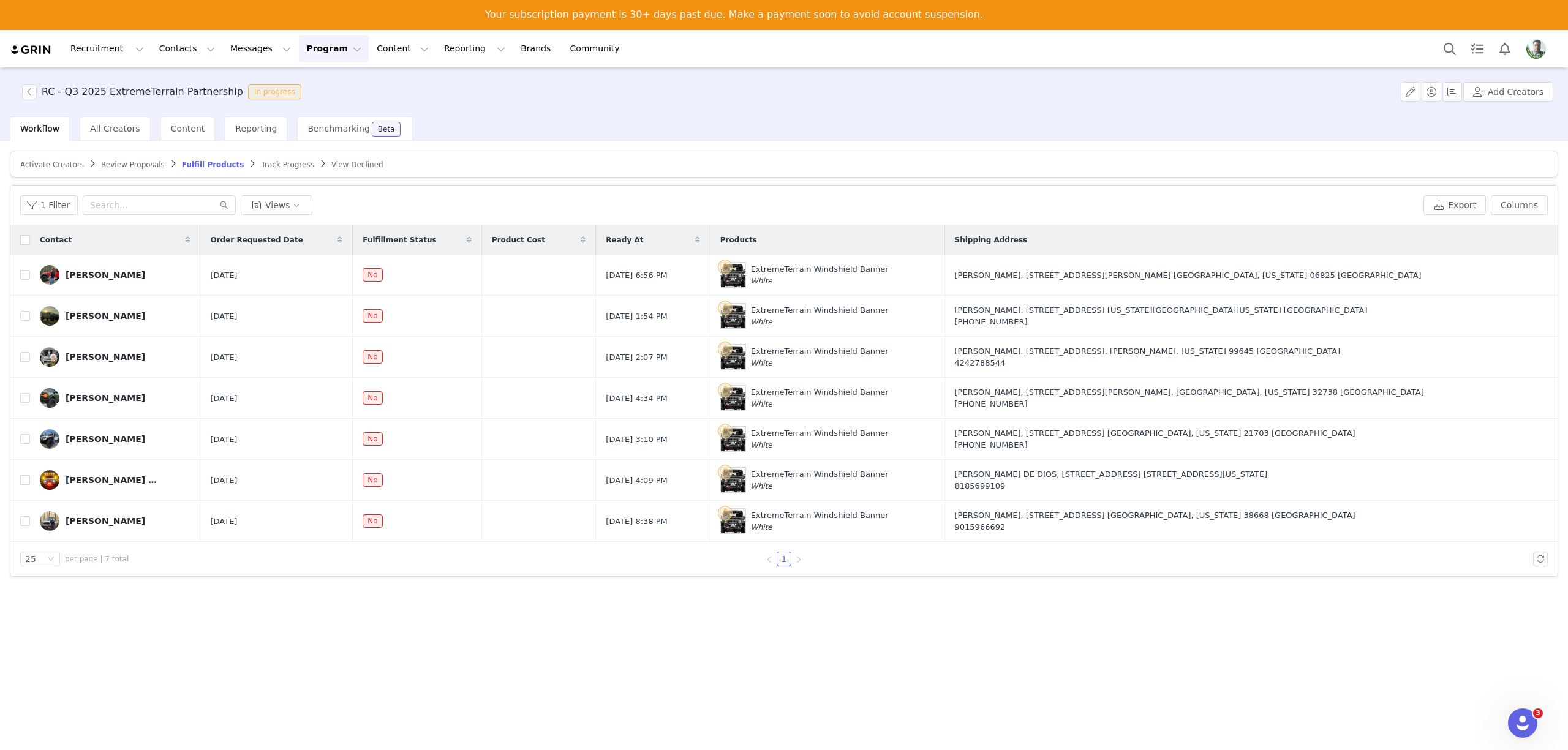
click at [261, 163] on span "Track Progress" at bounding box center [287, 165] width 52 height 9
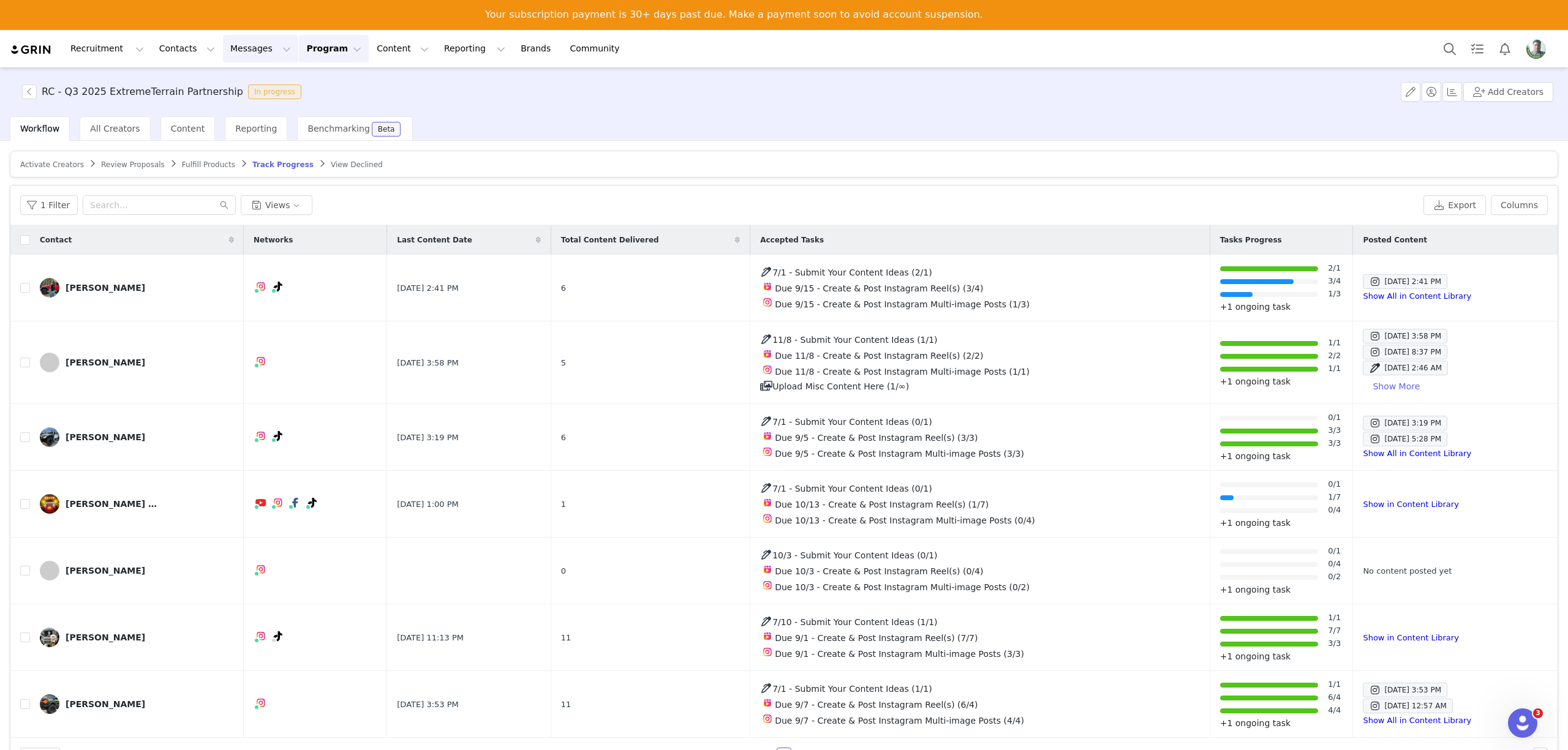
click at [225, 52] on button "Messages Messages" at bounding box center [261, 48] width 76 height 28
click at [233, 106] on div "Inbox" at bounding box center [250, 107] width 82 height 13
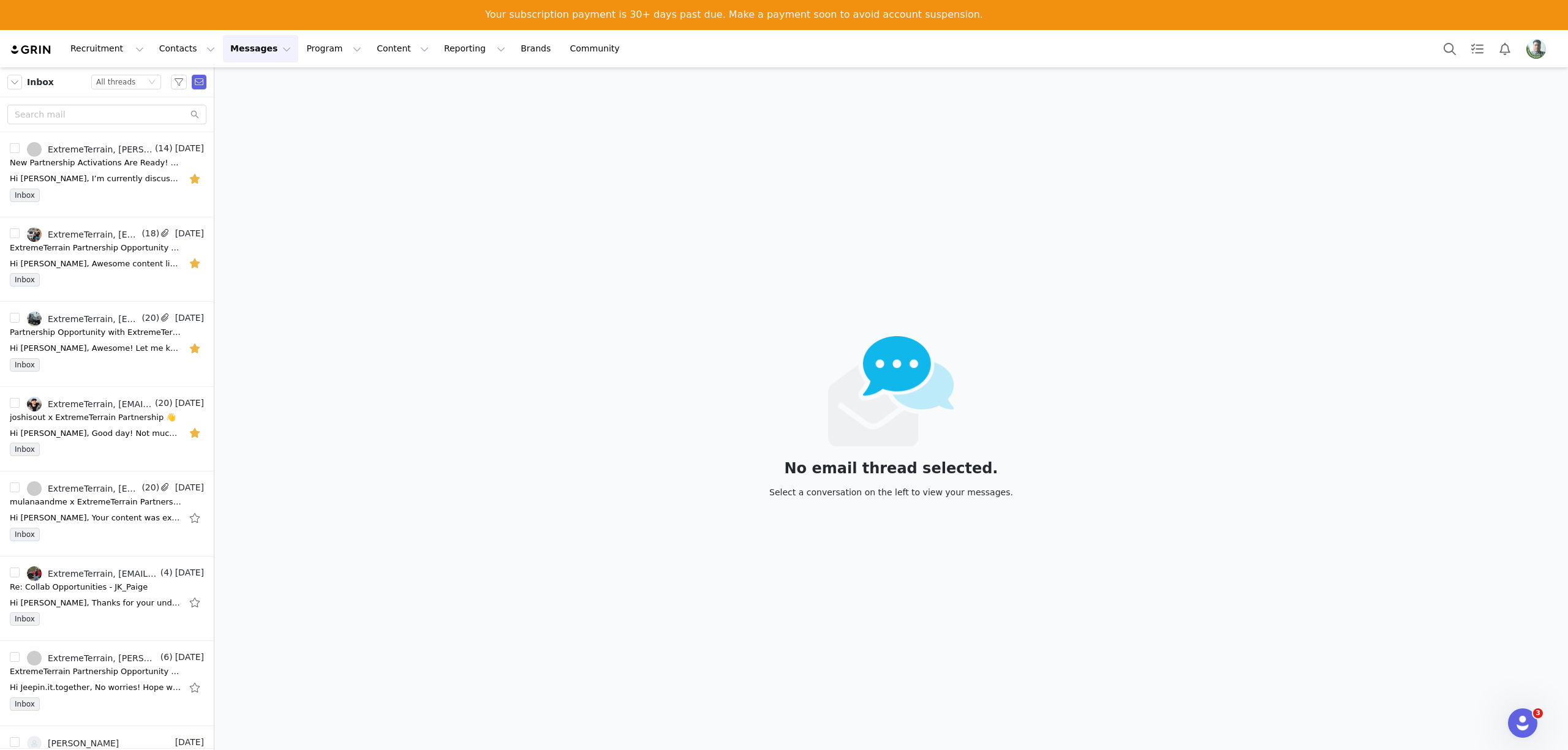
click at [403, 248] on div "No email thread selected. Select a conversation on the left to view your messag…" at bounding box center [891, 422] width 1354 height 711
click at [57, 112] on input "text" at bounding box center [107, 114] width 199 height 20
type input "[PERSON_NAME]"
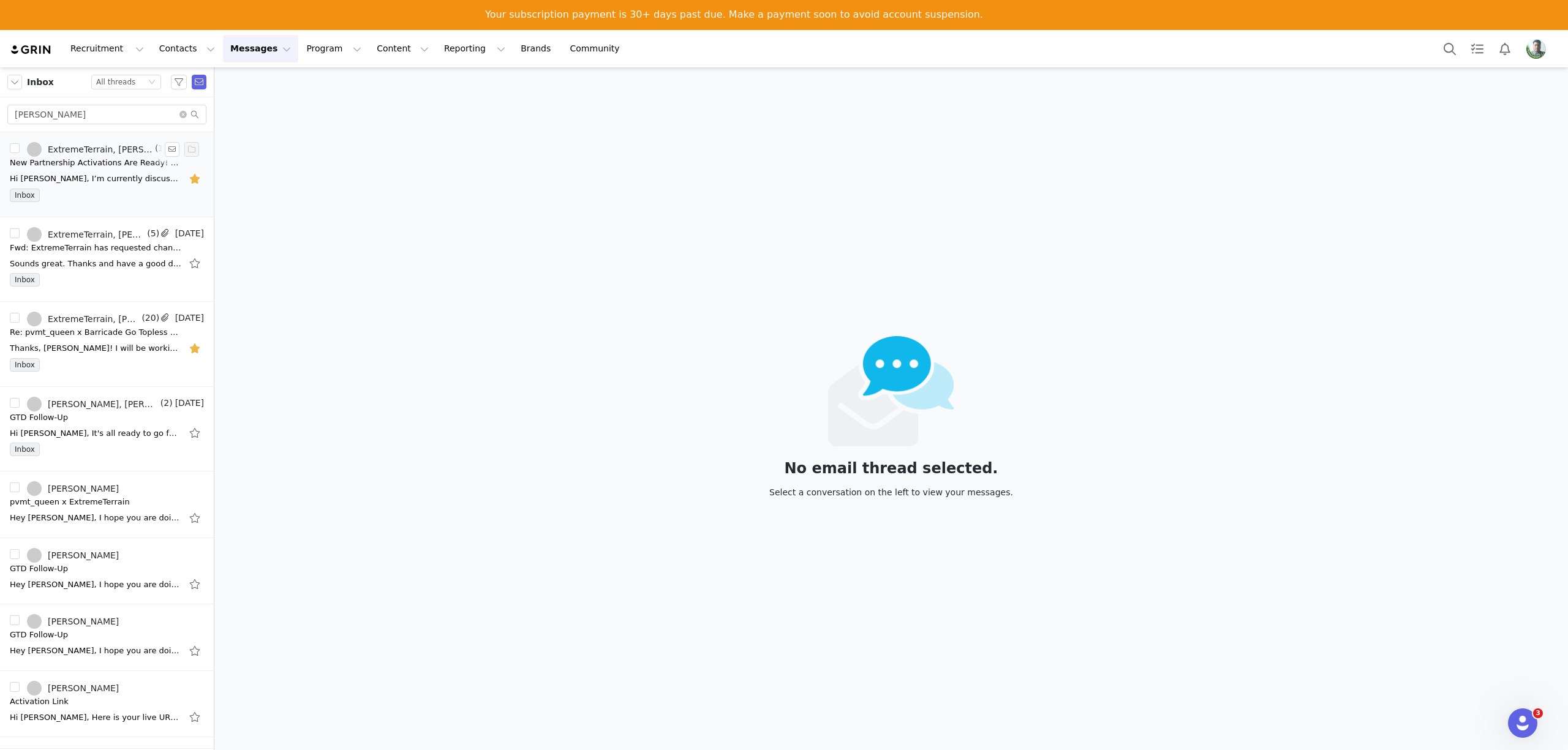
click at [74, 171] on div "Hi [PERSON_NAME], I’m currently discussing your concern with the team to come u…" at bounding box center [106, 179] width 194 height 20
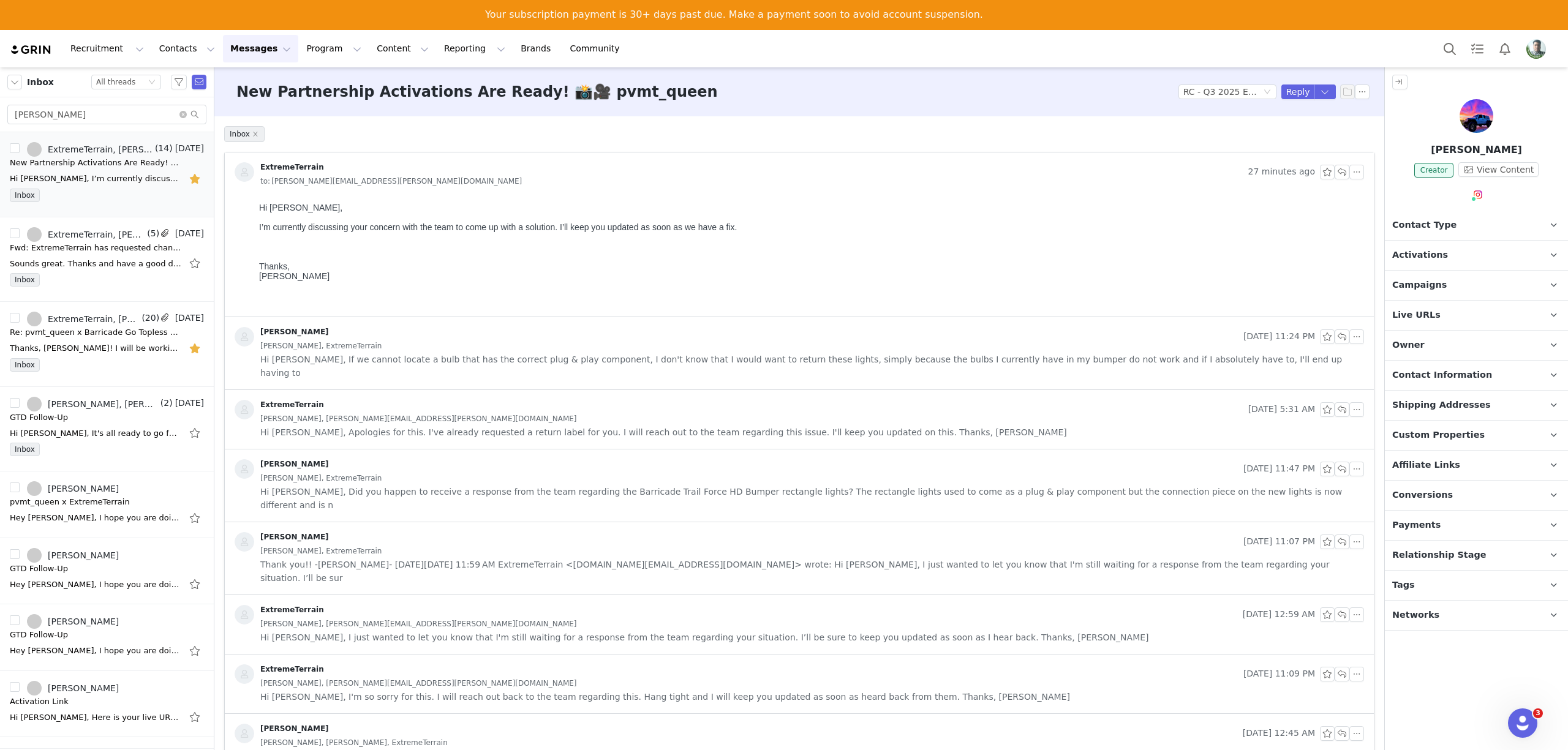
click at [427, 350] on div "[PERSON_NAME], ExtremeTerrain" at bounding box center [812, 346] width 1104 height 14
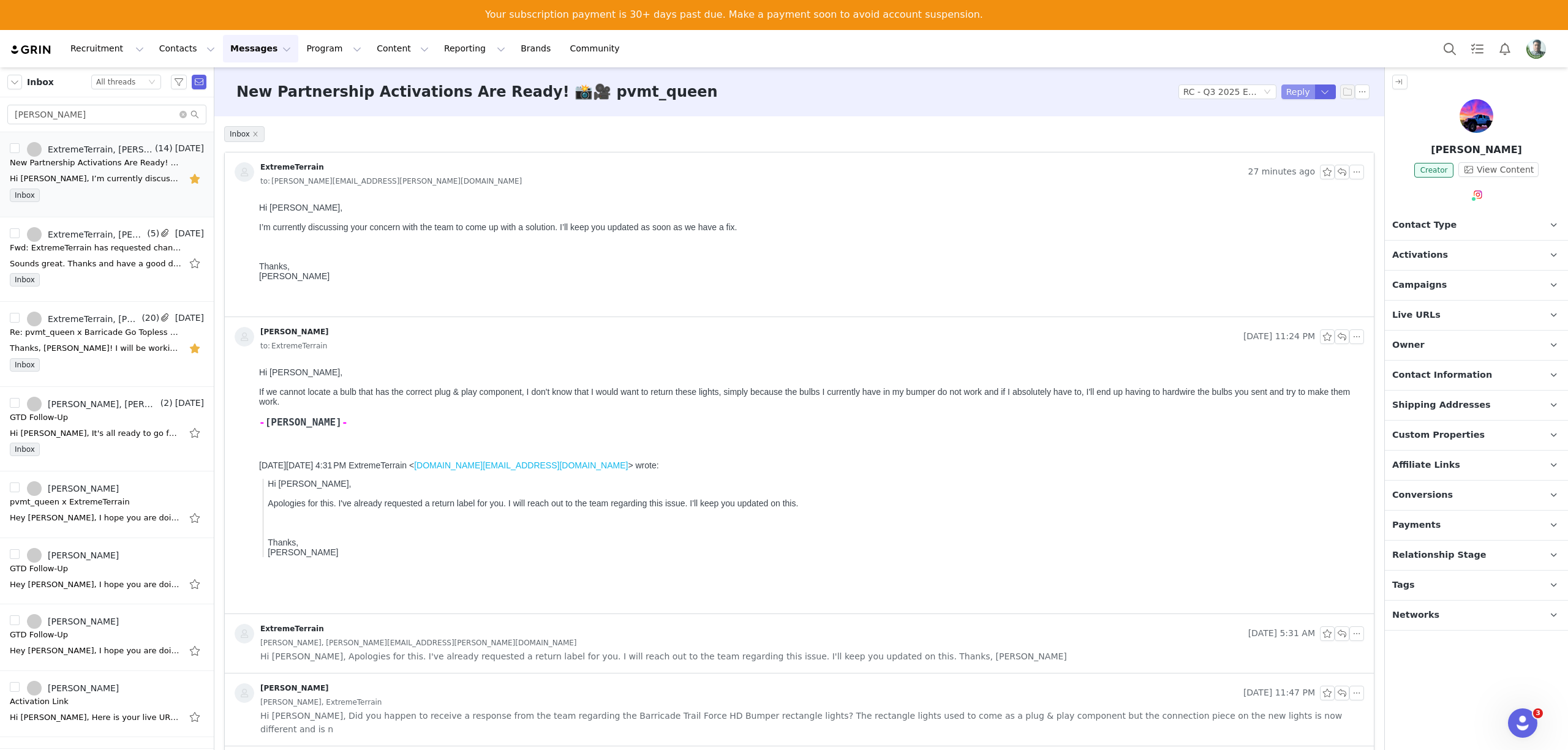
click at [1282, 89] on button "Reply" at bounding box center [1299, 92] width 34 height 15
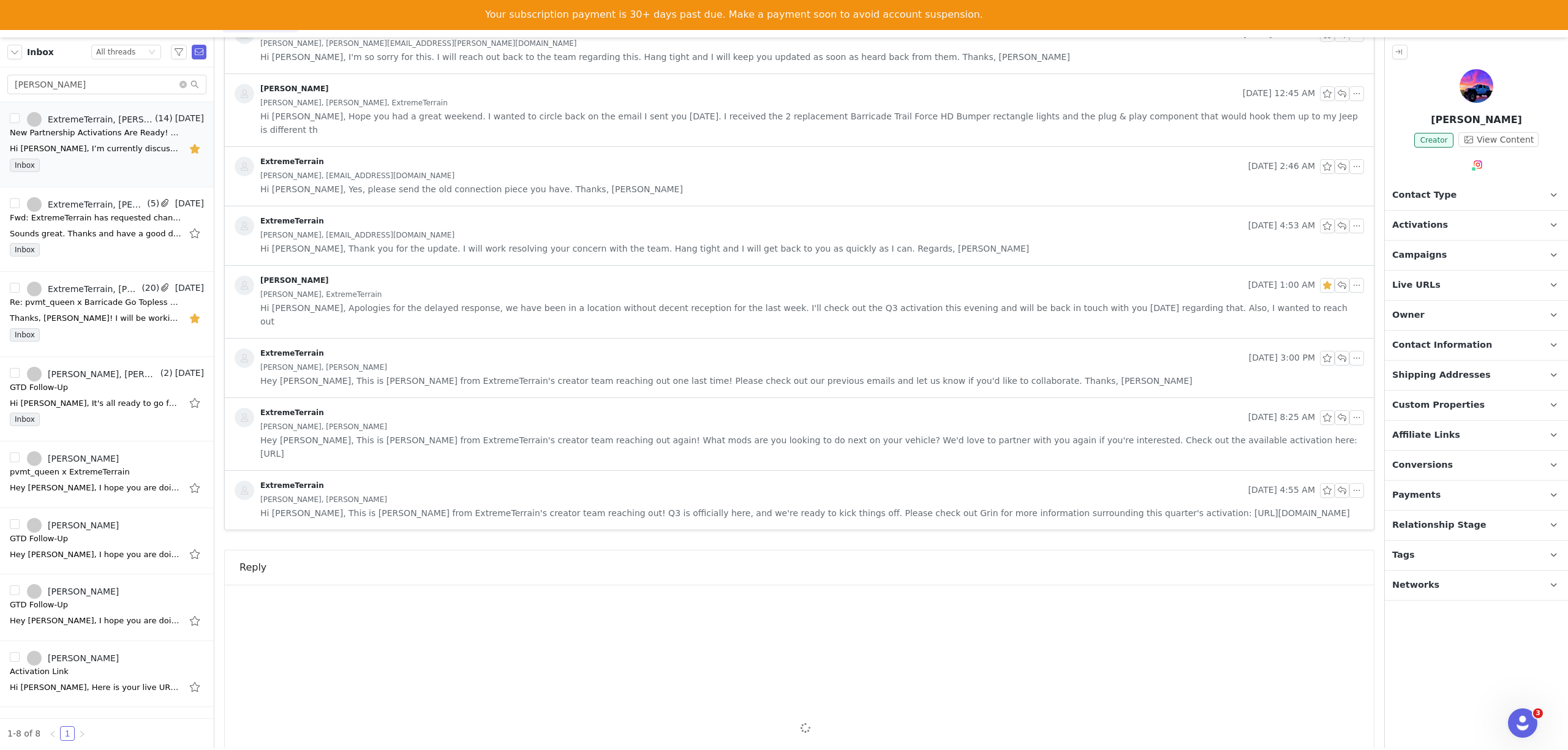
scroll to position [953, 0]
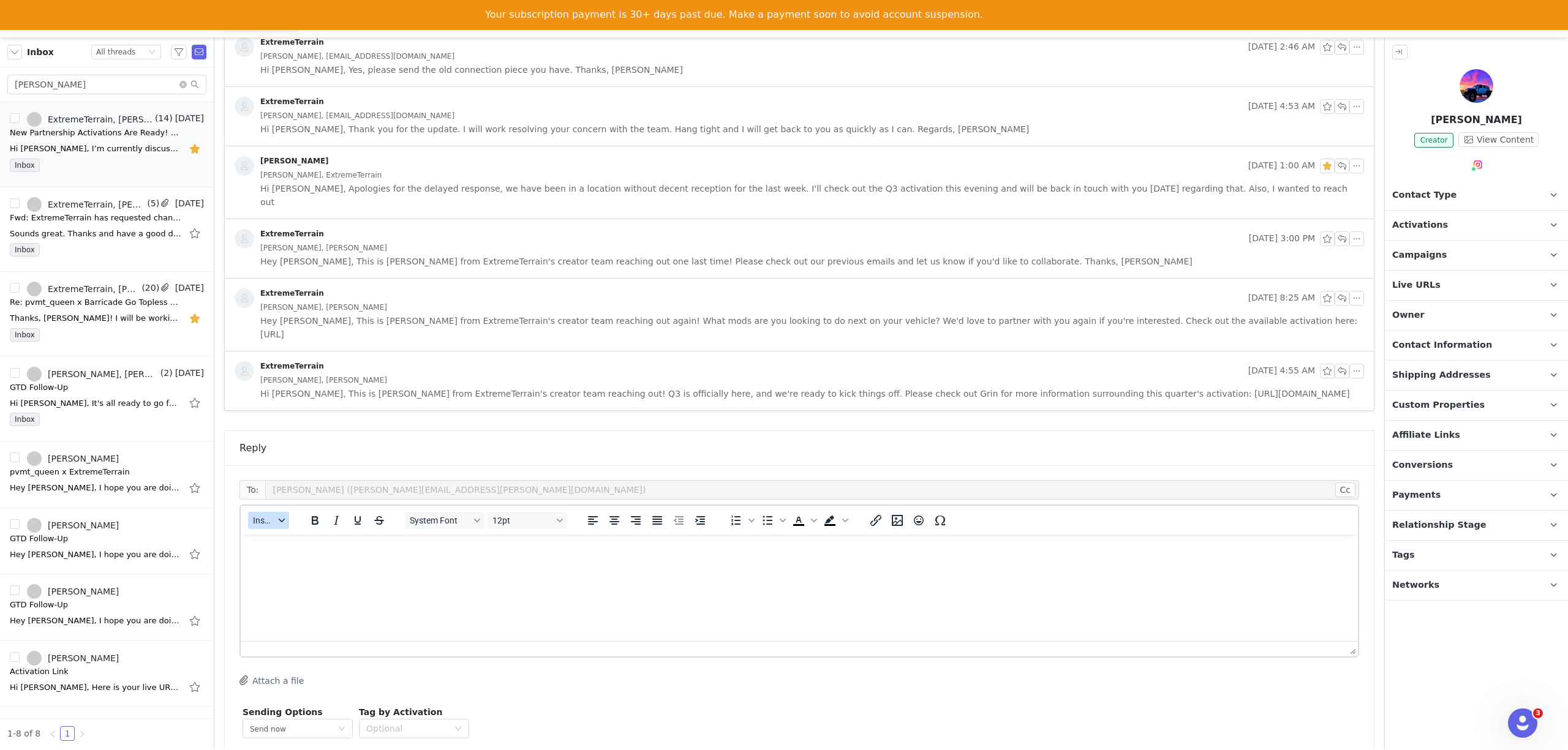
click at [265, 515] on span "Insert" at bounding box center [264, 520] width 22 height 10
click at [278, 474] on div "Insert Template" at bounding box center [314, 478] width 110 height 15
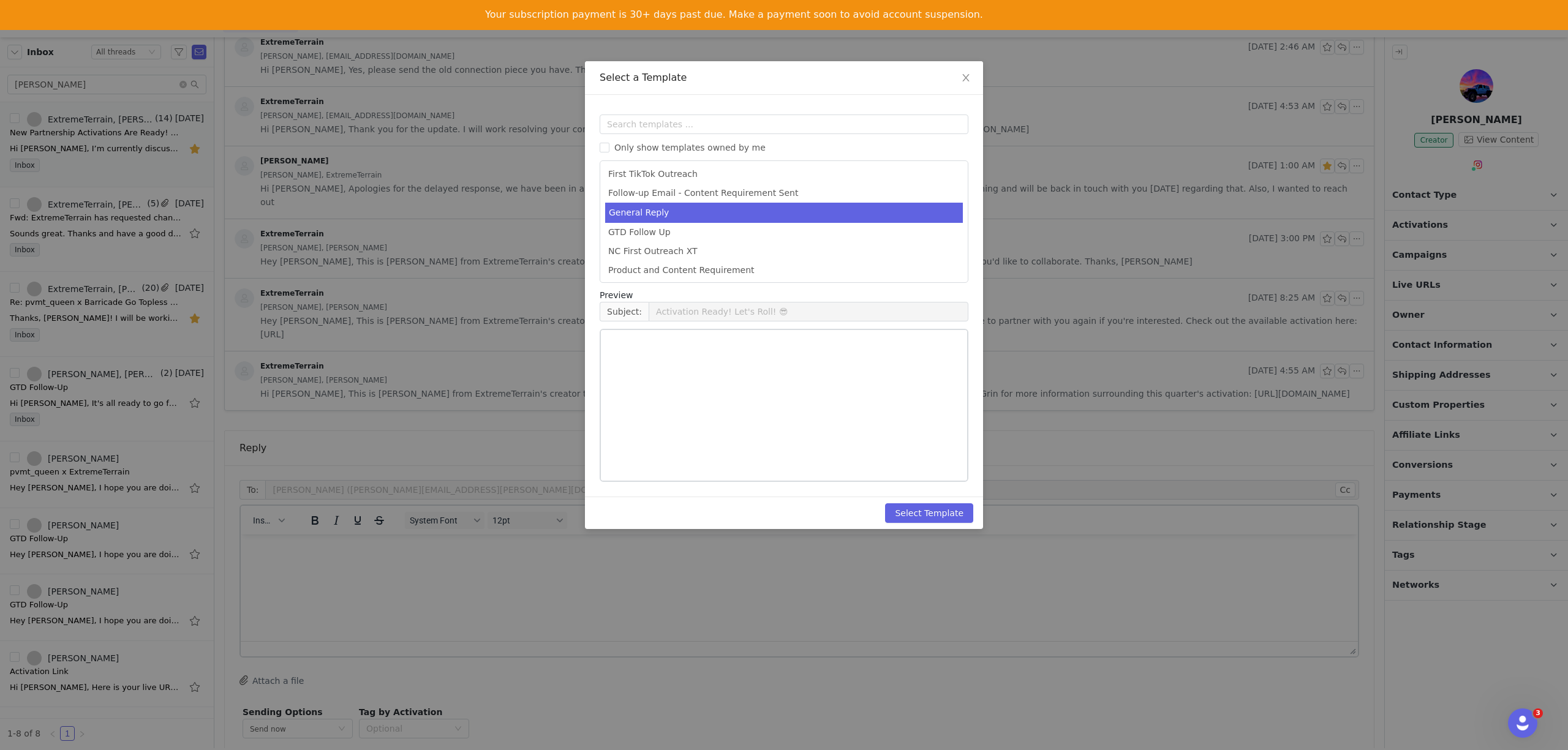
click at [652, 209] on li "General Reply" at bounding box center [784, 213] width 358 height 20
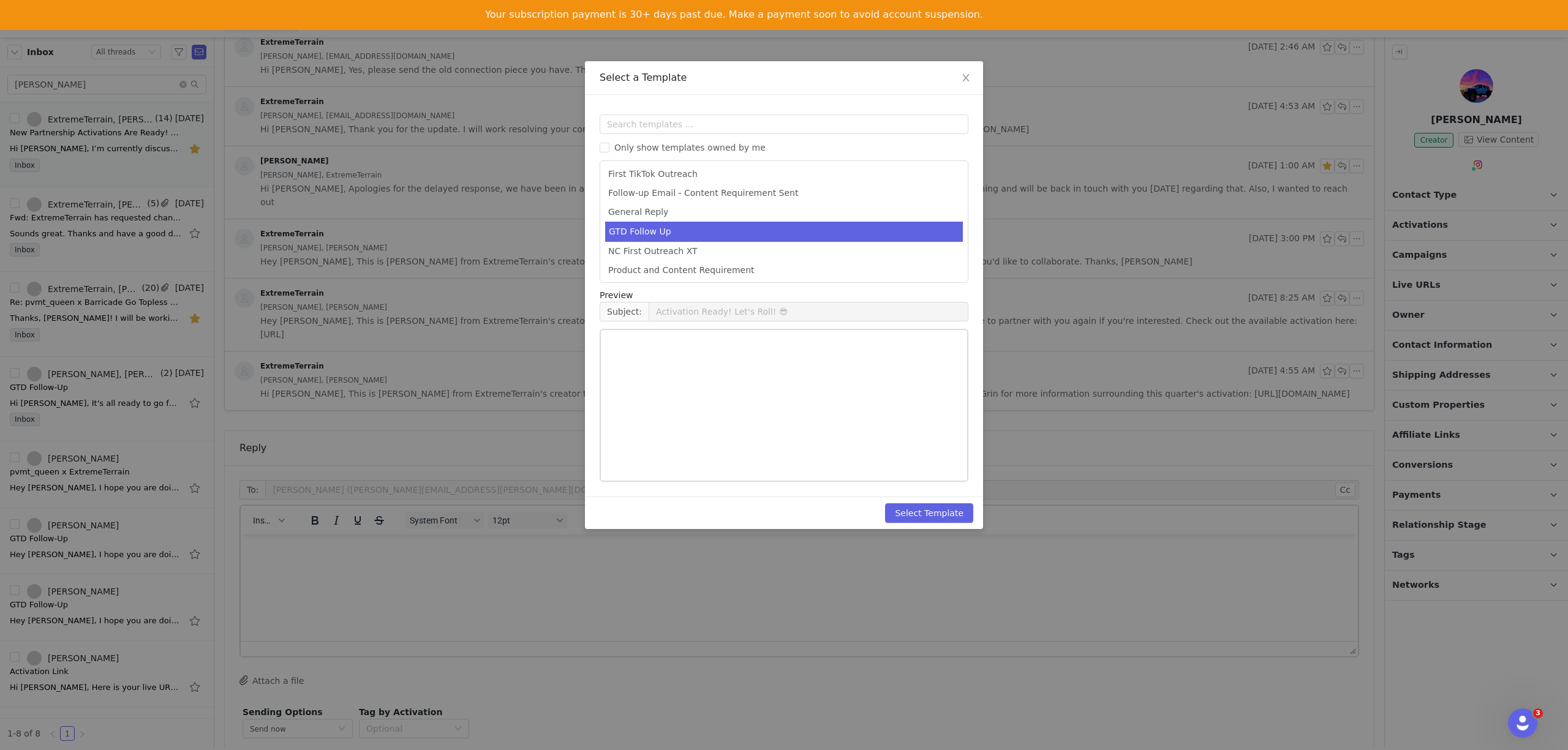
type input "[instagram_username] x ExtremeTerrain"
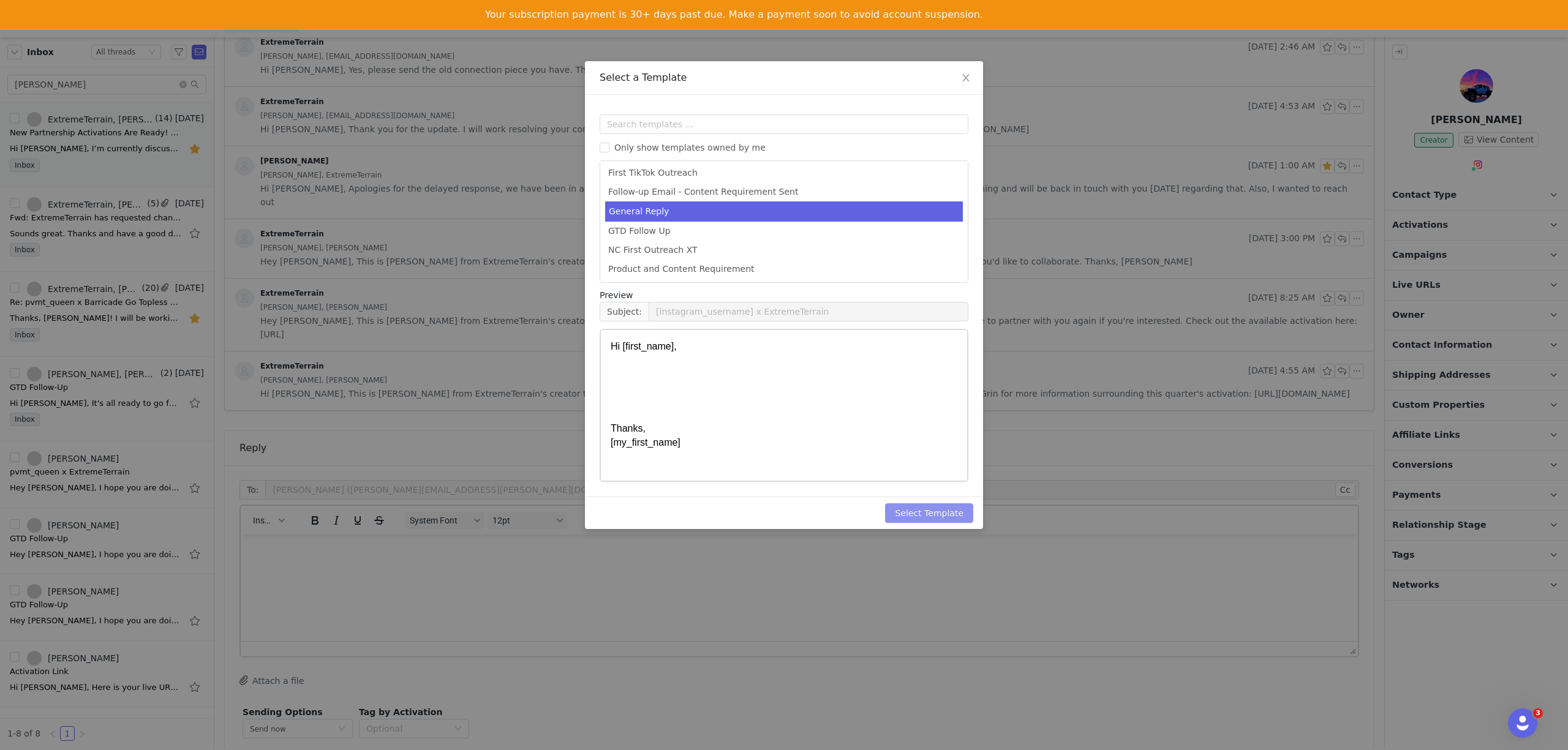
click at [920, 514] on button "Select Template" at bounding box center [929, 513] width 88 height 20
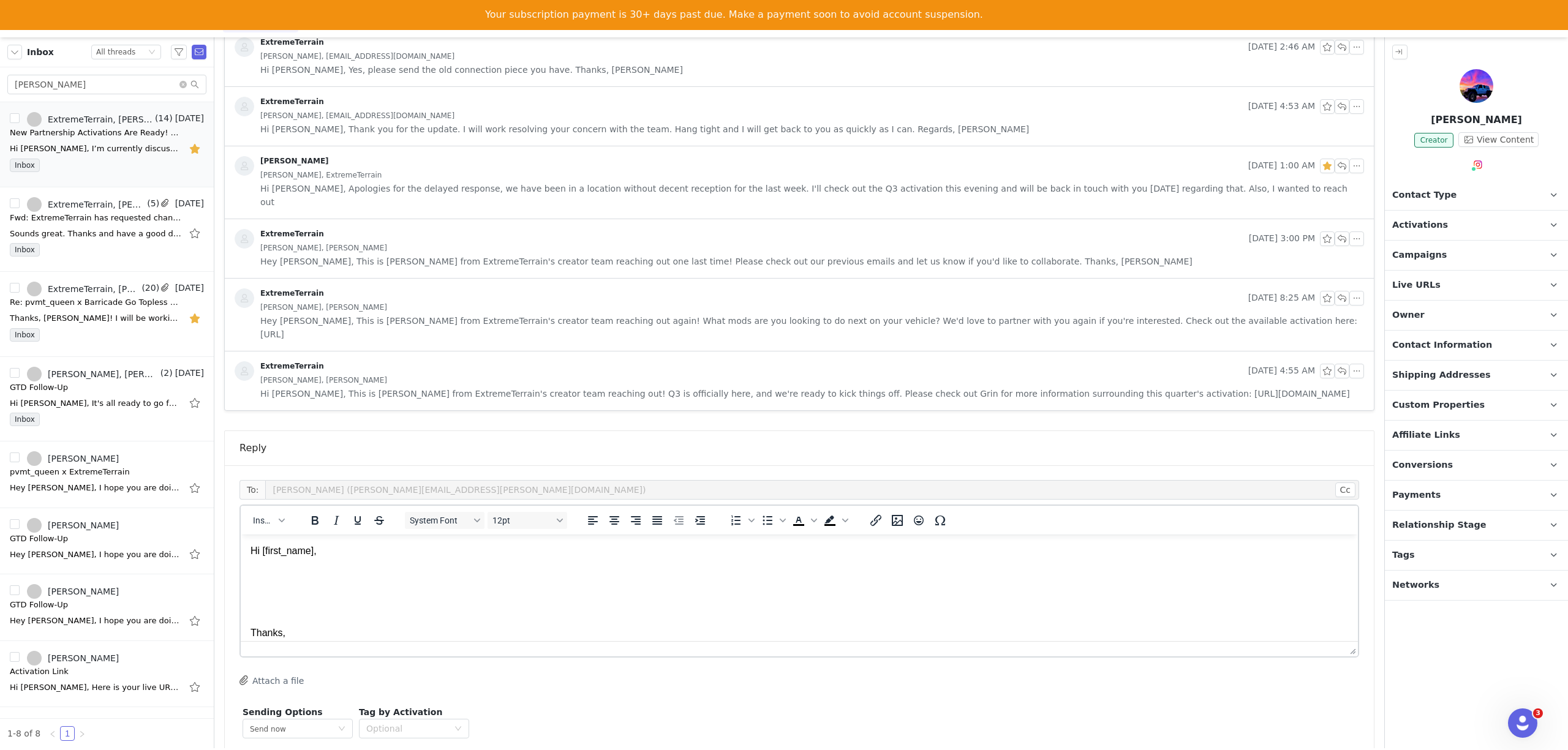
click at [284, 581] on p "Hi [first_name], Thanks, [my_first_name]" at bounding box center [799, 599] width 1098 height 109
click at [284, 581] on p "Hi First Name , Thanks, My First Name" at bounding box center [799, 599] width 1098 height 109
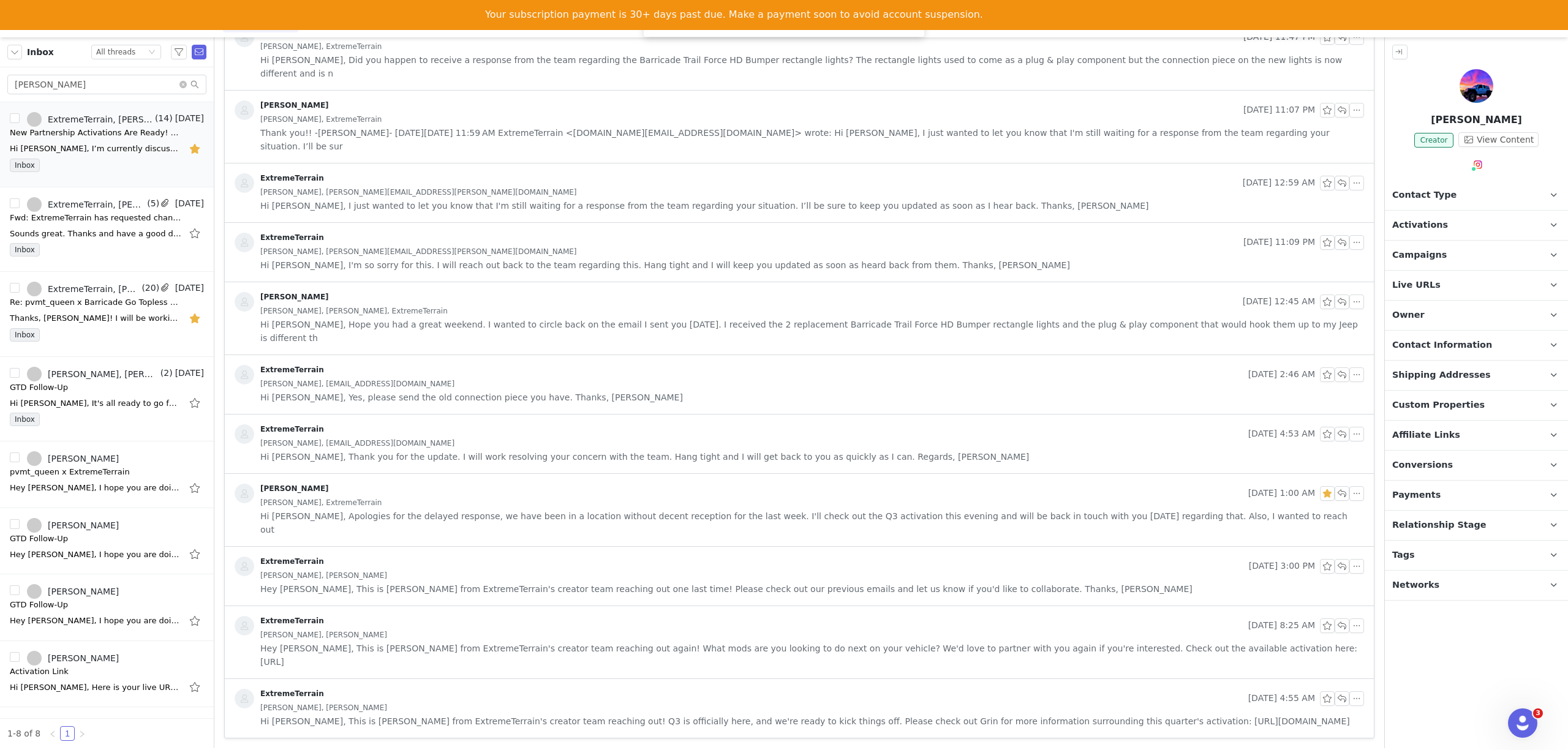
scroll to position [562, 0]
